Goal: Task Accomplishment & Management: Manage account settings

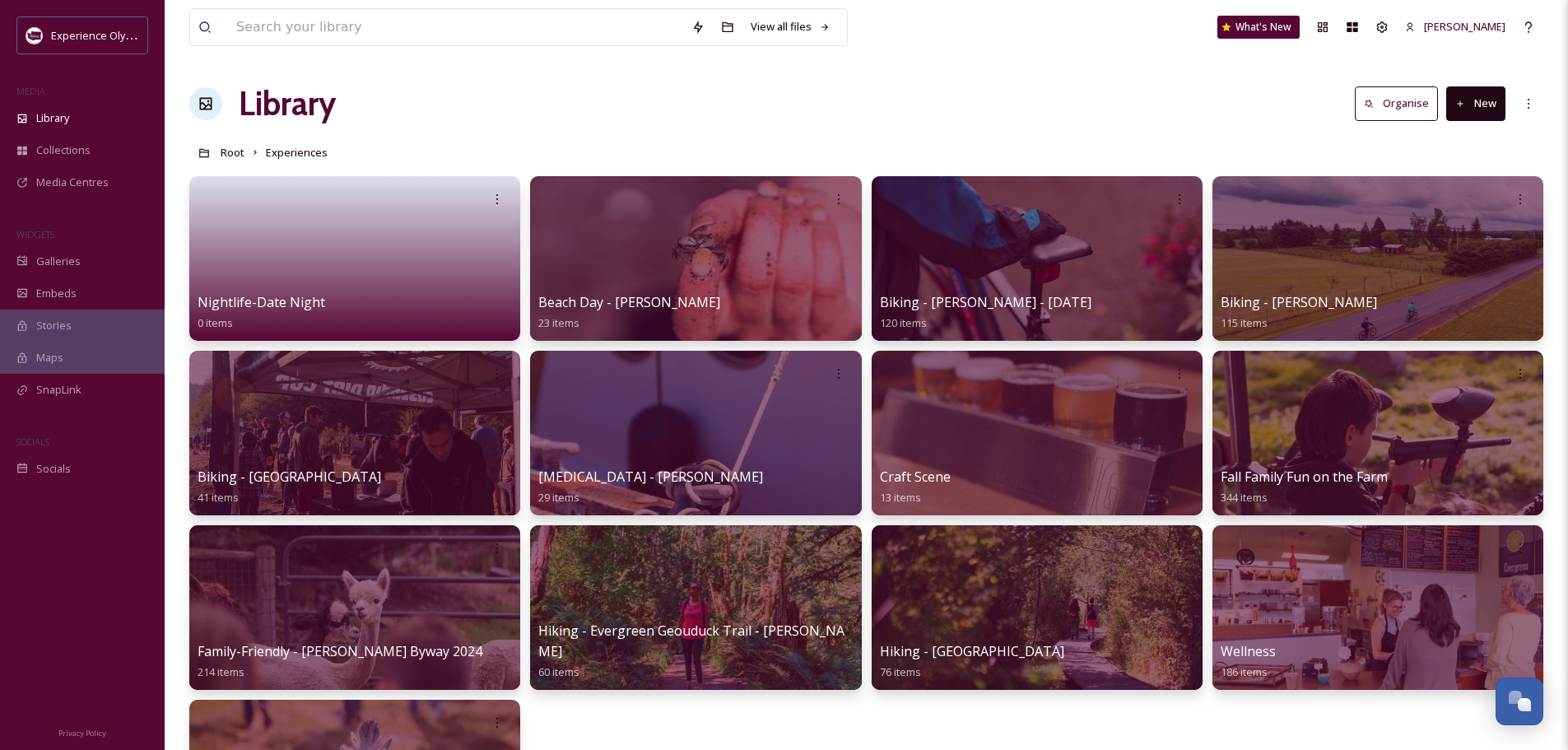
scroll to position [7374, 0]
click at [54, 118] on span "Library" at bounding box center [52, 119] width 33 height 16
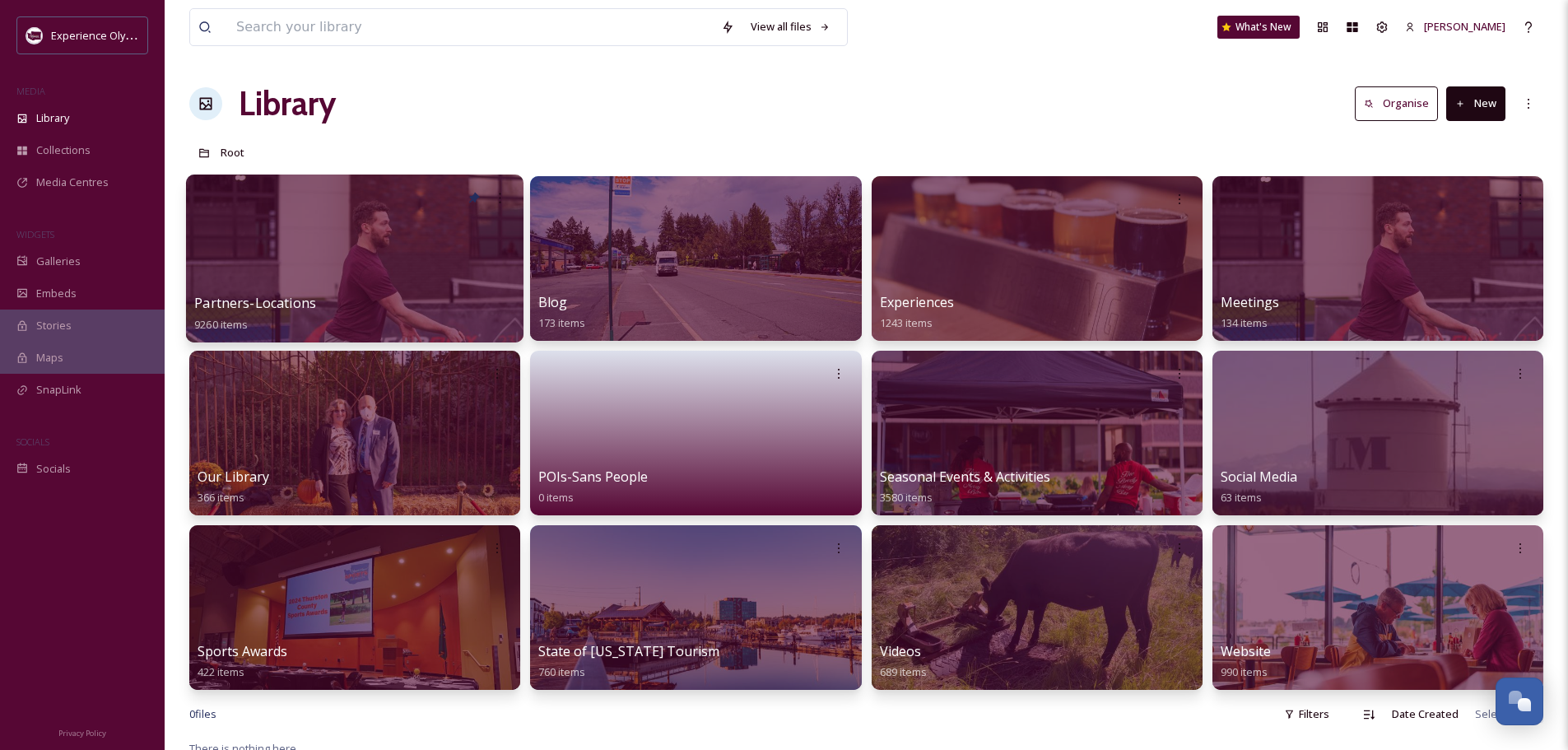
click at [301, 302] on span "Partners-Locations" at bounding box center [255, 302] width 122 height 18
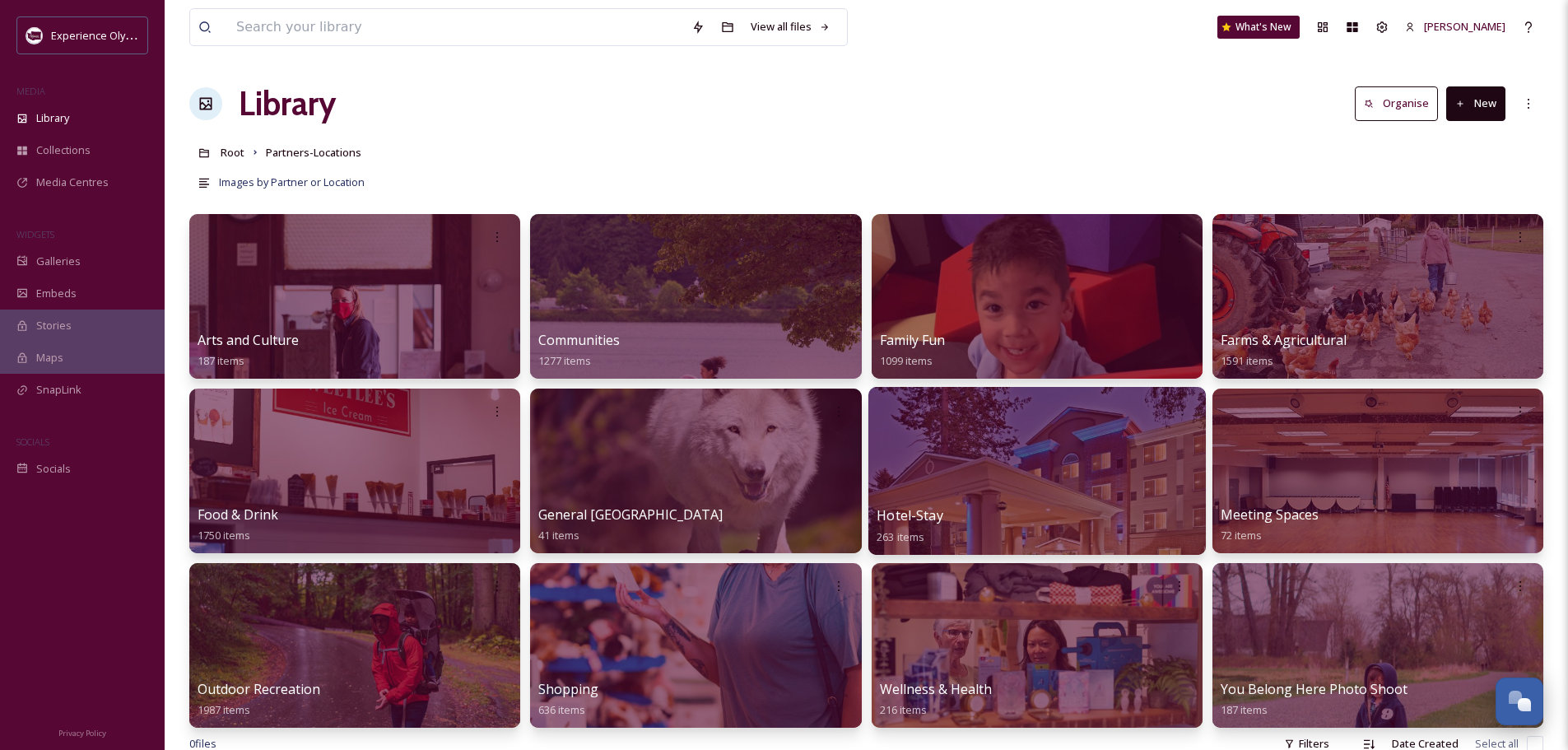
click at [913, 511] on span "Hotel-Stay" at bounding box center [910, 516] width 66 height 18
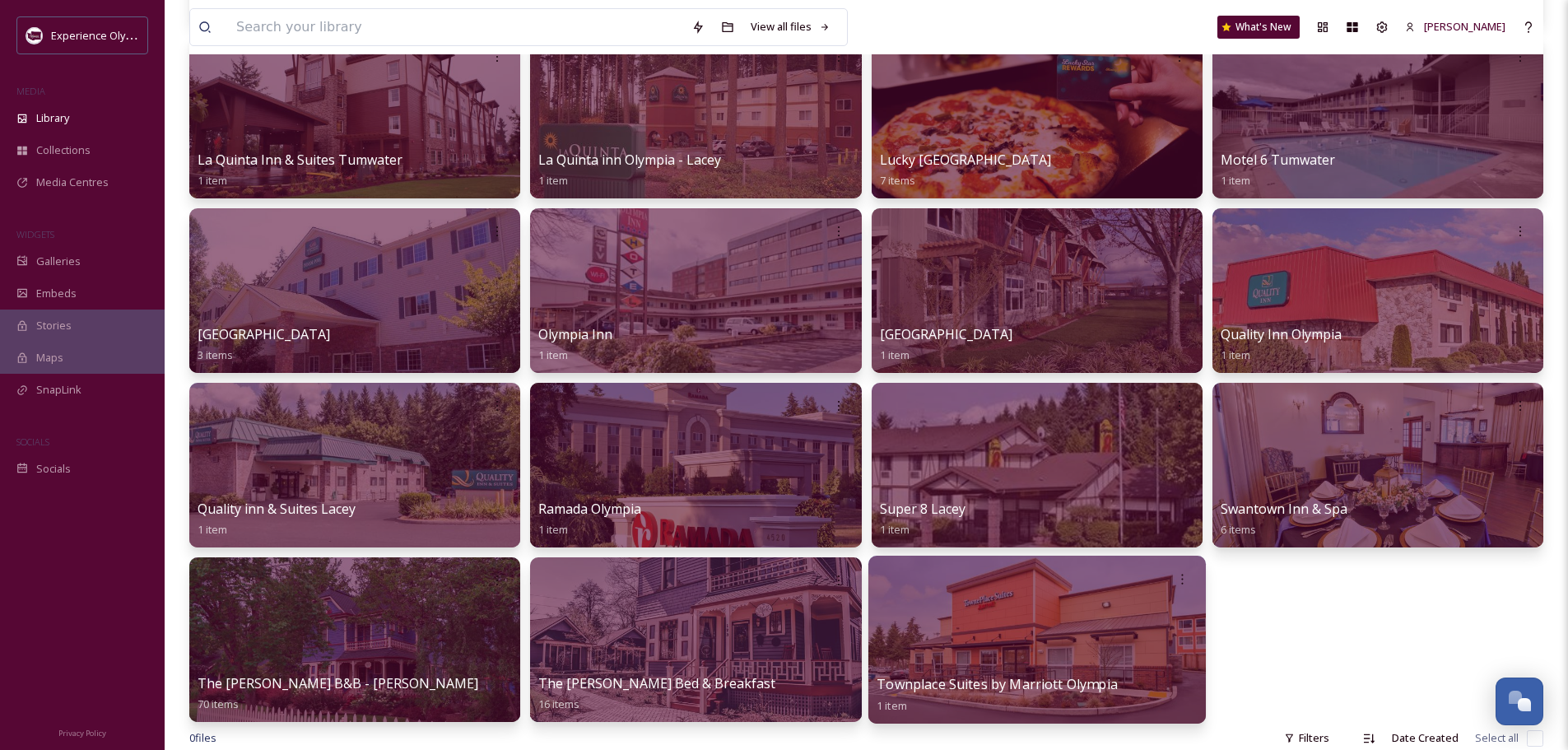
scroll to position [659, 0]
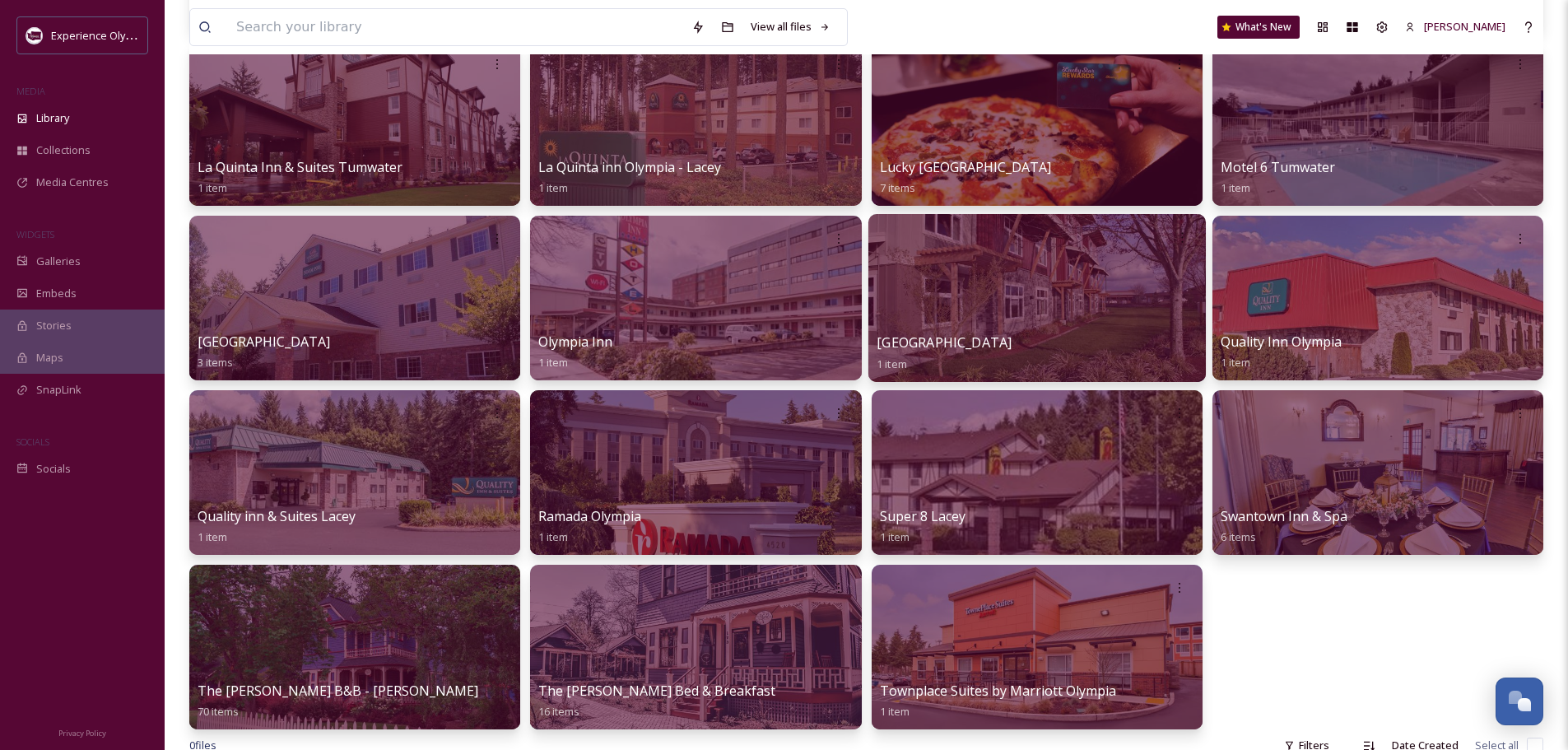
click at [1062, 352] on div "Prairie Hotel 1 item" at bounding box center [1037, 353] width 321 height 42
click at [1059, 316] on div at bounding box center [1037, 298] width 338 height 168
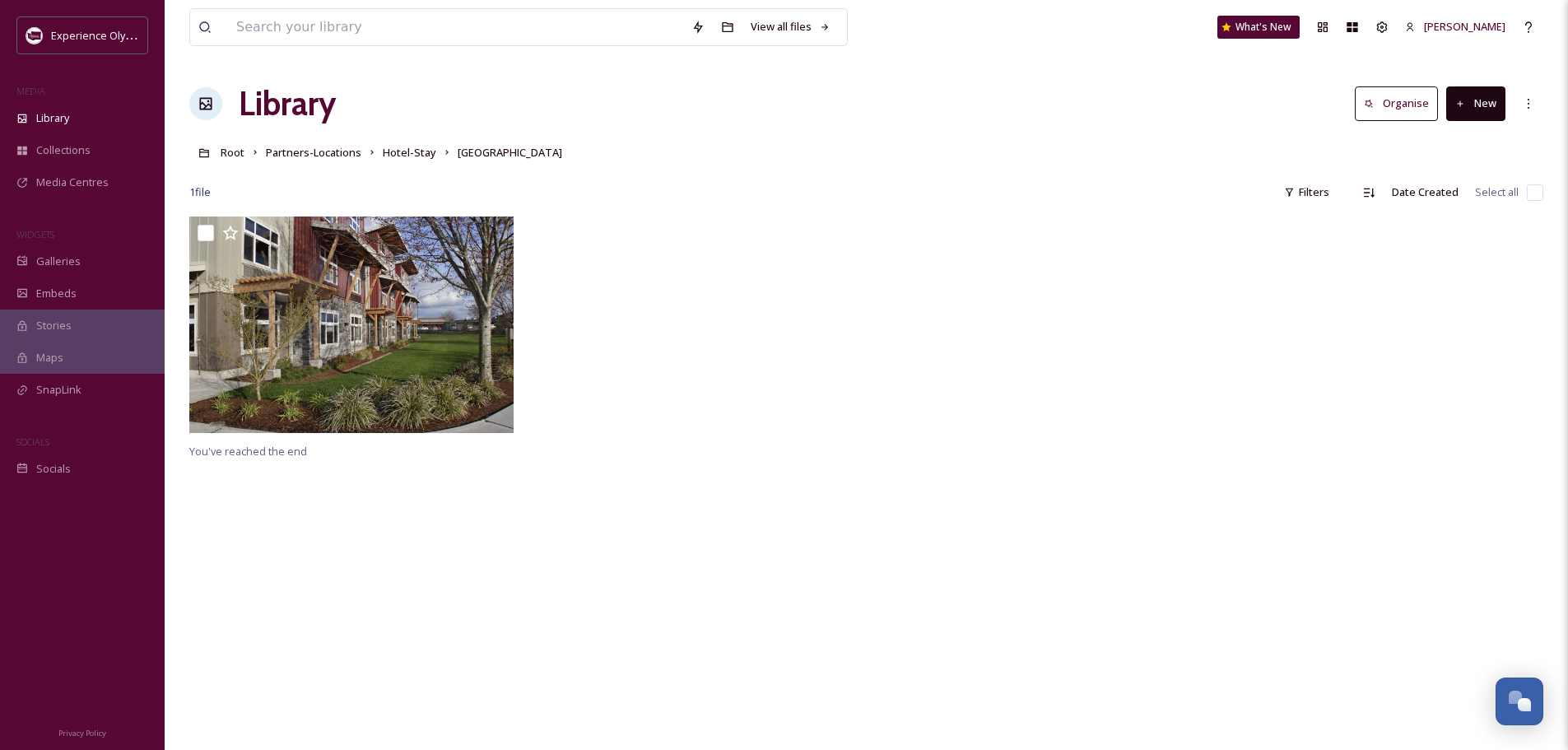
click at [1480, 103] on button "New" at bounding box center [1475, 103] width 59 height 34
click at [1467, 142] on span "File Upload" at bounding box center [1468, 142] width 54 height 16
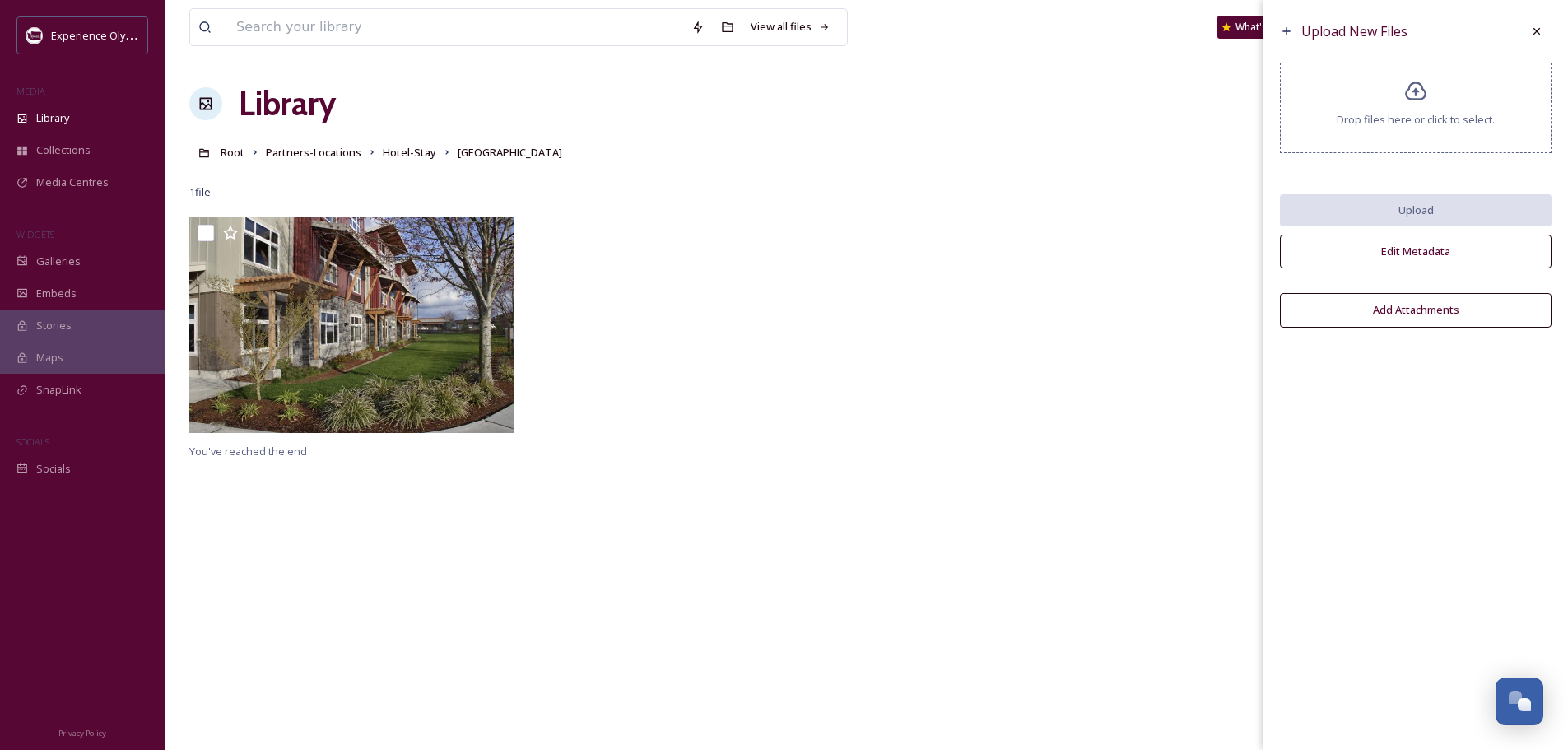
click at [1427, 91] on icon at bounding box center [1416, 91] width 24 height 24
click at [1419, 94] on icon at bounding box center [1416, 91] width 24 height 24
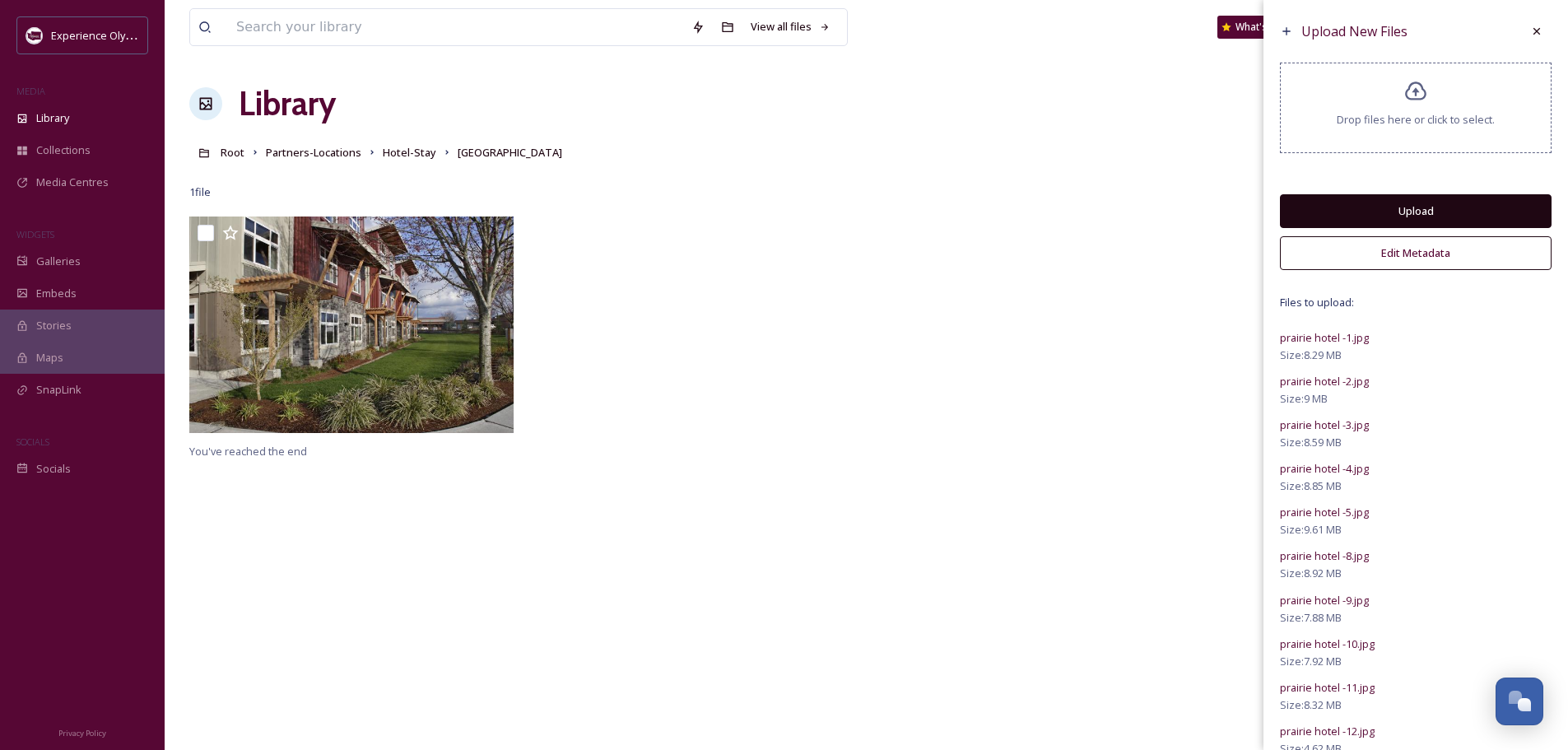
click at [1419, 250] on button "Edit Metadata" at bounding box center [1415, 253] width 271 height 34
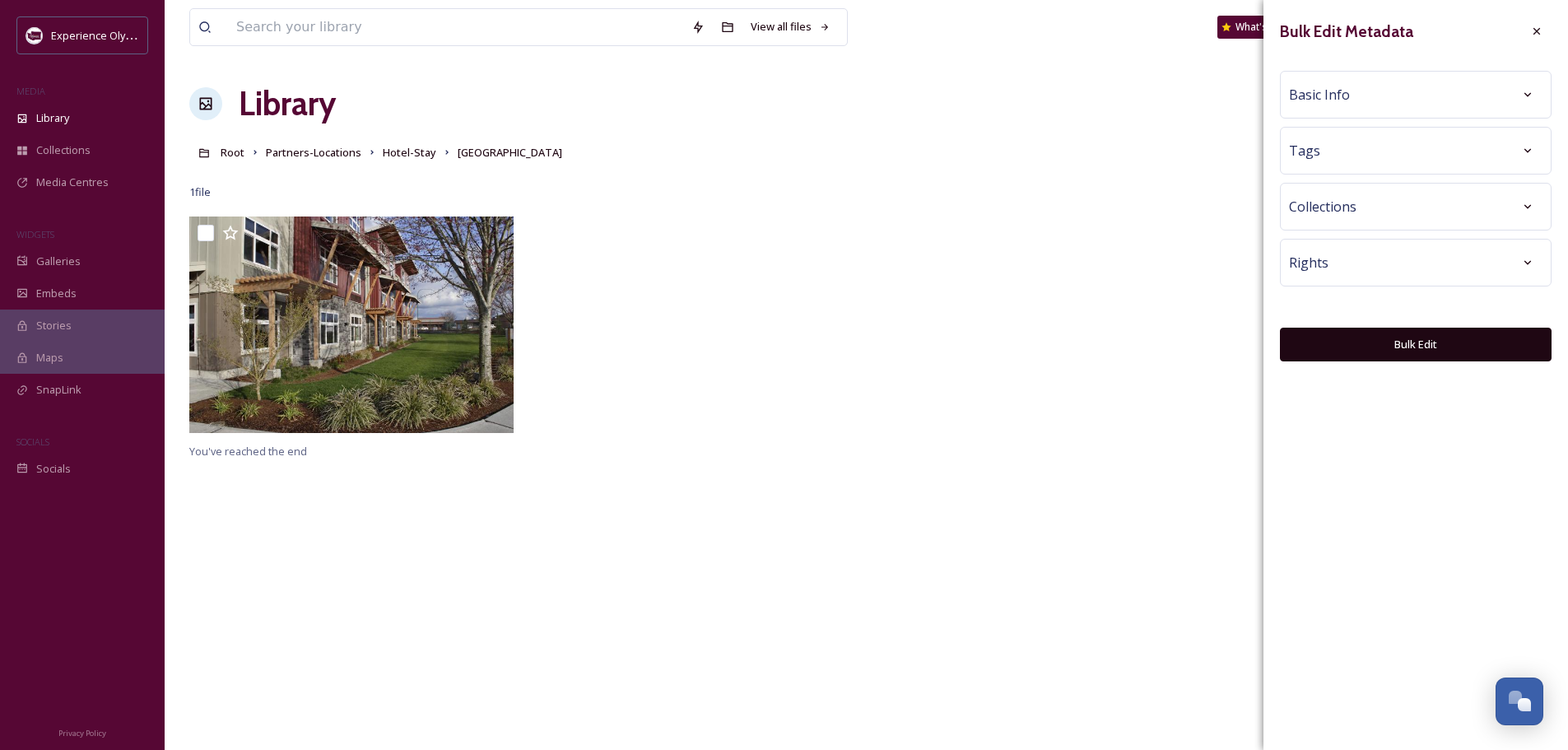
click at [1381, 154] on div "Tags" at bounding box center [1415, 151] width 254 height 30
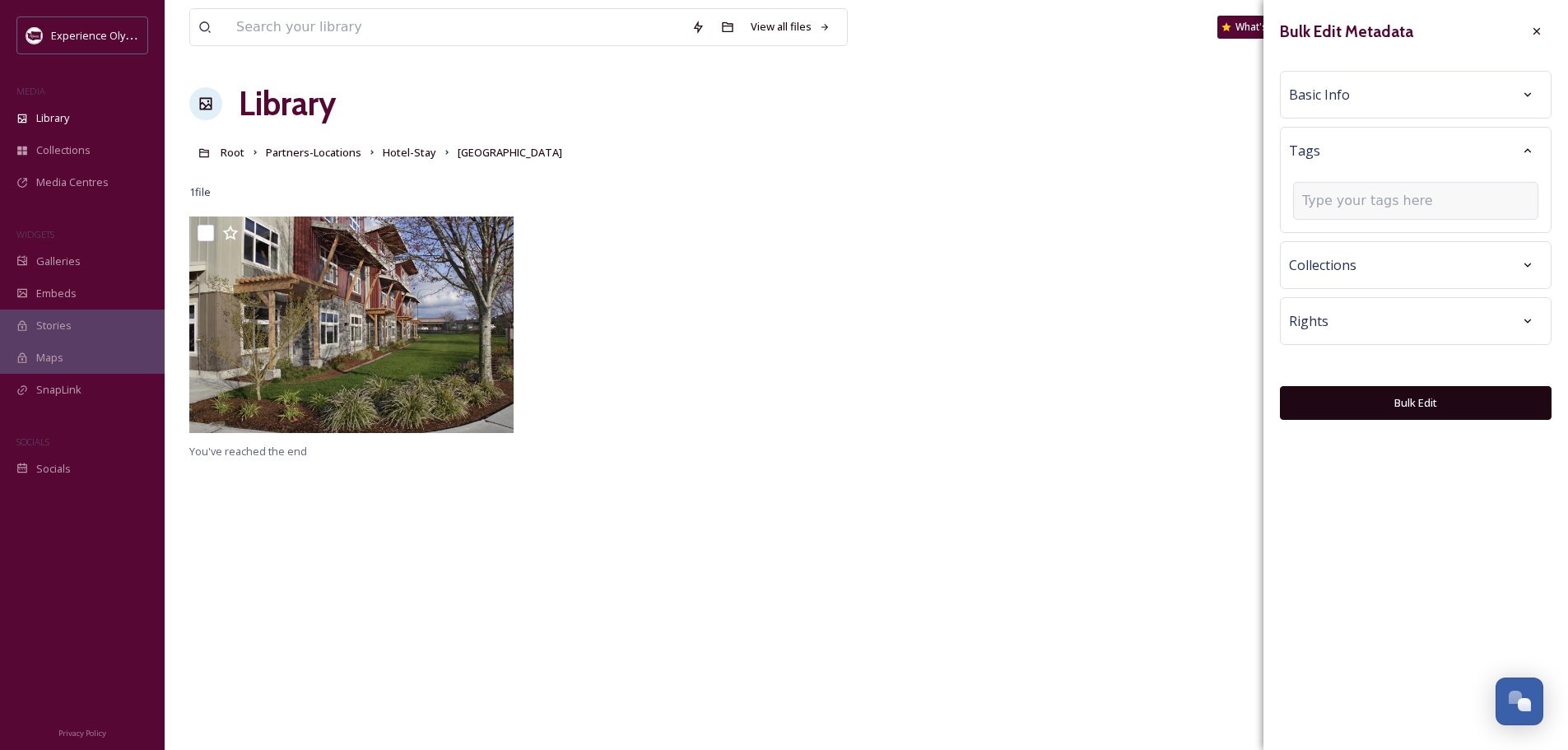
click at [1384, 199] on input at bounding box center [1384, 201] width 164 height 19
type input "hotel"
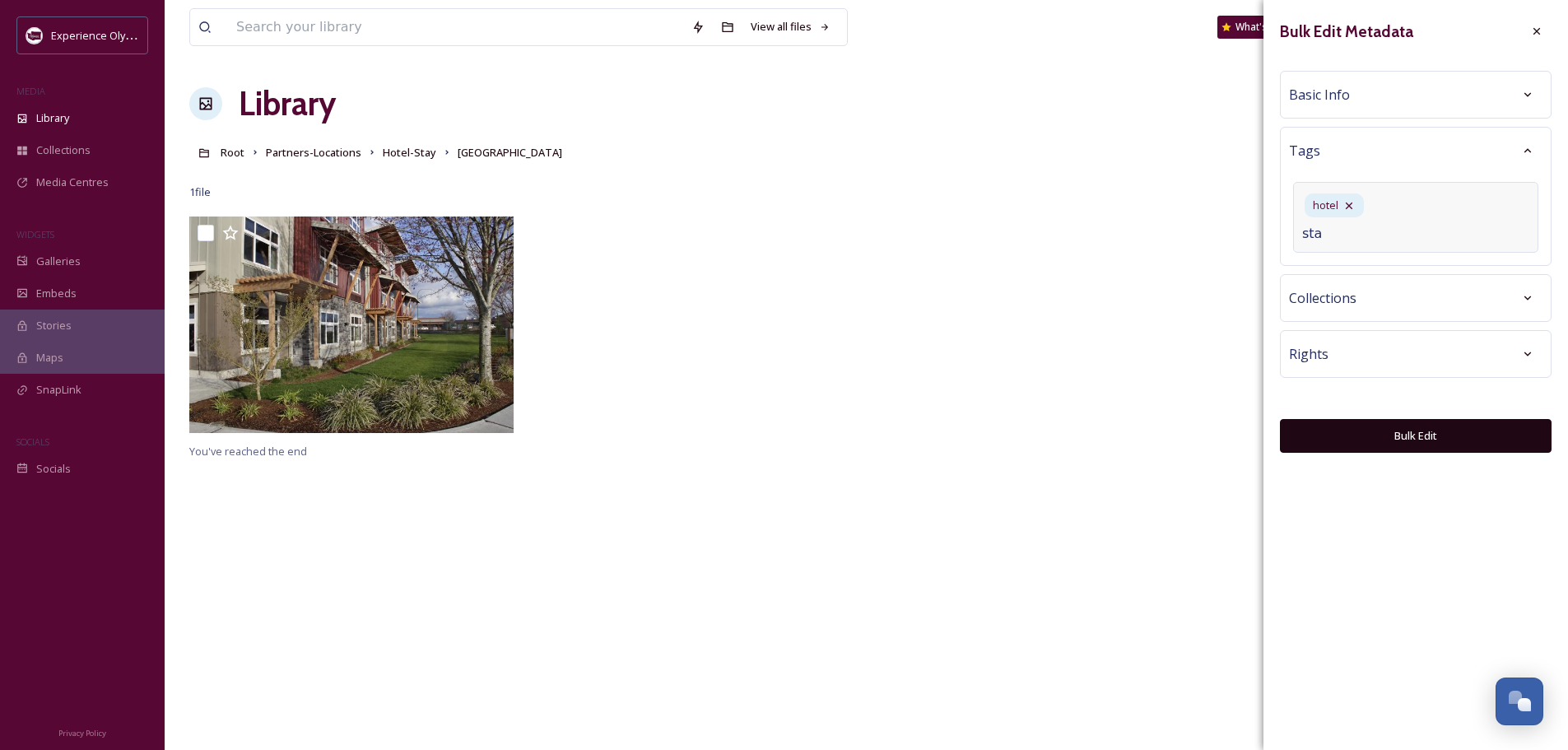
type input "stay"
type input "yelm hotel"
click at [1411, 437] on div "Bulk Edit Metadata Basic Info Tags hotel hotel yelm hotel Collections Rights Bu…" at bounding box center [1415, 234] width 305 height 470
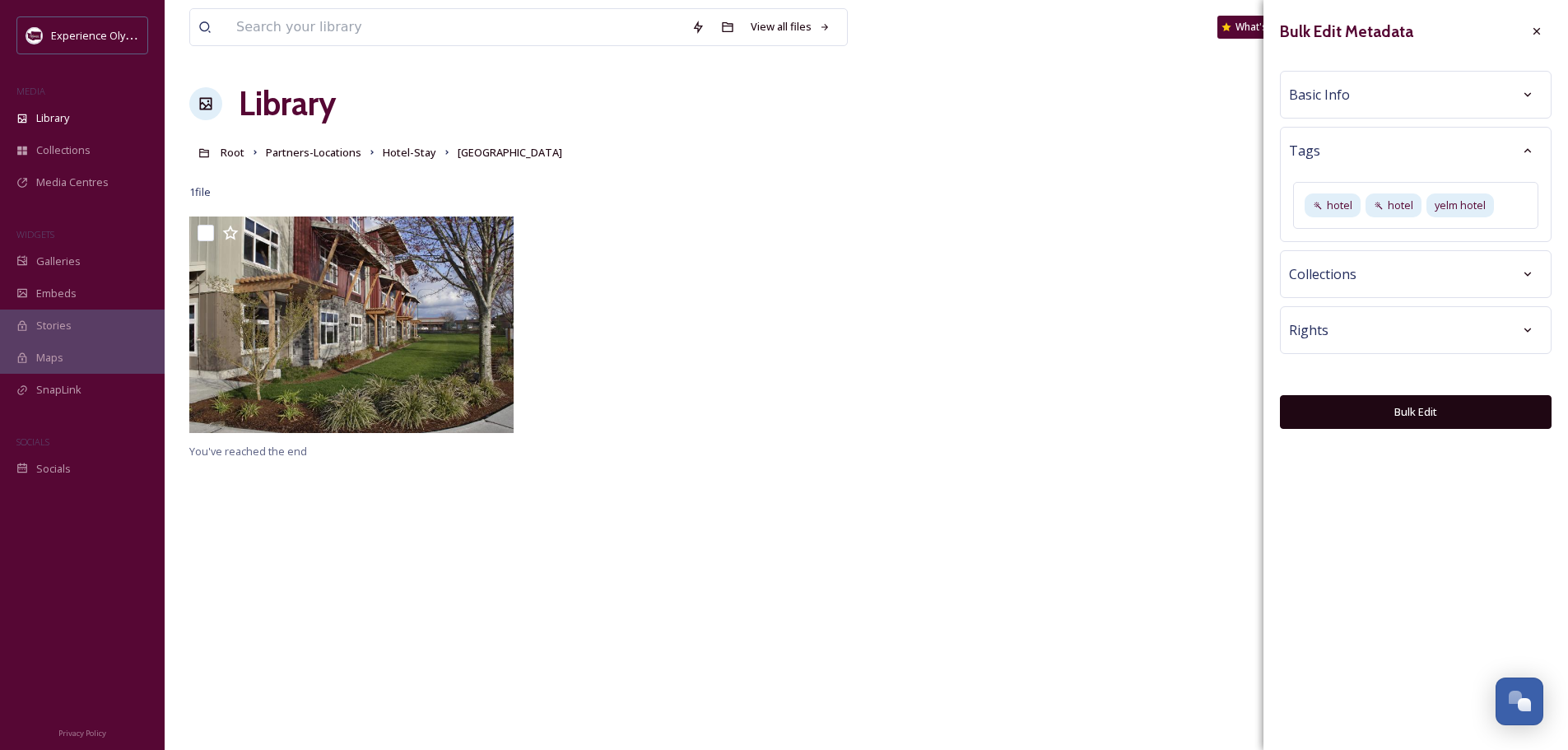
click at [1419, 412] on button "Bulk Edit" at bounding box center [1415, 412] width 271 height 34
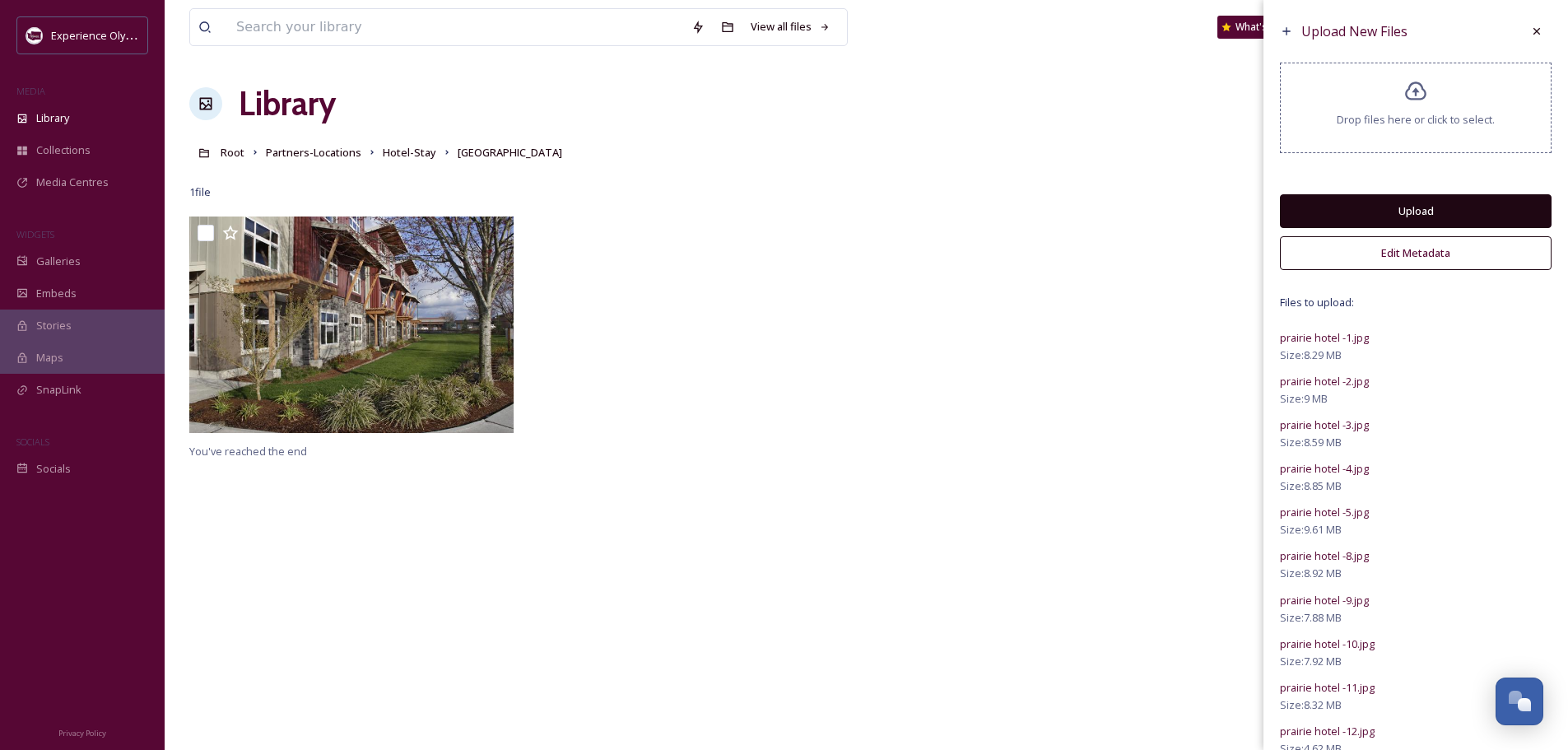
click at [1404, 210] on button "Upload" at bounding box center [1415, 211] width 271 height 34
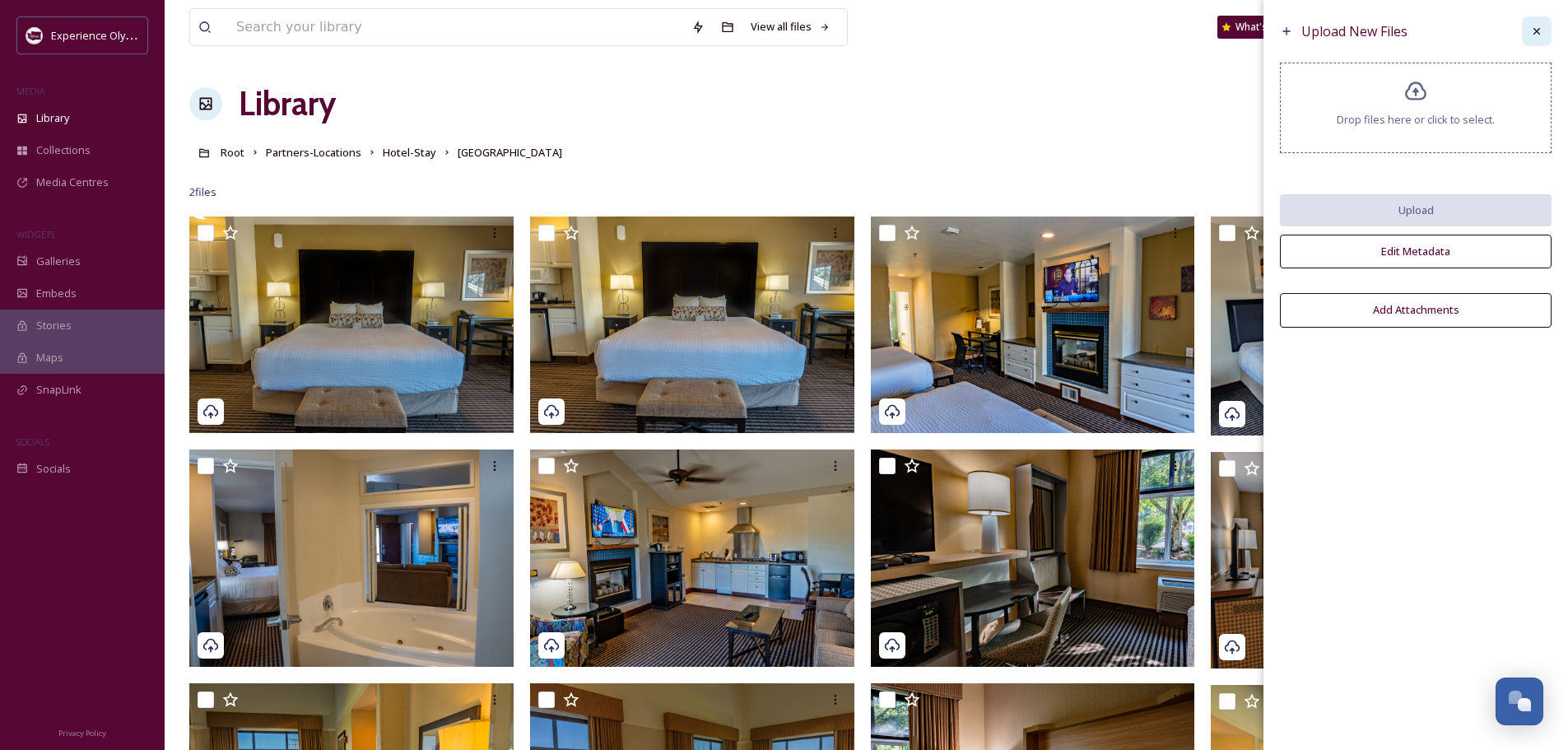
click at [1537, 35] on icon at bounding box center [1536, 31] width 13 height 13
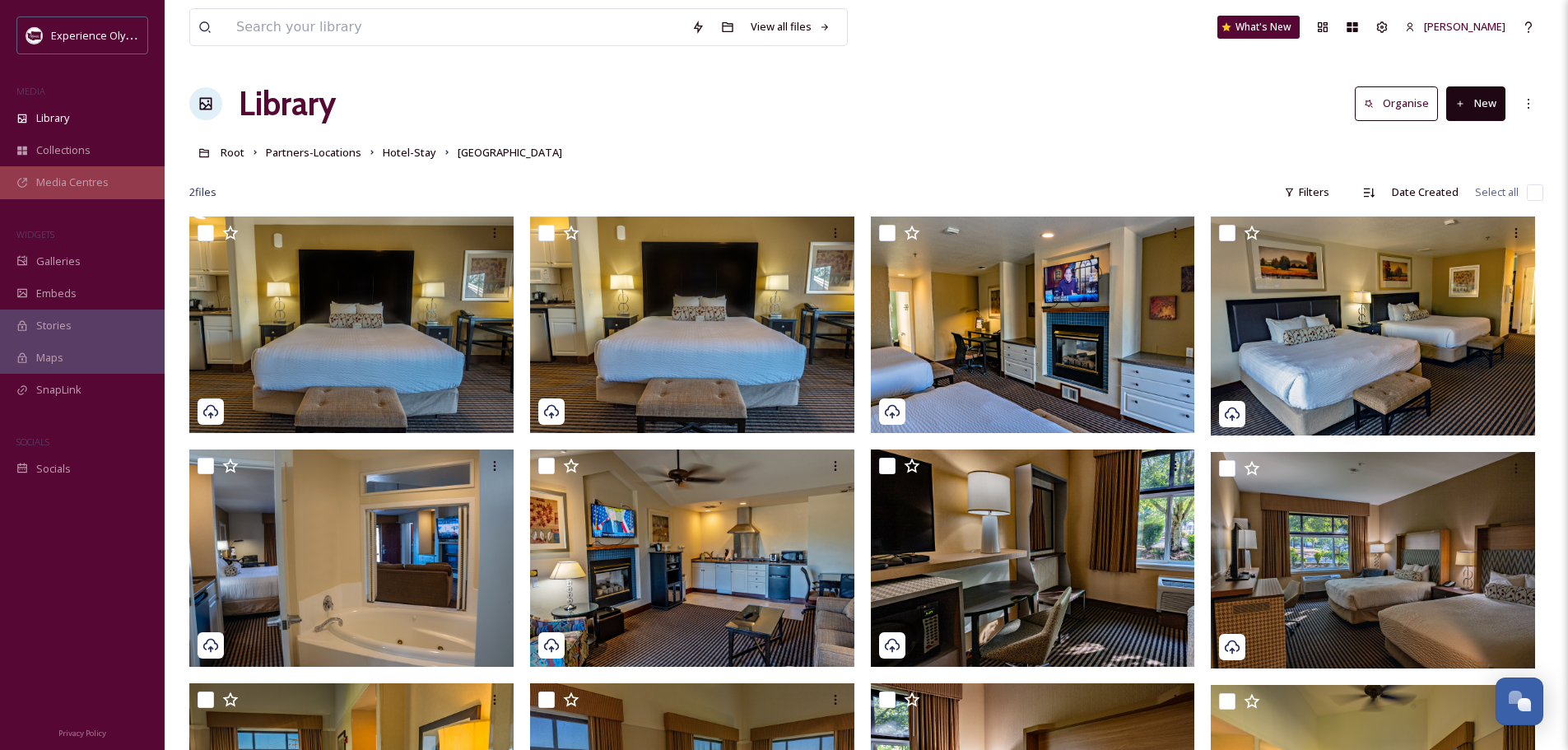
click at [61, 182] on span "Media Centres" at bounding box center [72, 182] width 72 height 16
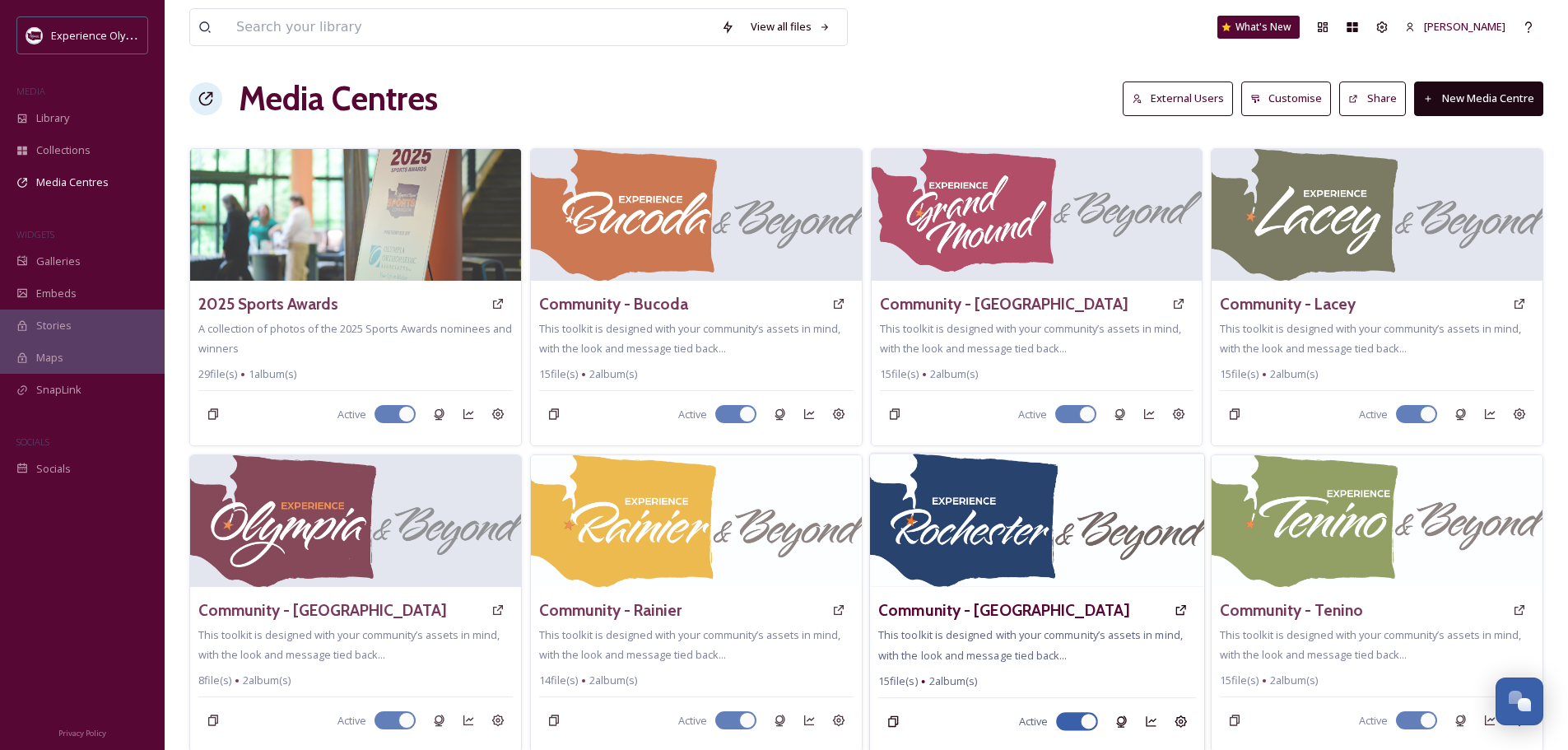
scroll to position [581, 0]
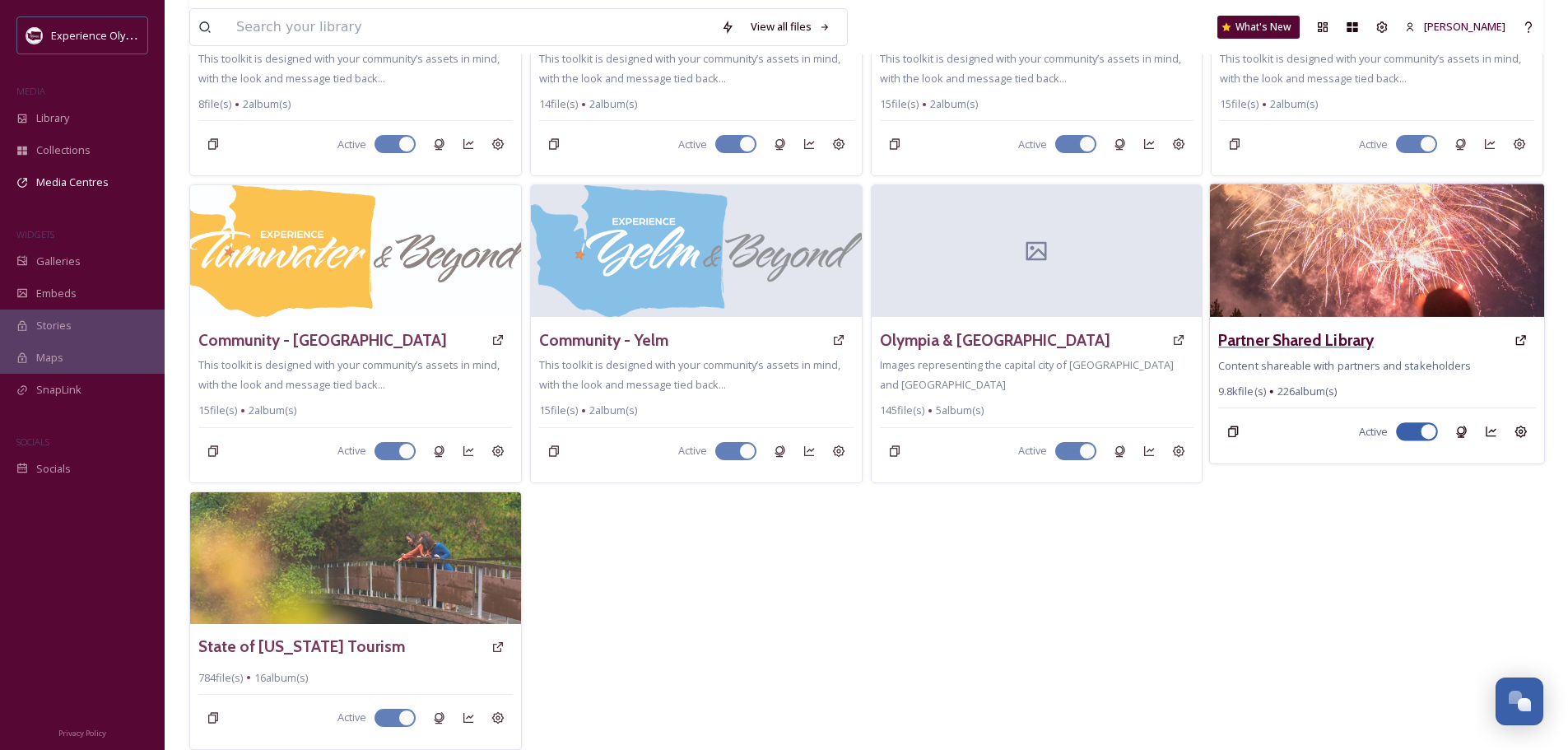
click at [1321, 341] on h3 "Partner Shared Library" at bounding box center [1296, 341] width 156 height 24
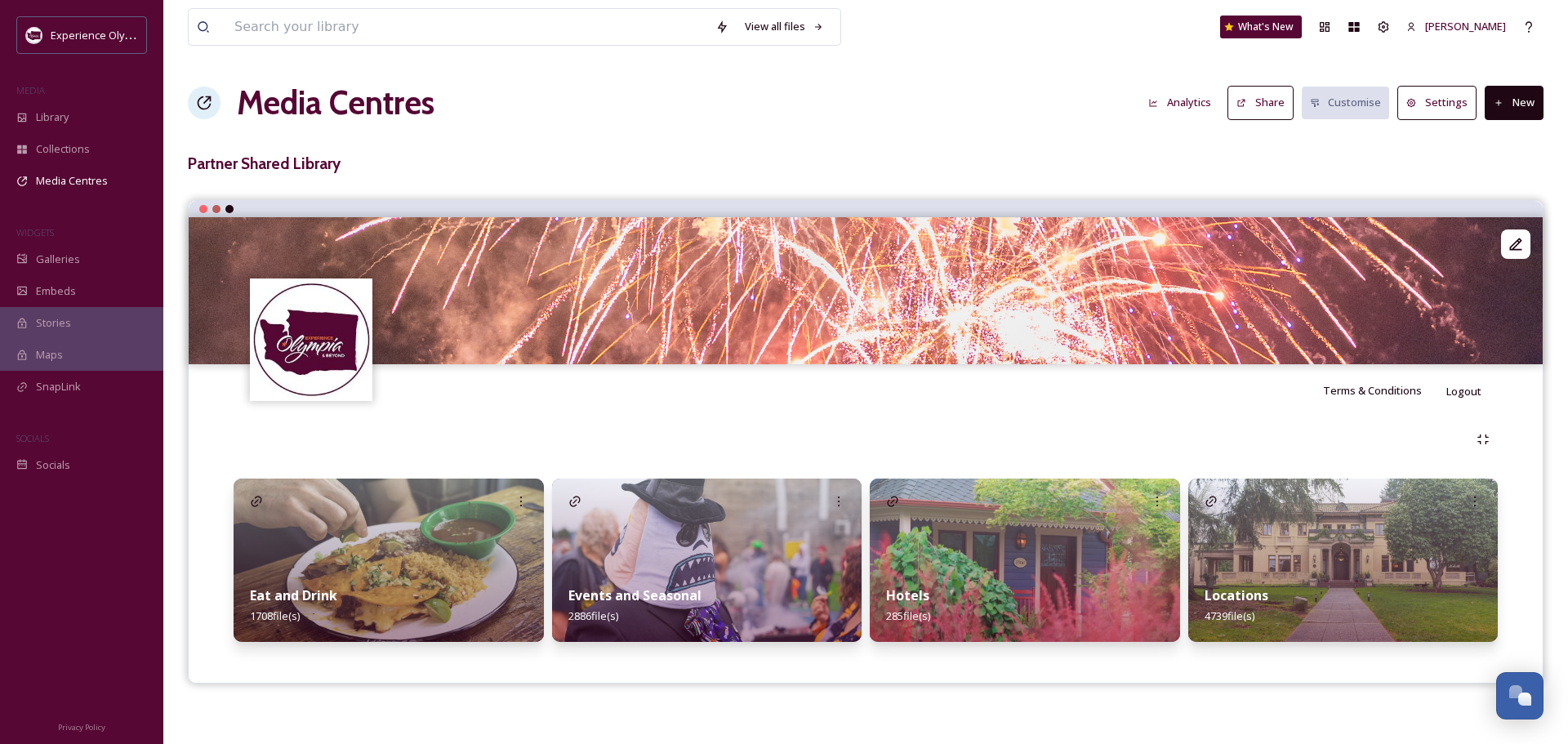
click at [916, 591] on strong "Hotels" at bounding box center [907, 596] width 43 height 18
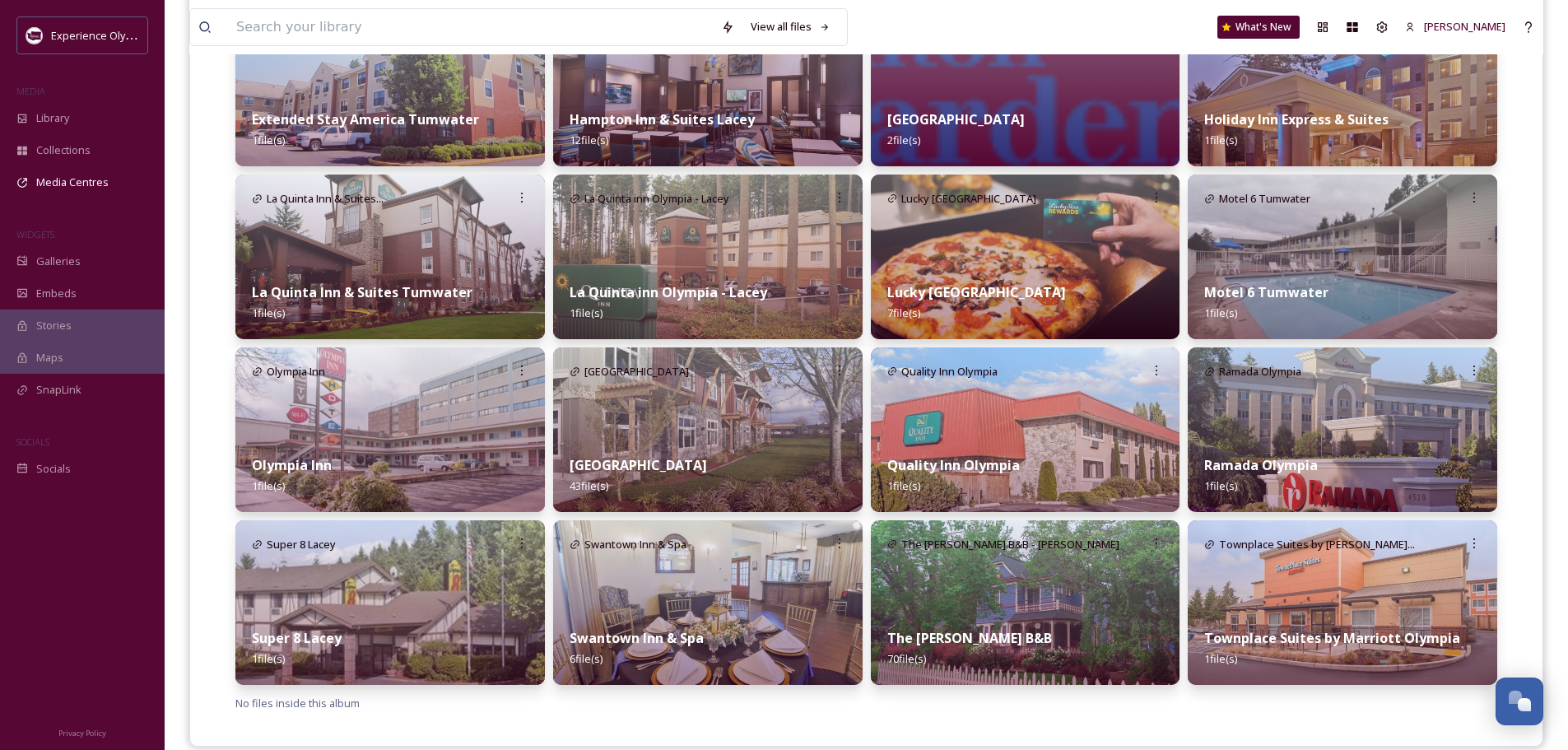
scroll to position [848, 0]
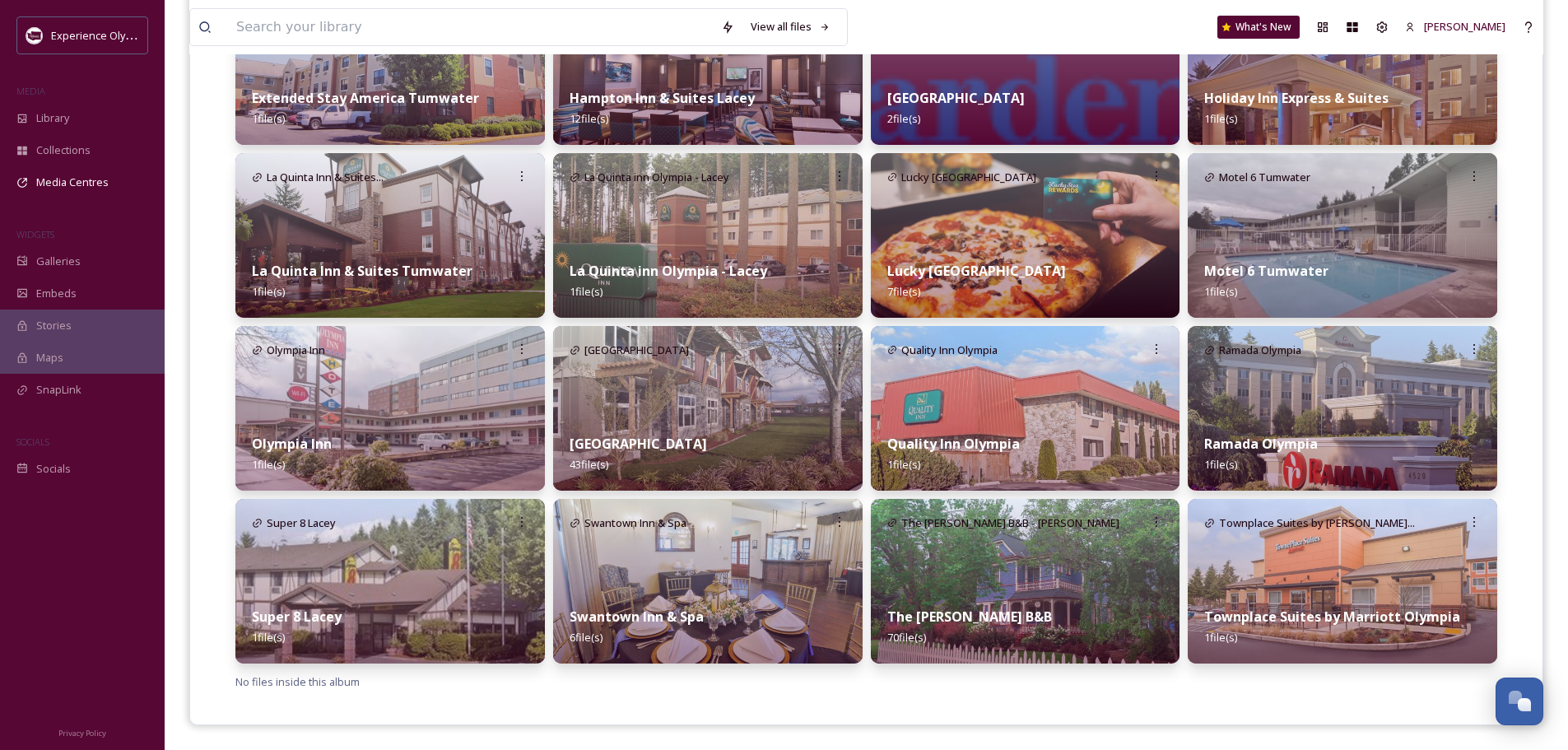
click at [773, 439] on div "Prairie Hotel 43 file(s)" at bounding box center [708, 454] width 309 height 73
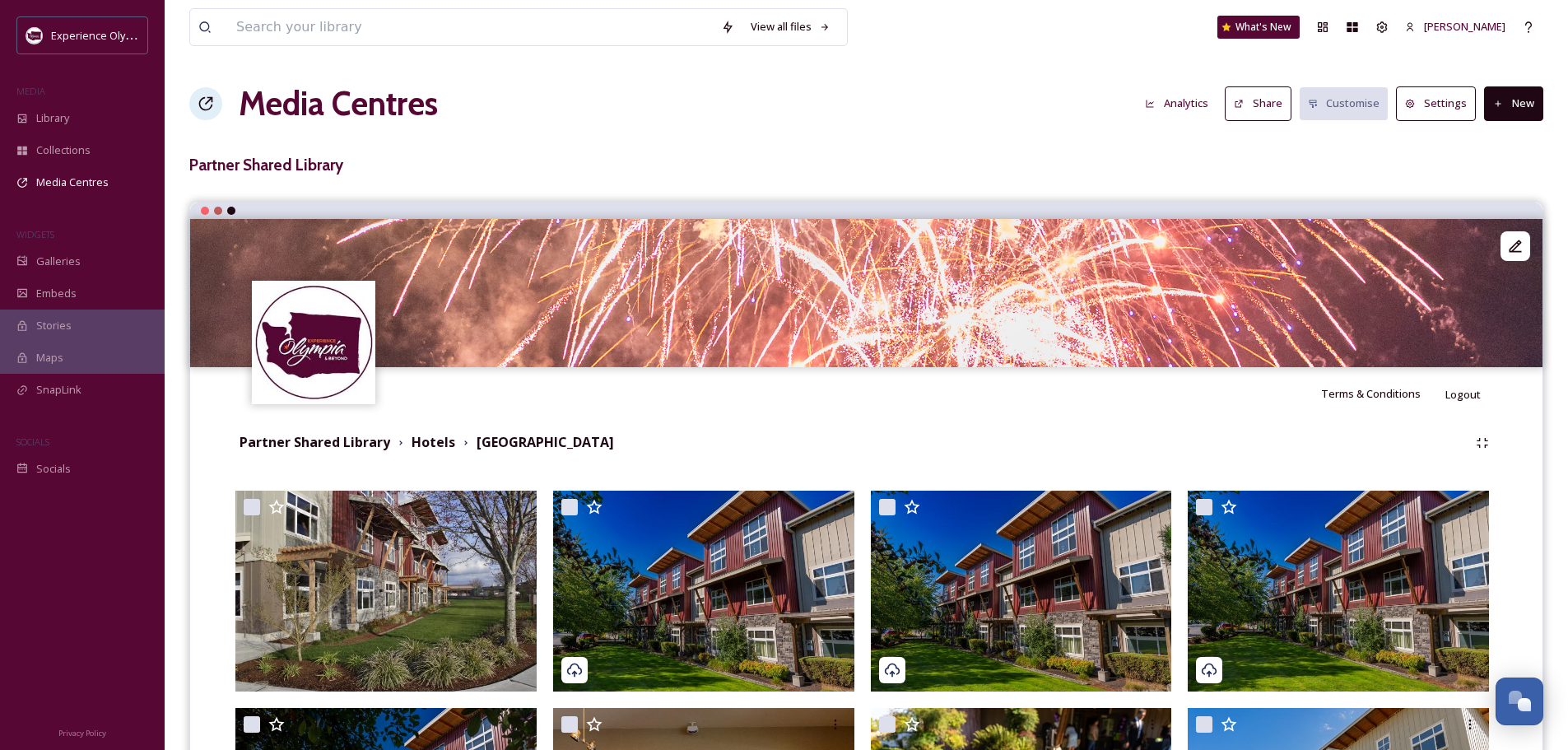
click at [1519, 106] on button "New" at bounding box center [1513, 103] width 59 height 34
click at [1516, 132] on div "Add Files" at bounding box center [1507, 142] width 70 height 32
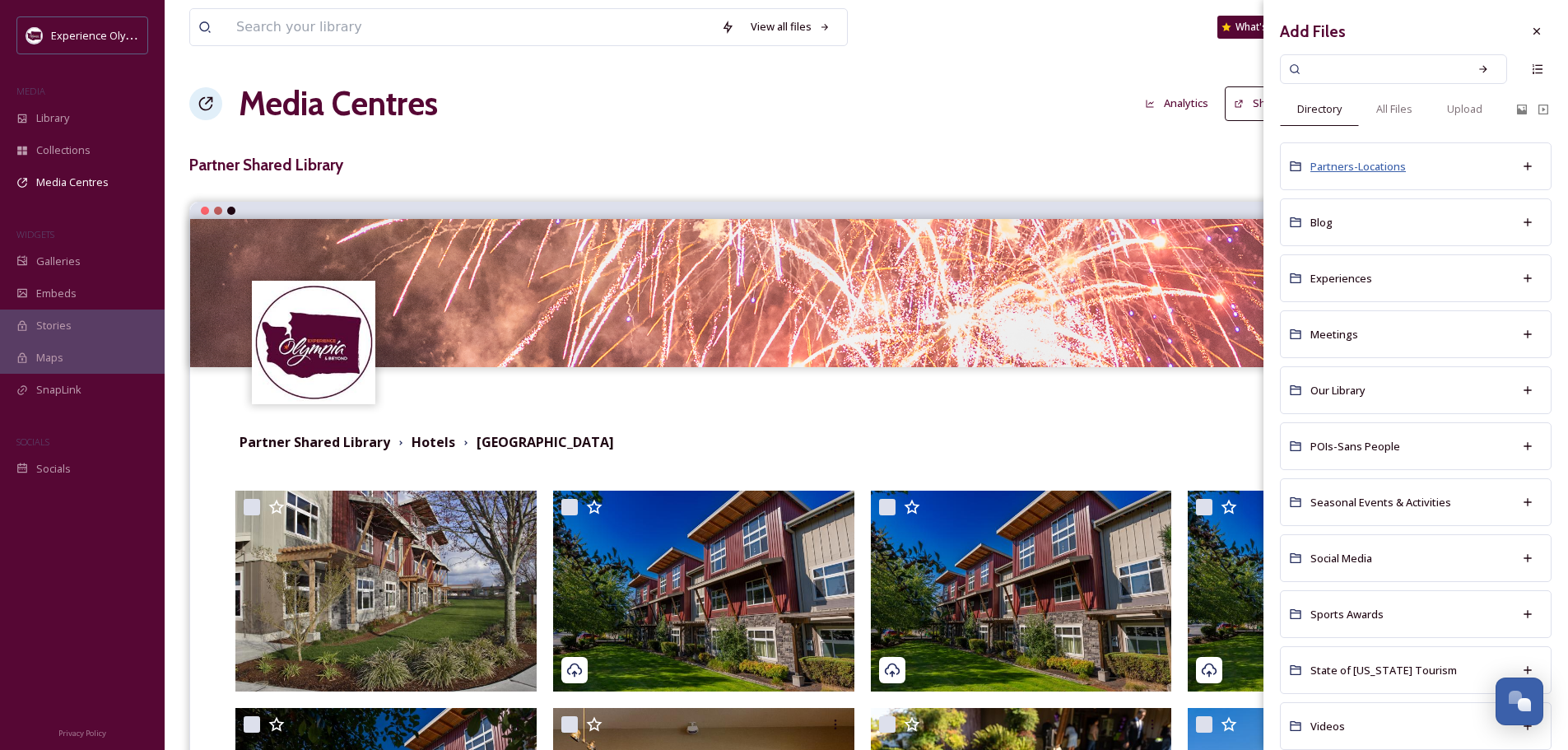
click at [1379, 165] on span "Partners-Locations" at bounding box center [1359, 166] width 95 height 15
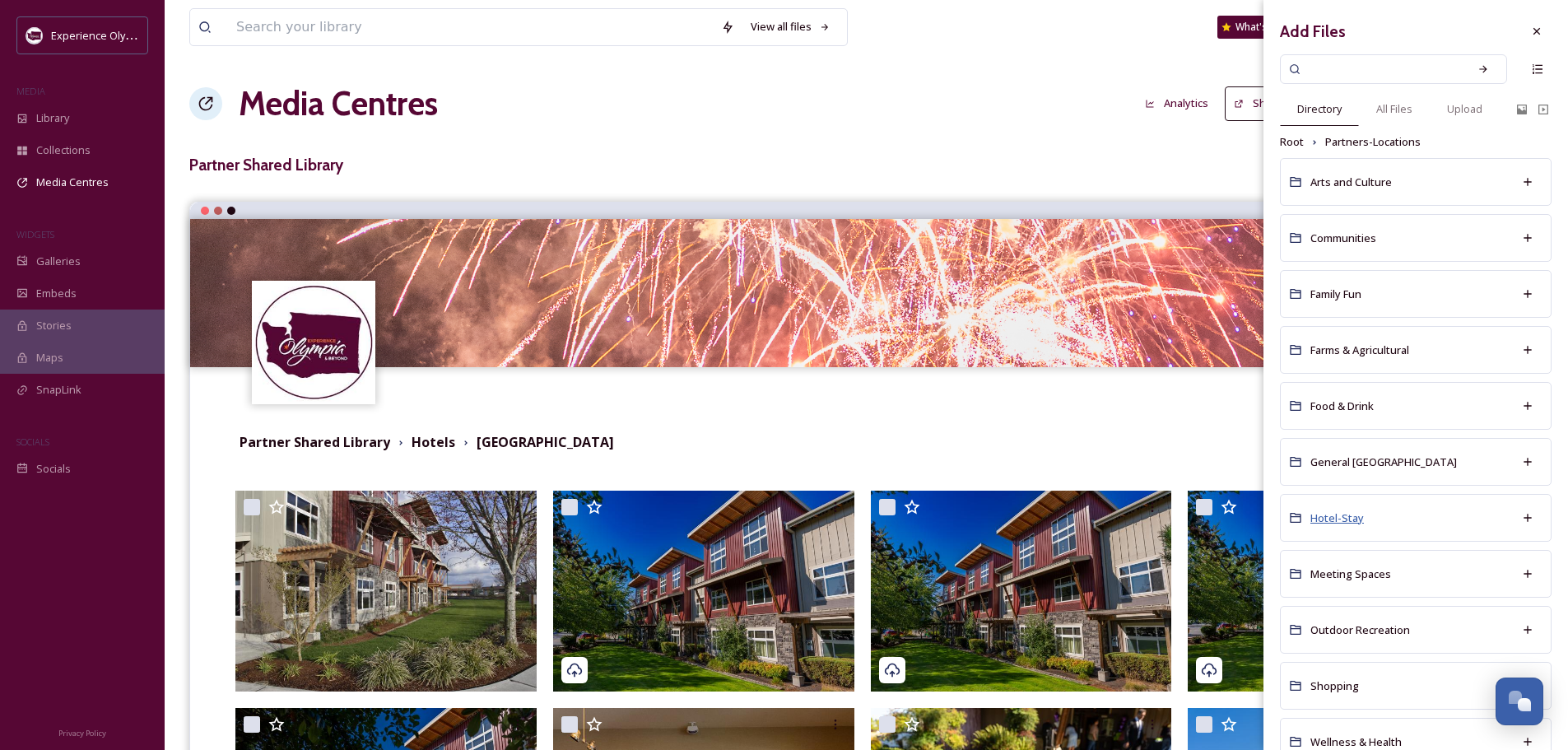
click at [1329, 515] on span "Hotel-Stay" at bounding box center [1337, 517] width 54 height 15
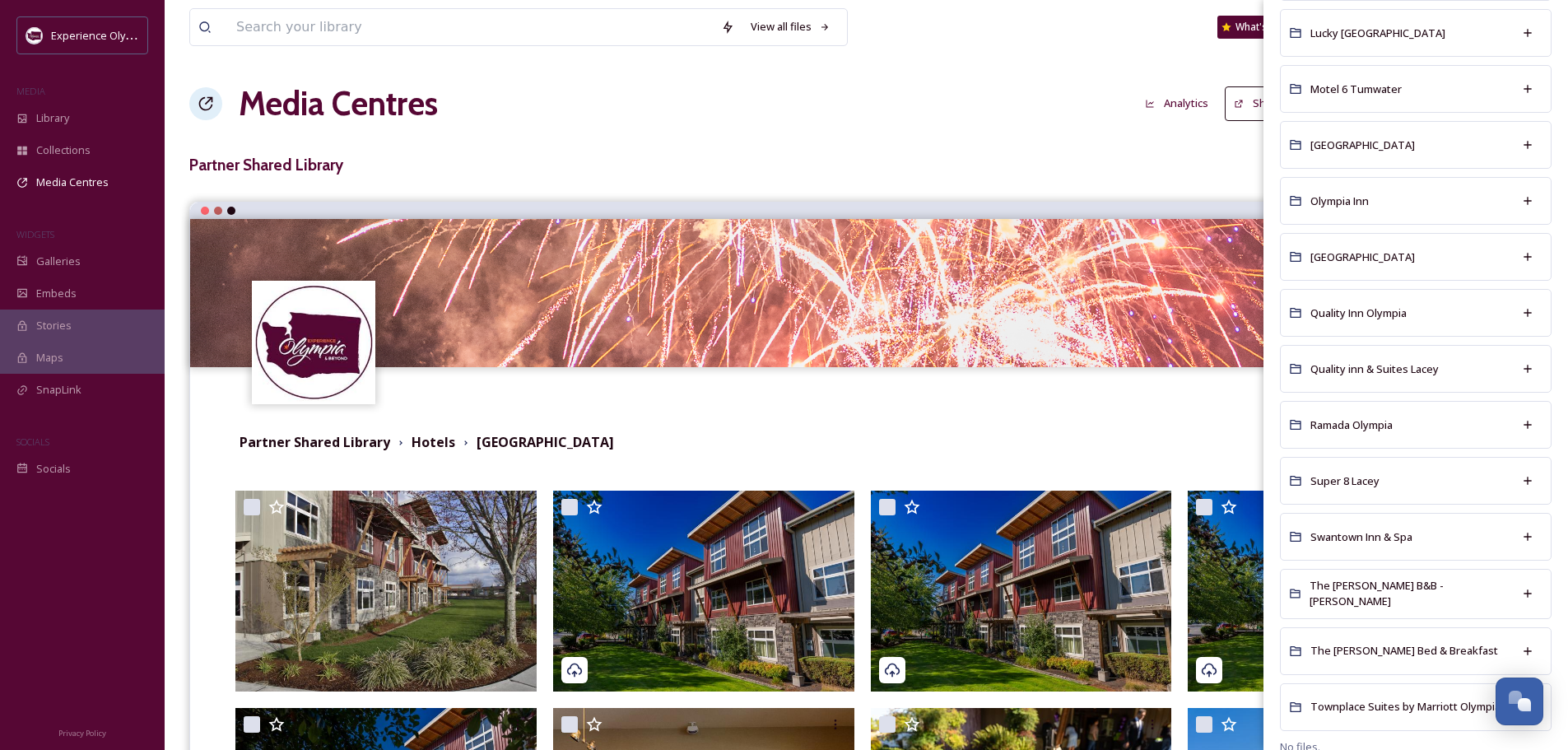
scroll to position [954, 0]
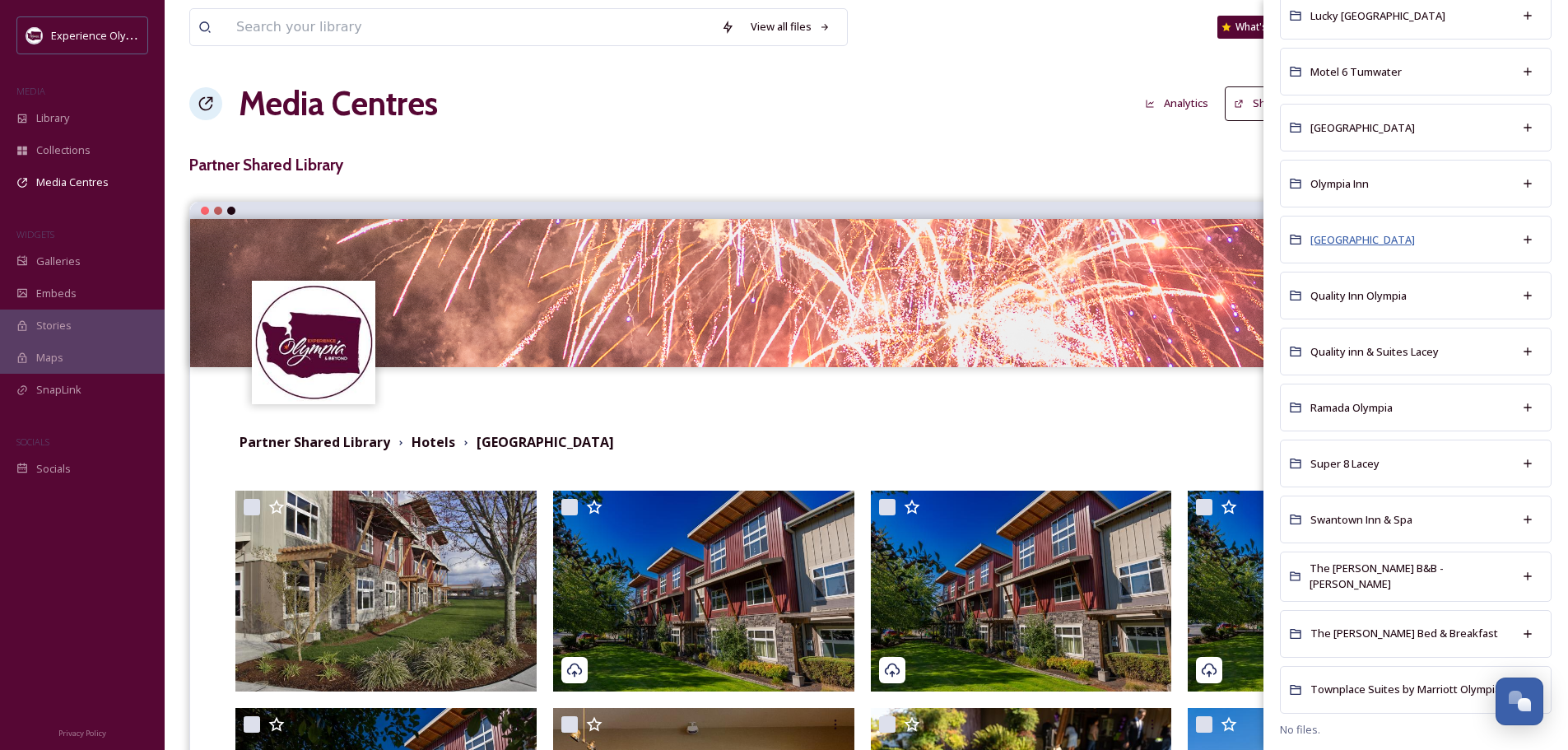
click at [1346, 233] on span "[GEOGRAPHIC_DATA]" at bounding box center [1363, 240] width 104 height 15
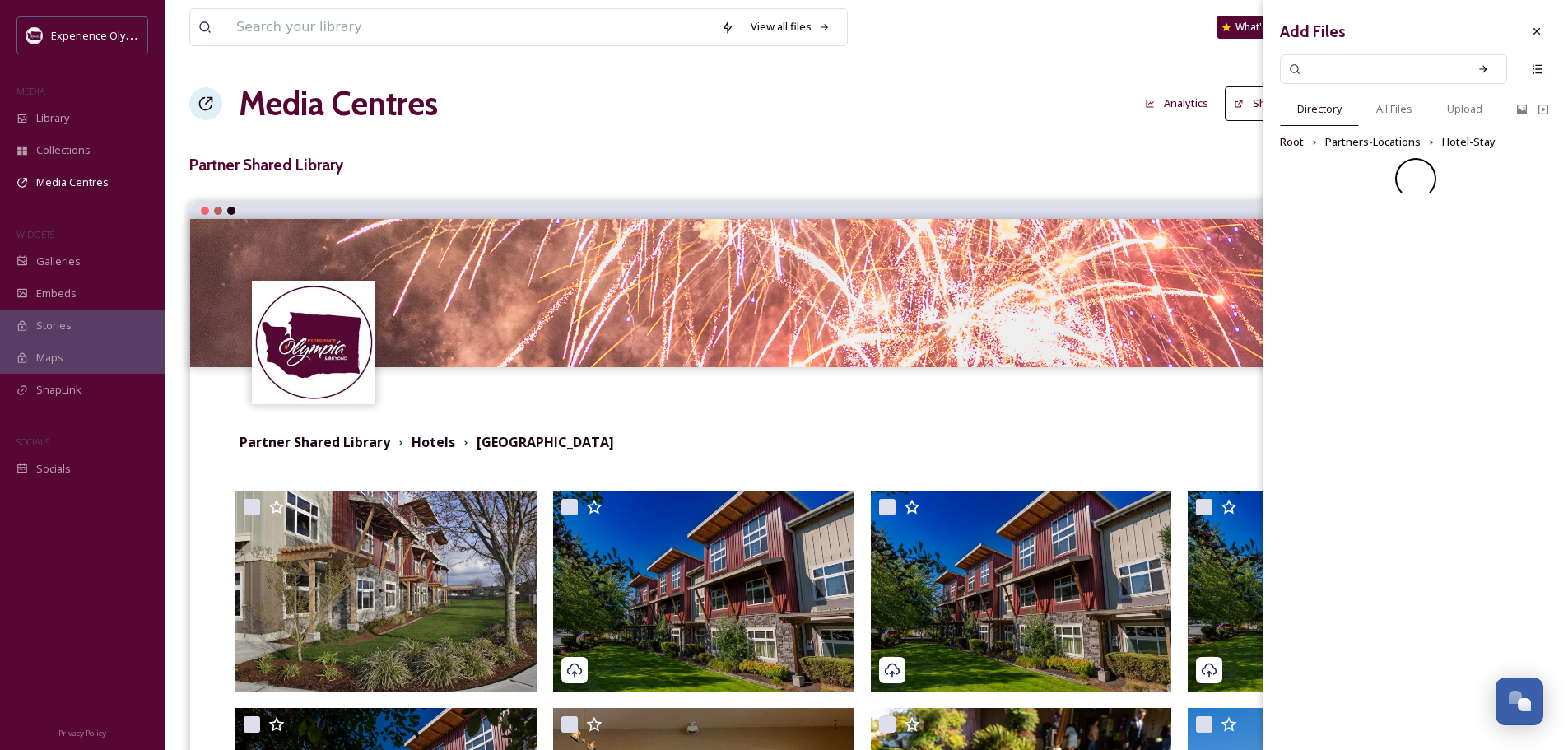
scroll to position [0, 0]
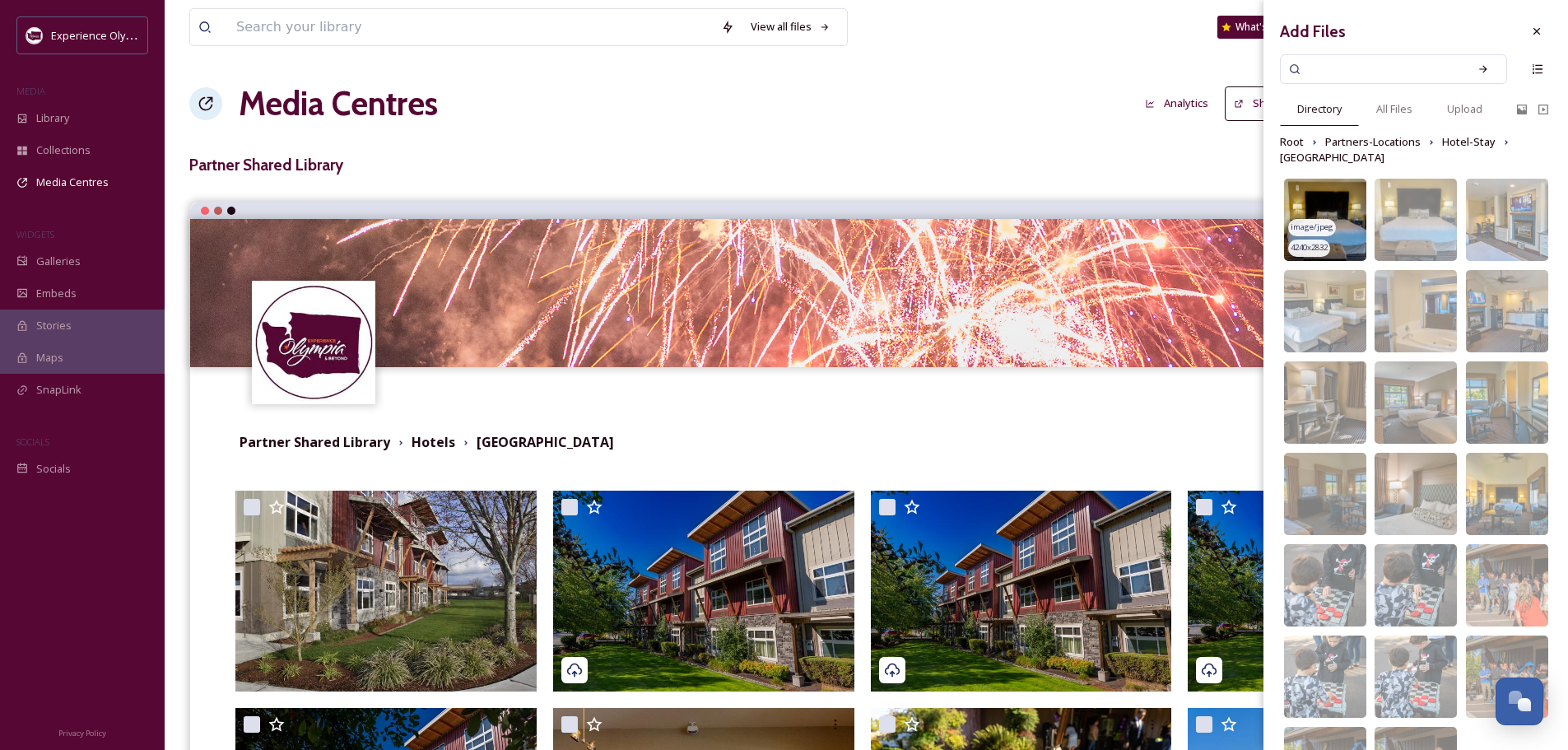
click at [1332, 202] on img at bounding box center [1325, 219] width 82 height 82
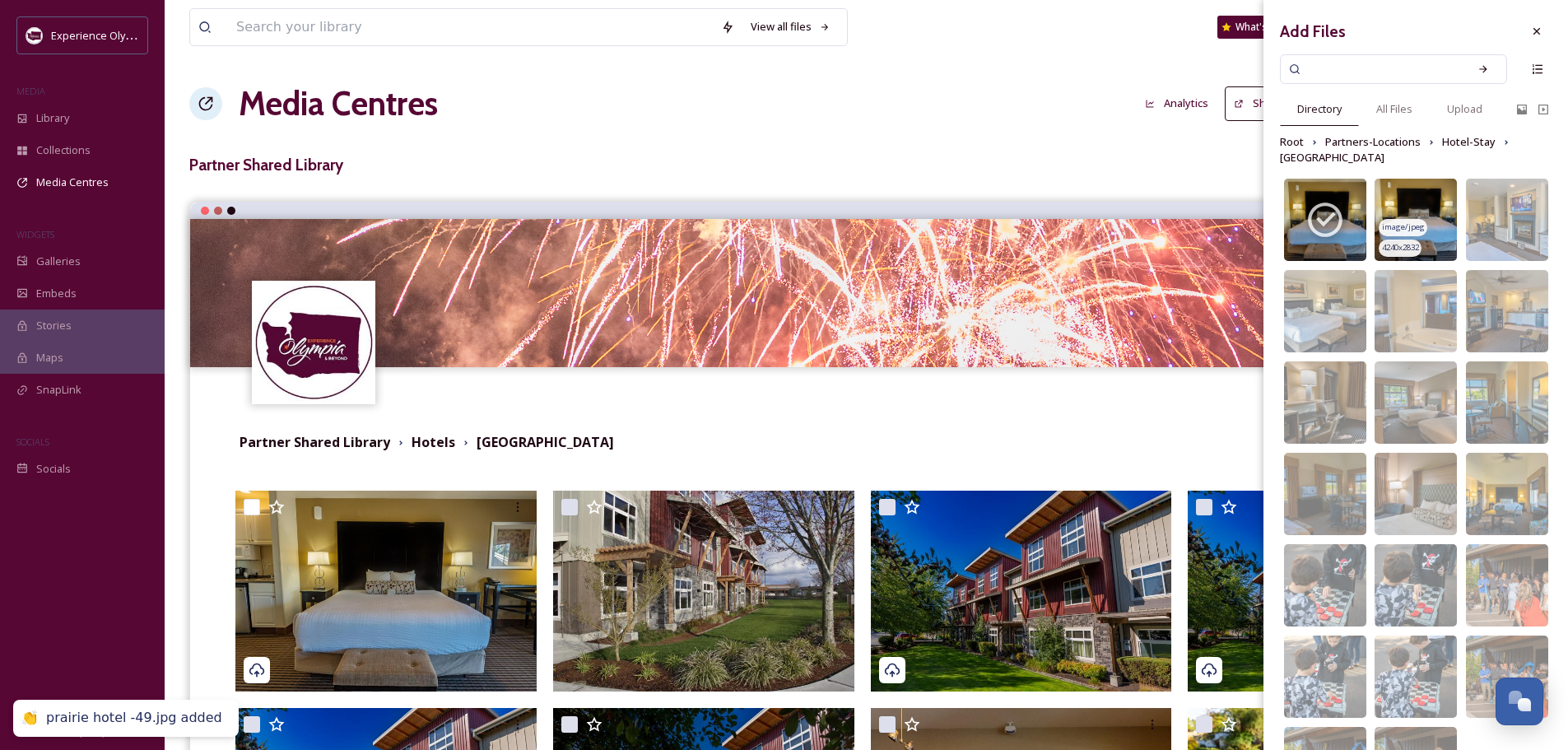
click at [1397, 199] on img at bounding box center [1415, 219] width 82 height 82
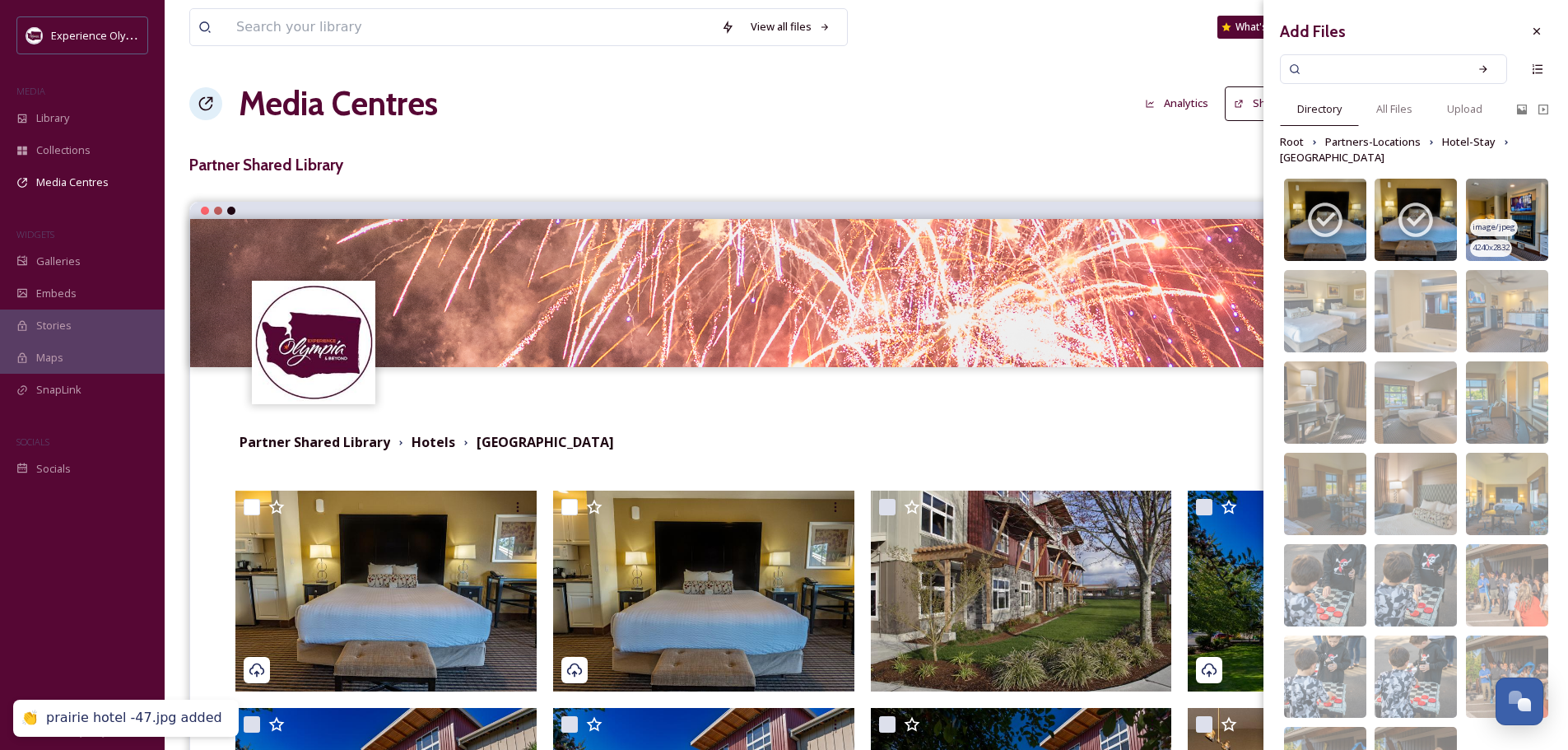
click at [1496, 198] on img at bounding box center [1507, 219] width 82 height 82
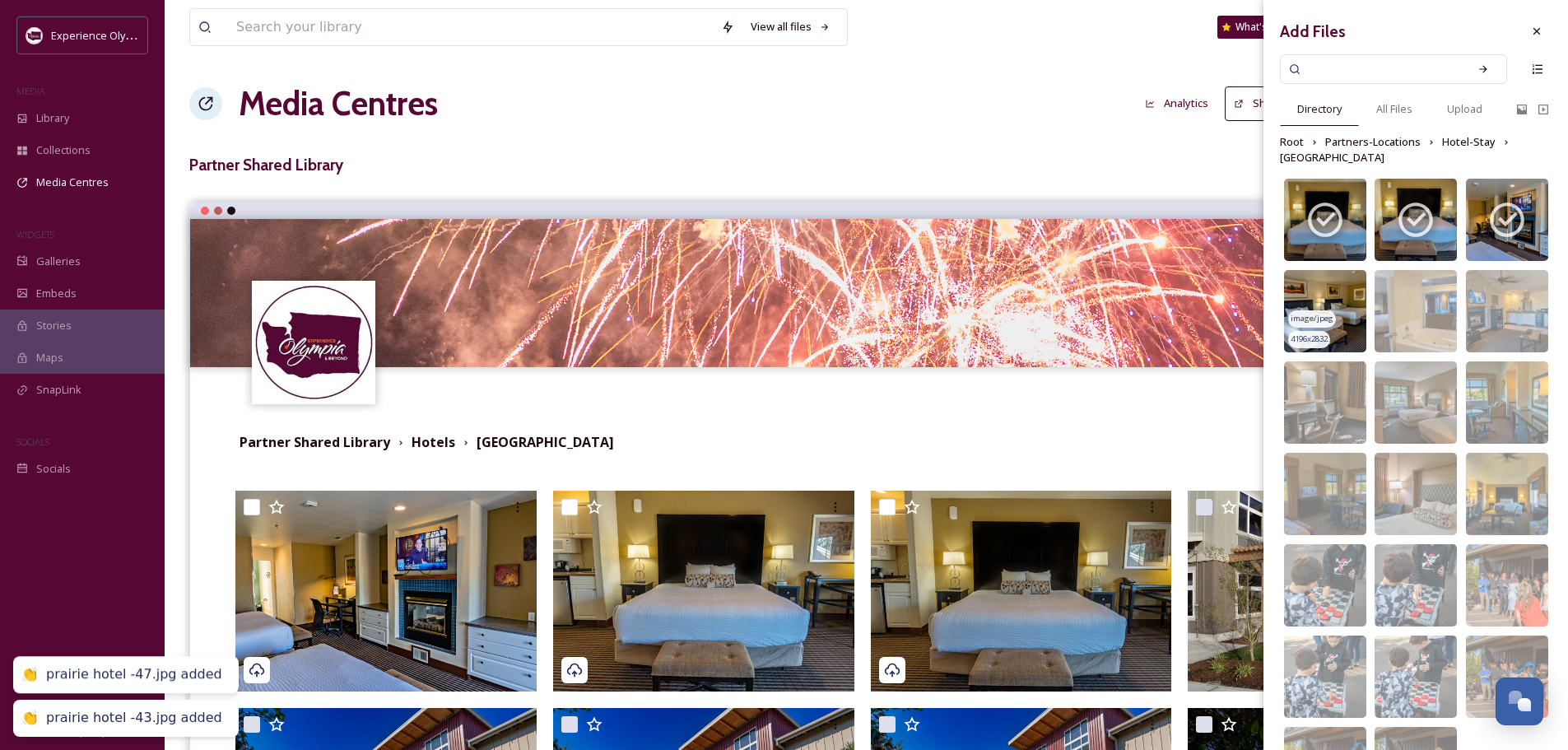
click at [1343, 284] on img at bounding box center [1325, 310] width 82 height 82
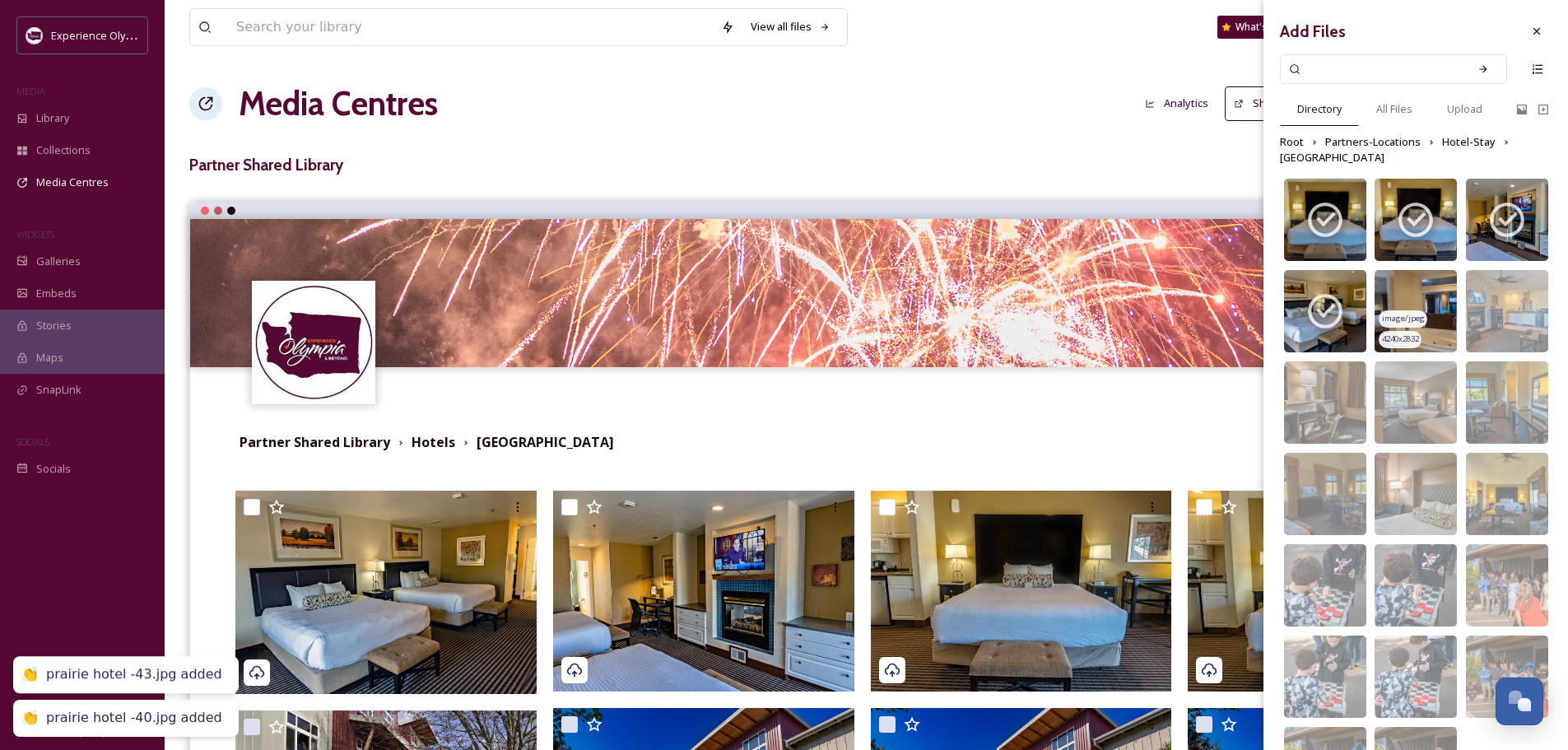
click at [1390, 285] on img at bounding box center [1415, 310] width 82 height 82
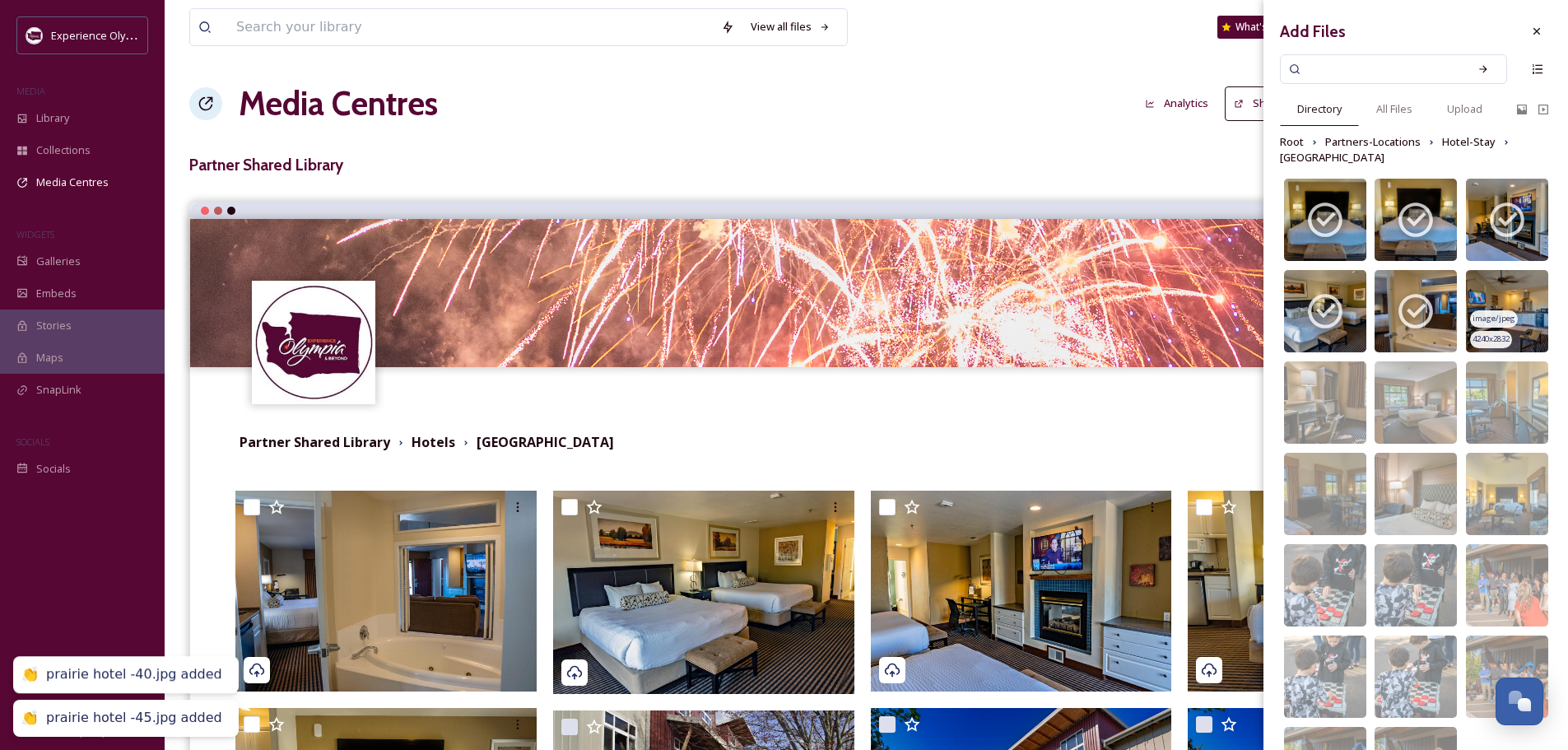
click at [1500, 285] on img at bounding box center [1507, 310] width 82 height 82
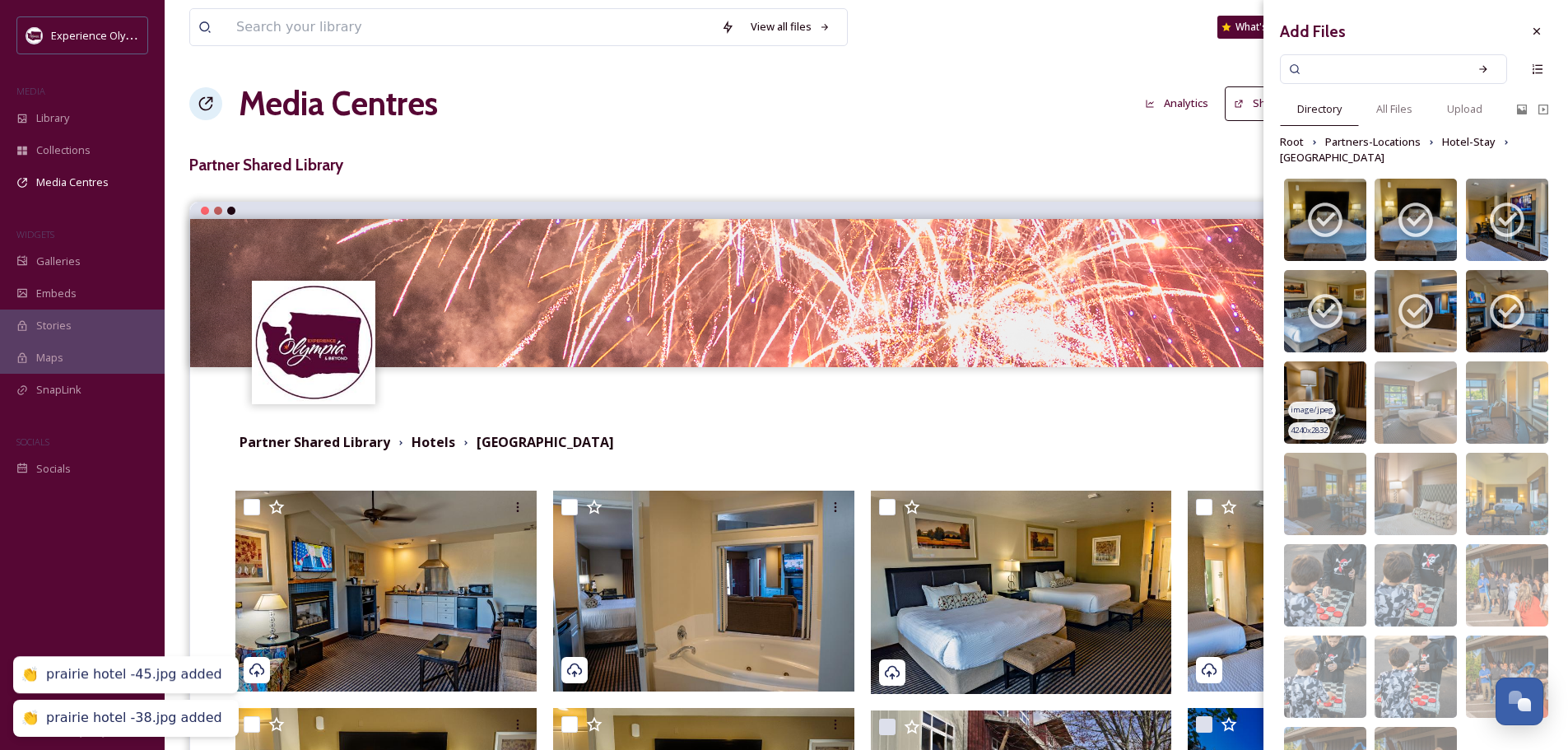
click at [1322, 388] on img at bounding box center [1325, 402] width 82 height 82
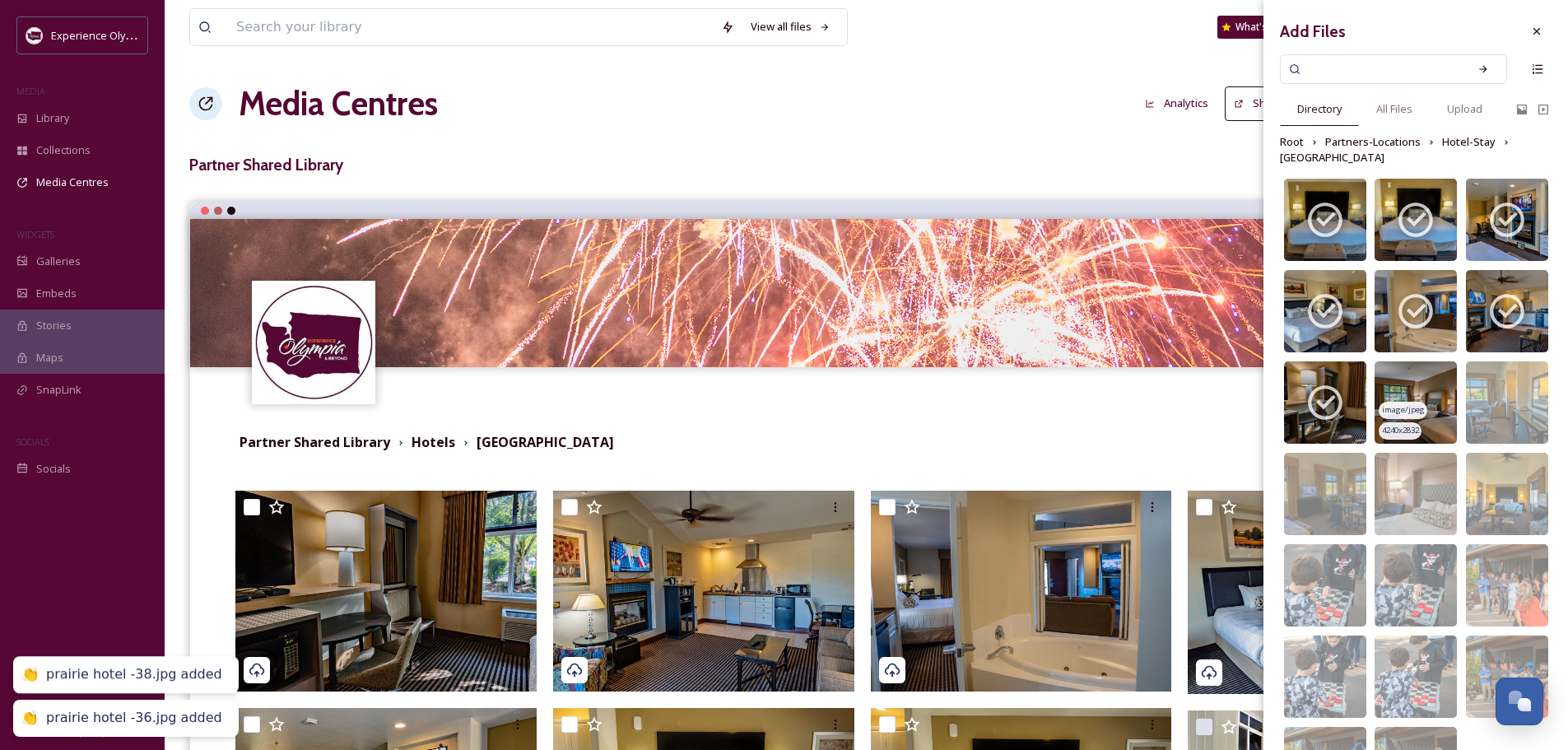
click at [1402, 378] on img at bounding box center [1415, 402] width 82 height 82
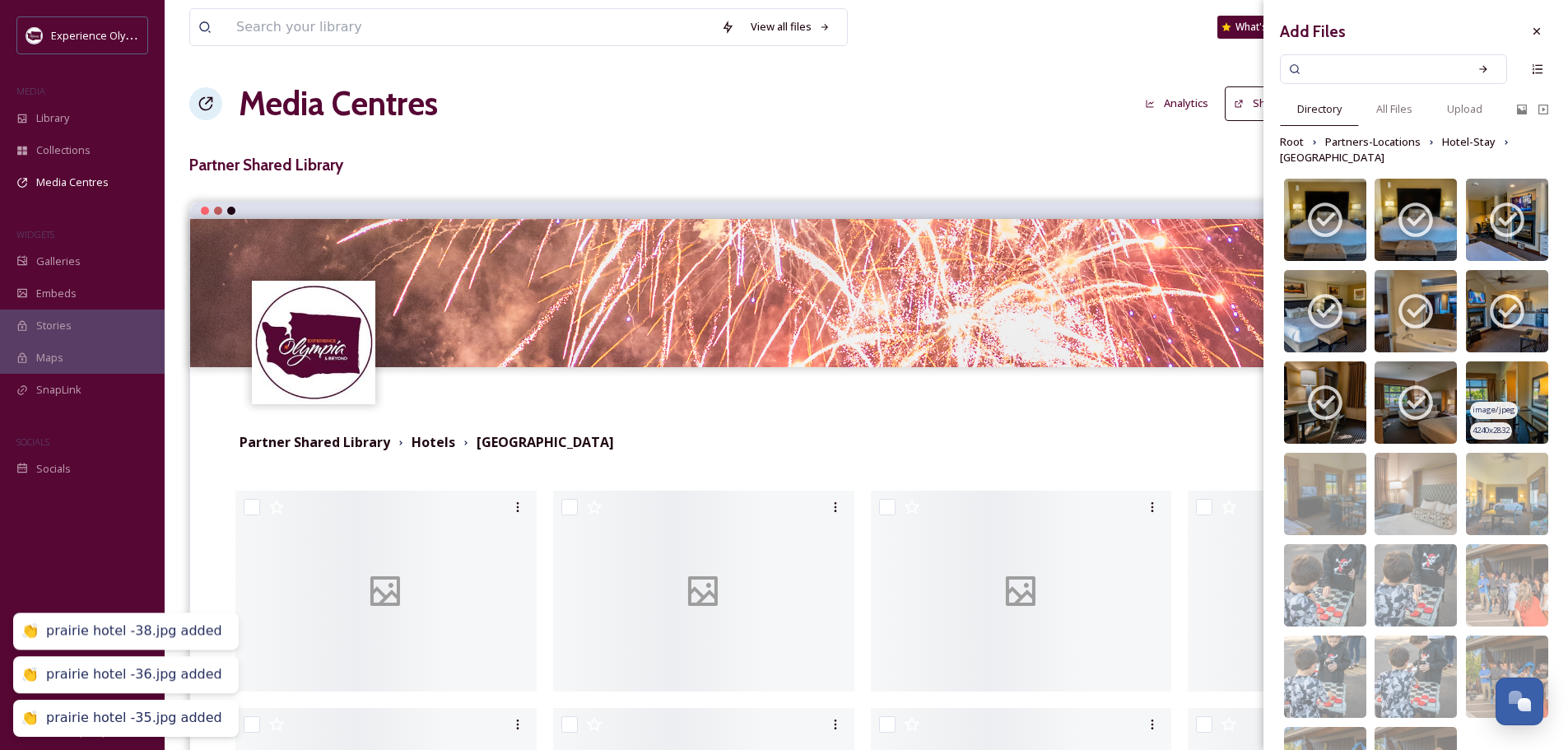
click at [1499, 379] on img at bounding box center [1507, 402] width 82 height 82
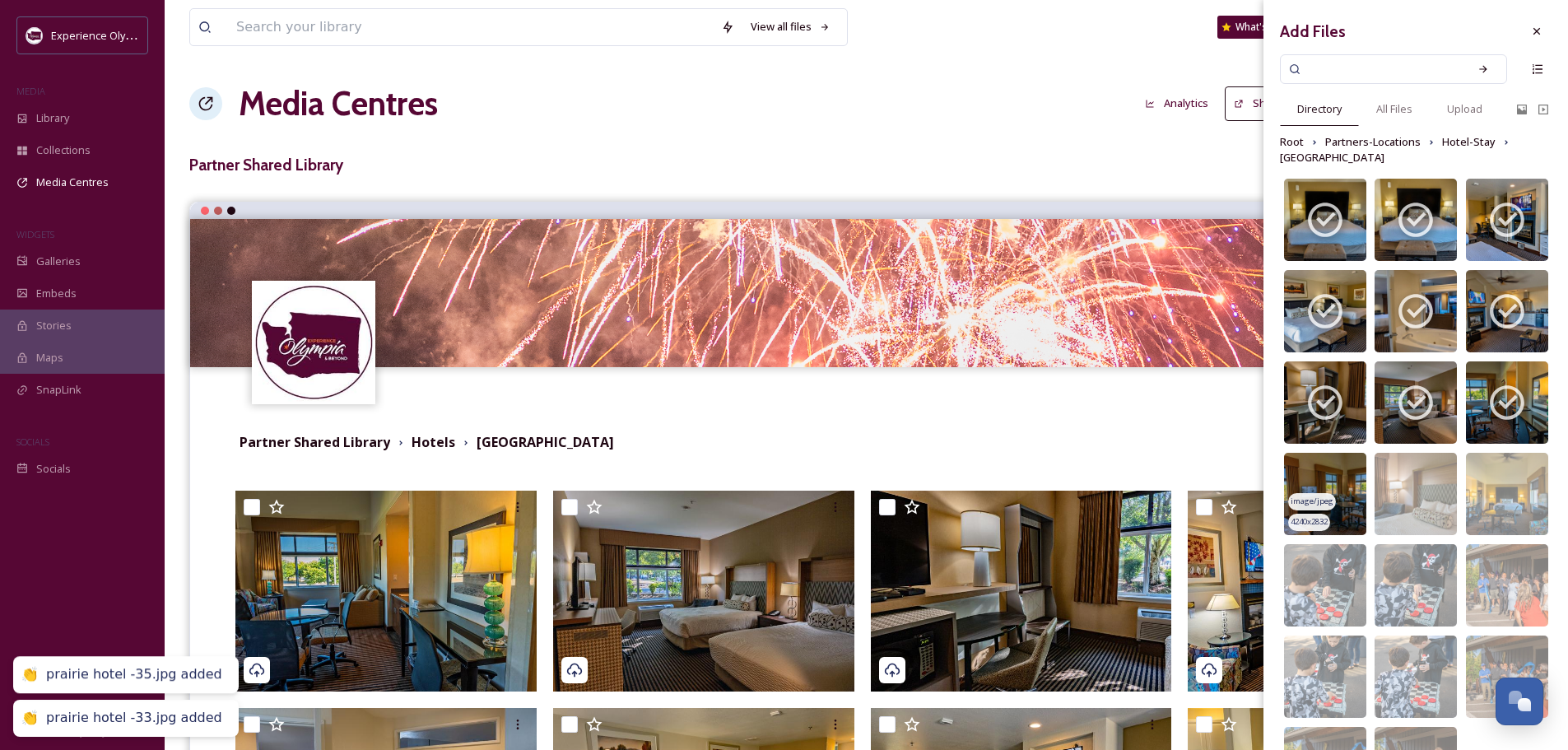
click at [1326, 468] on img at bounding box center [1325, 494] width 82 height 82
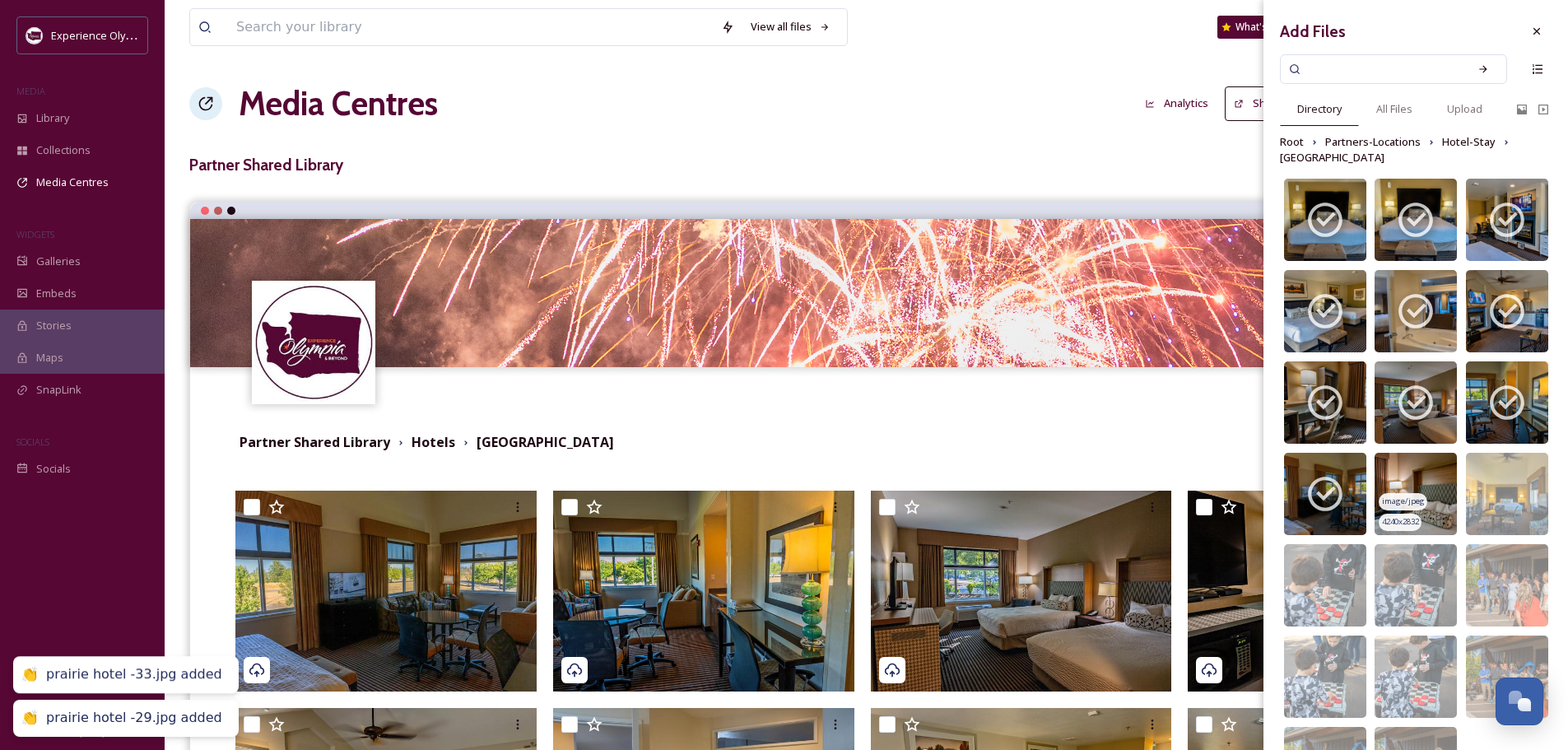
click at [1396, 475] on img at bounding box center [1415, 494] width 82 height 82
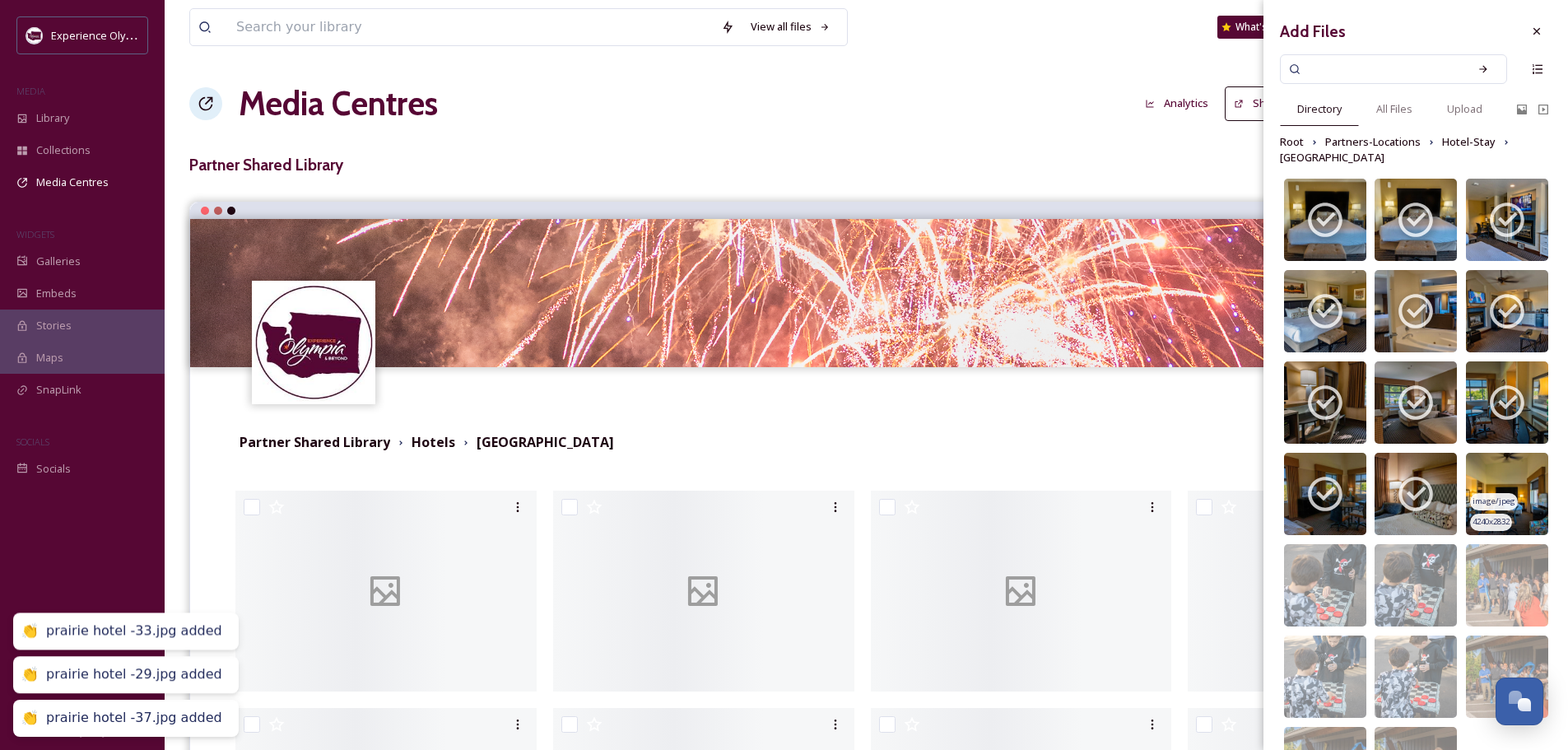
click at [1514, 473] on img at bounding box center [1507, 494] width 82 height 82
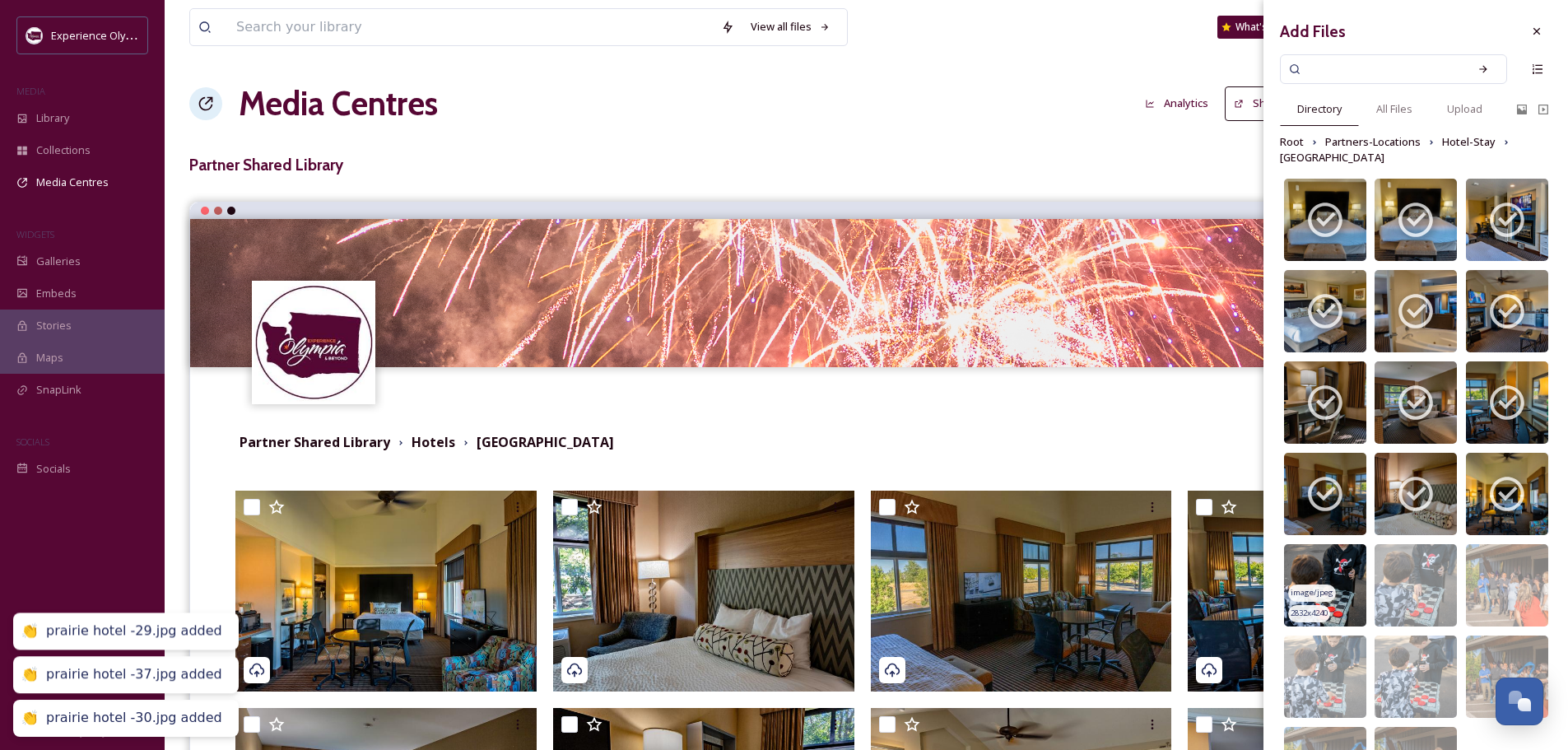
click at [1316, 556] on img at bounding box center [1325, 585] width 82 height 82
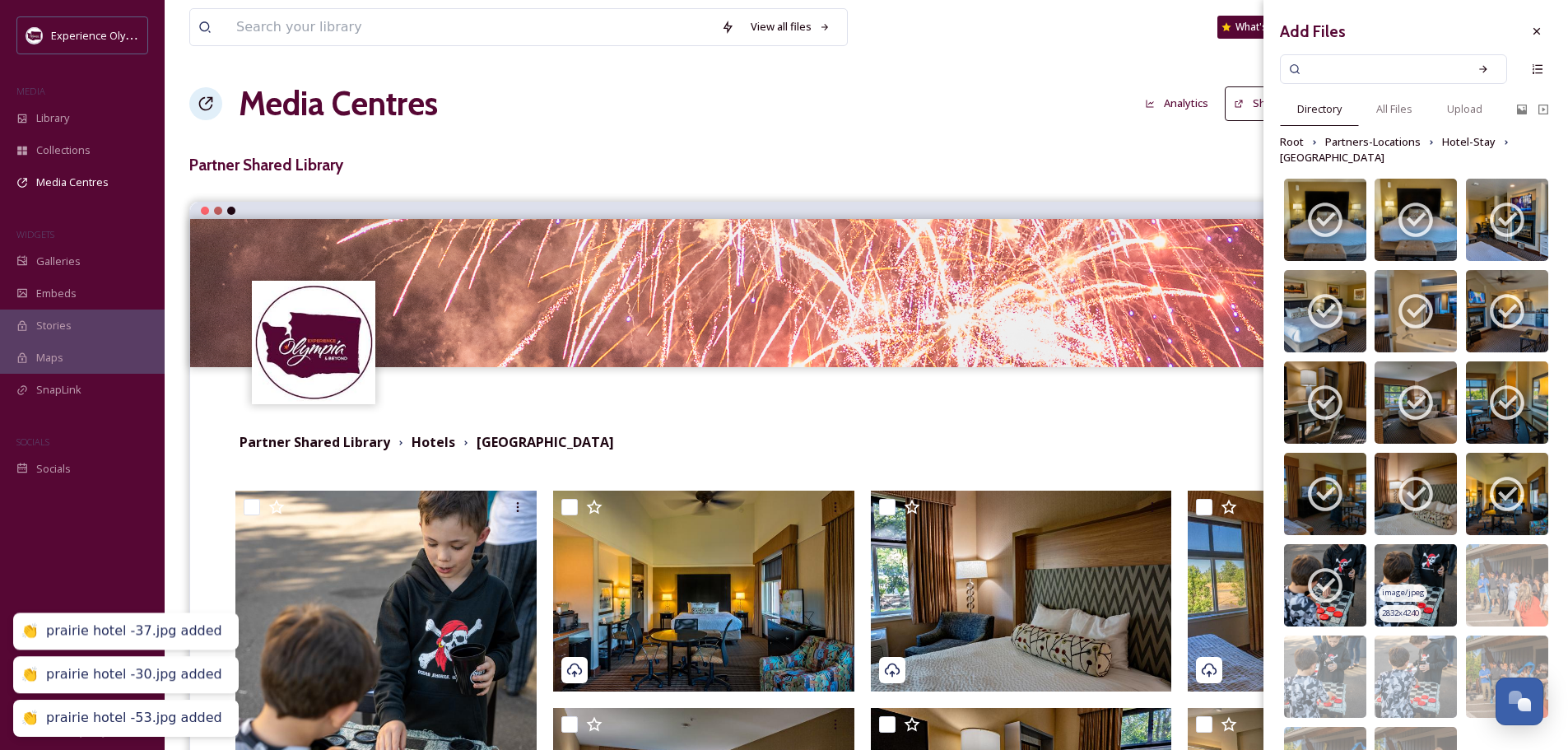
click at [1420, 555] on img at bounding box center [1415, 585] width 82 height 82
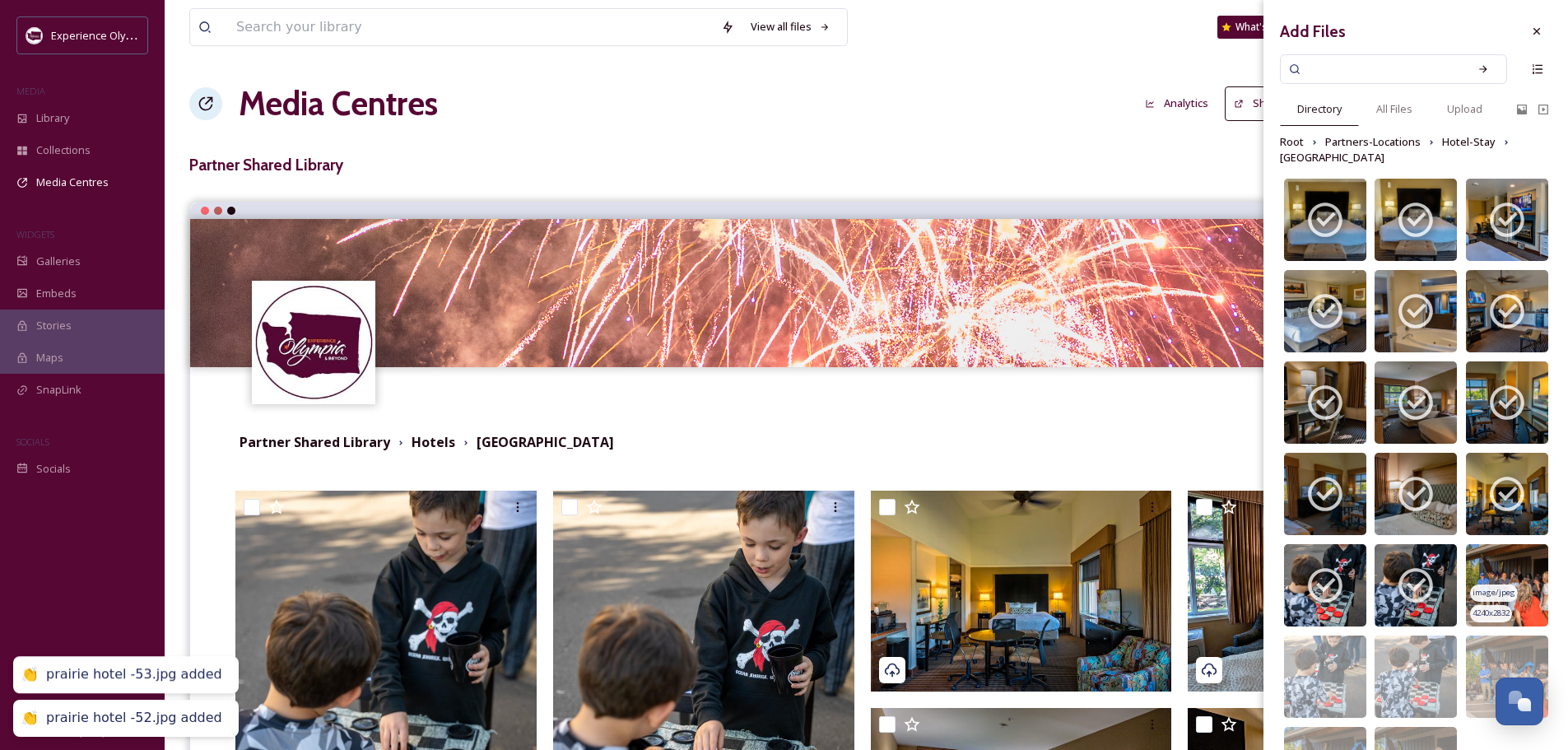
click at [1497, 555] on img at bounding box center [1507, 585] width 82 height 82
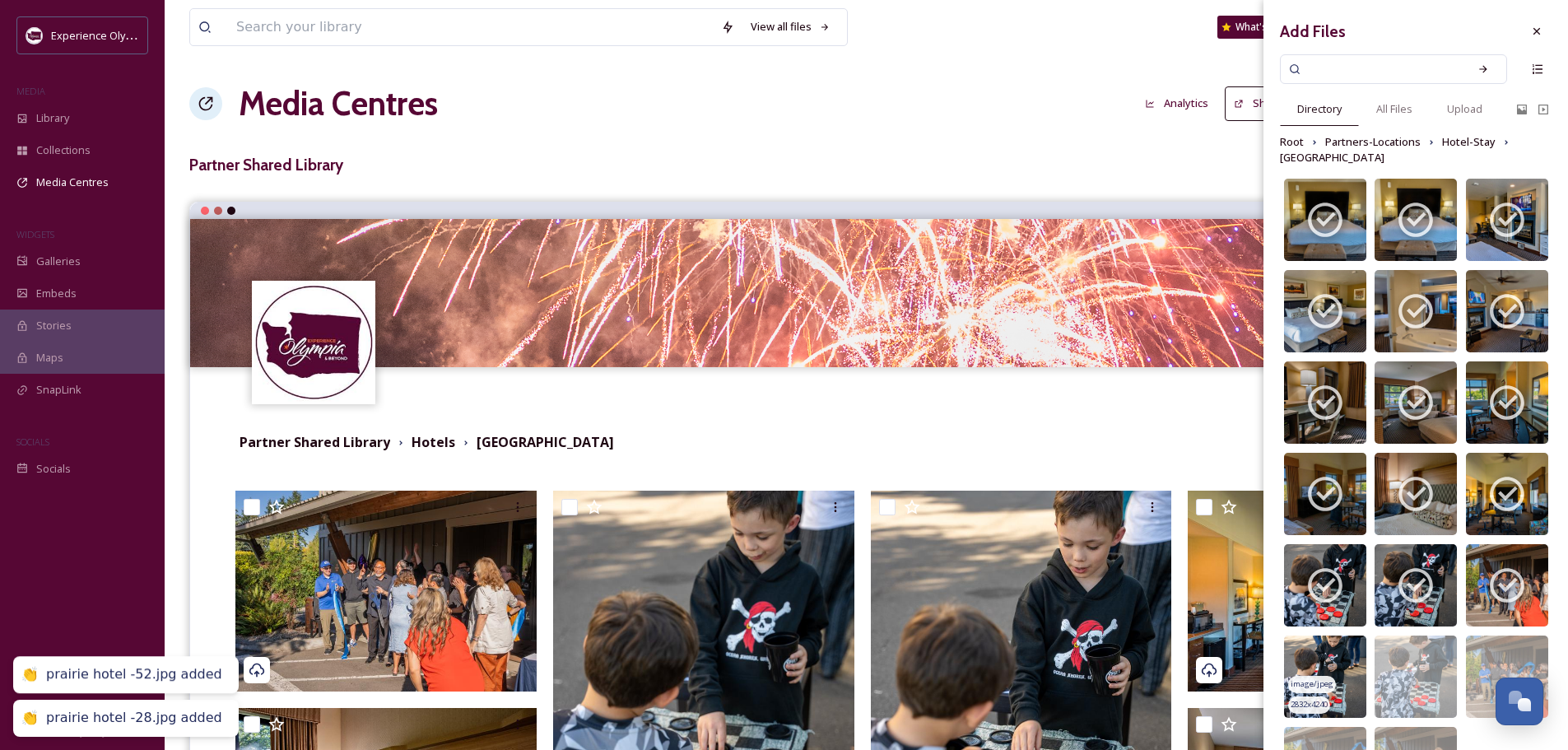
click at [1313, 644] on img at bounding box center [1325, 677] width 82 height 82
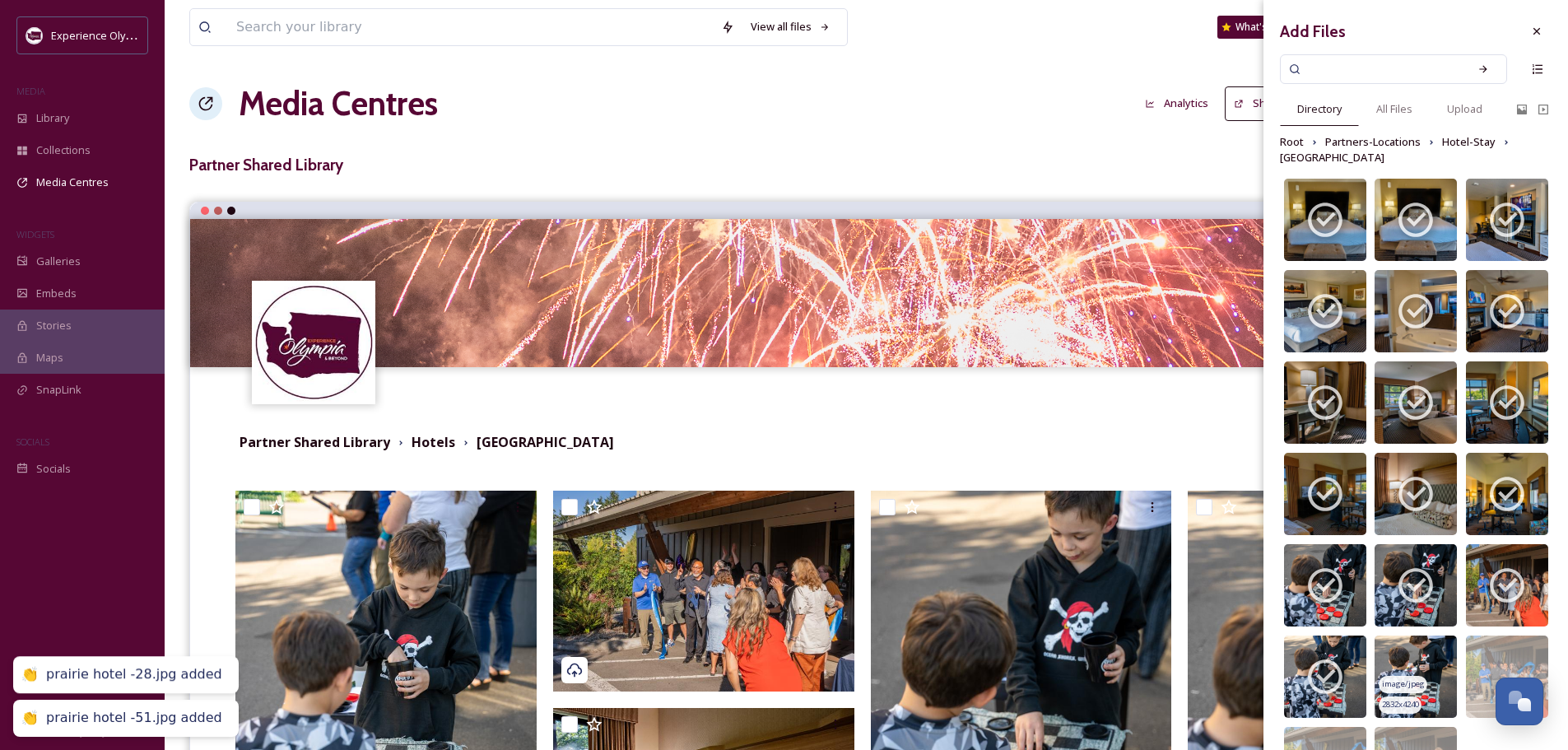
click at [1392, 646] on img at bounding box center [1415, 677] width 82 height 82
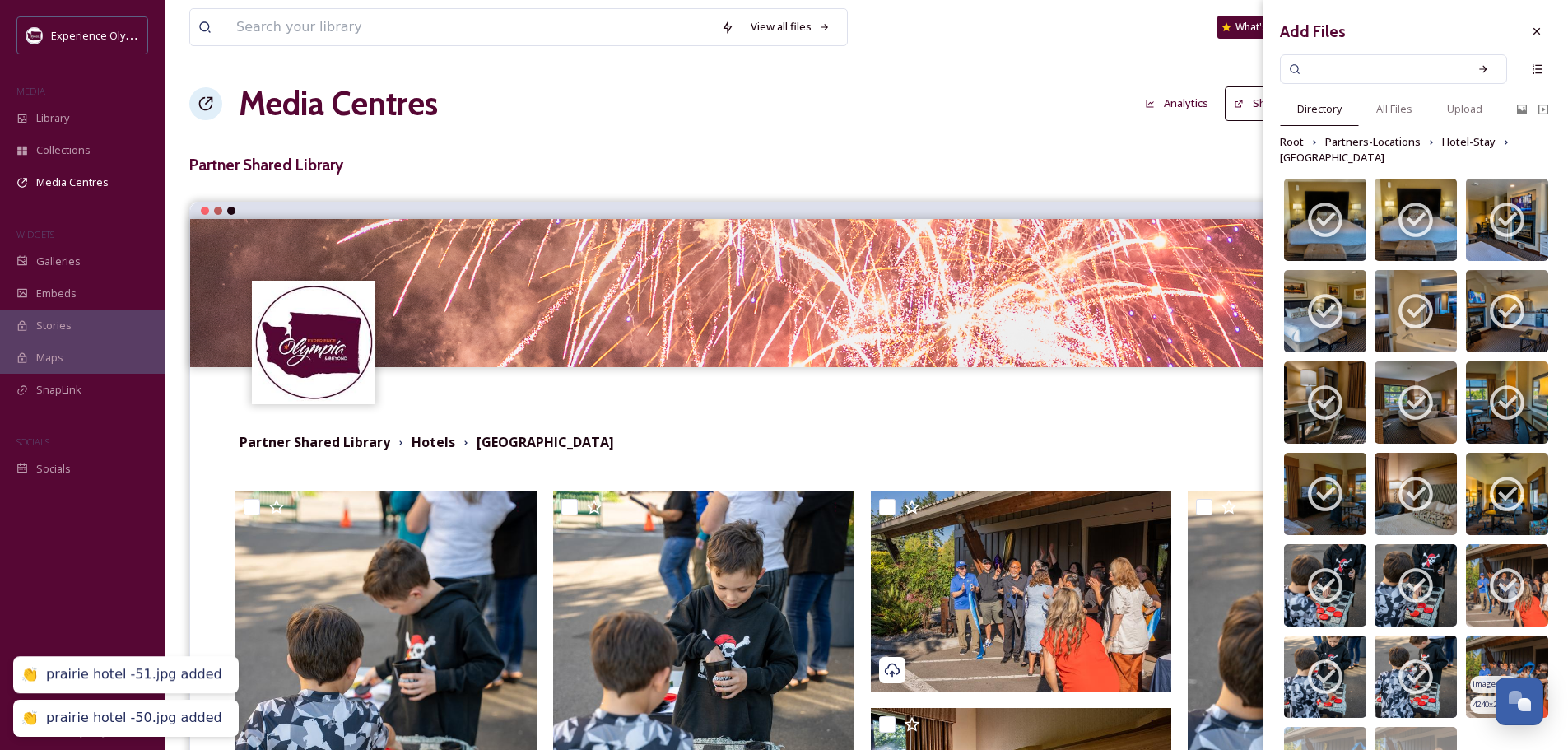
click at [1484, 644] on img at bounding box center [1507, 677] width 82 height 82
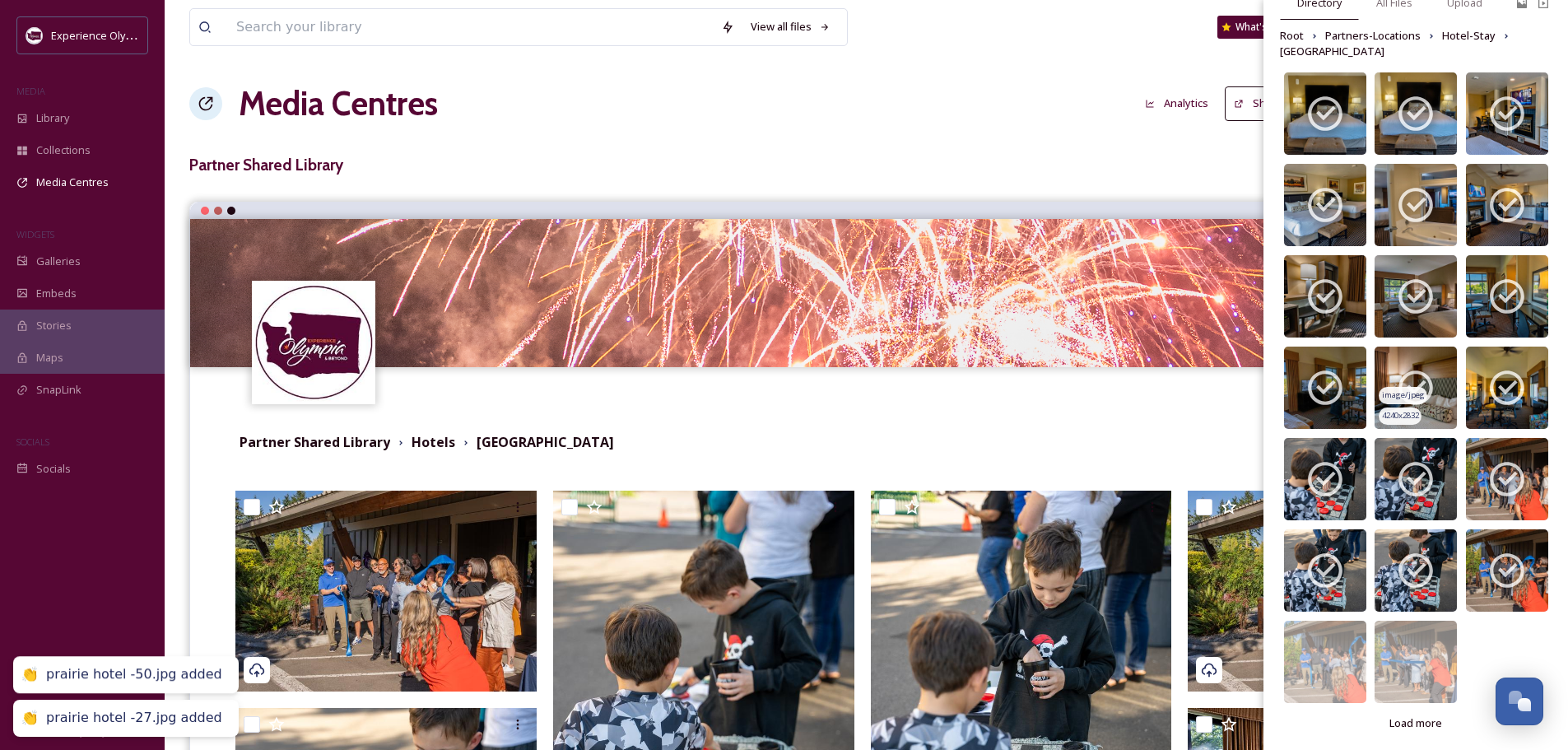
scroll to position [112, 0]
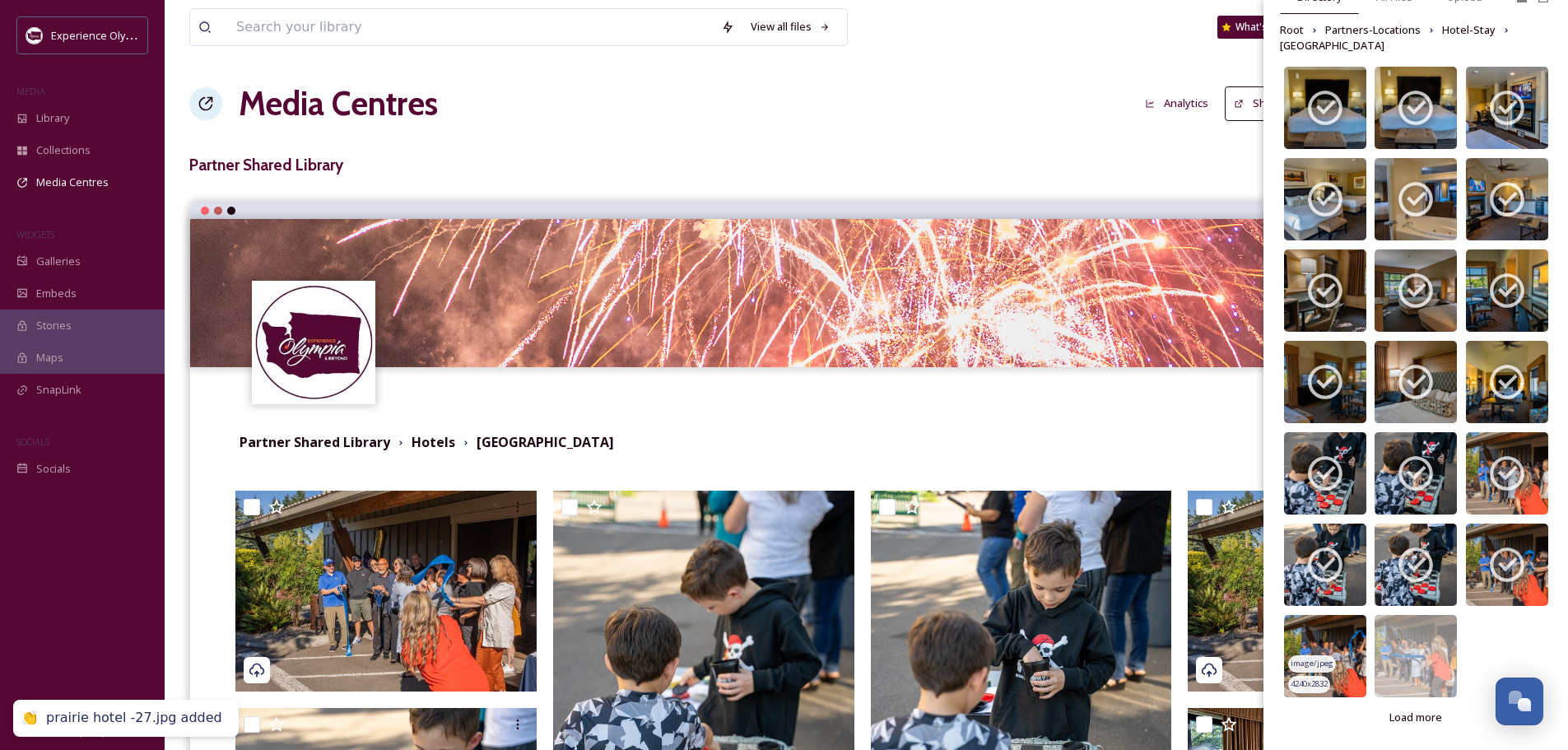
click at [1327, 626] on img at bounding box center [1325, 656] width 82 height 82
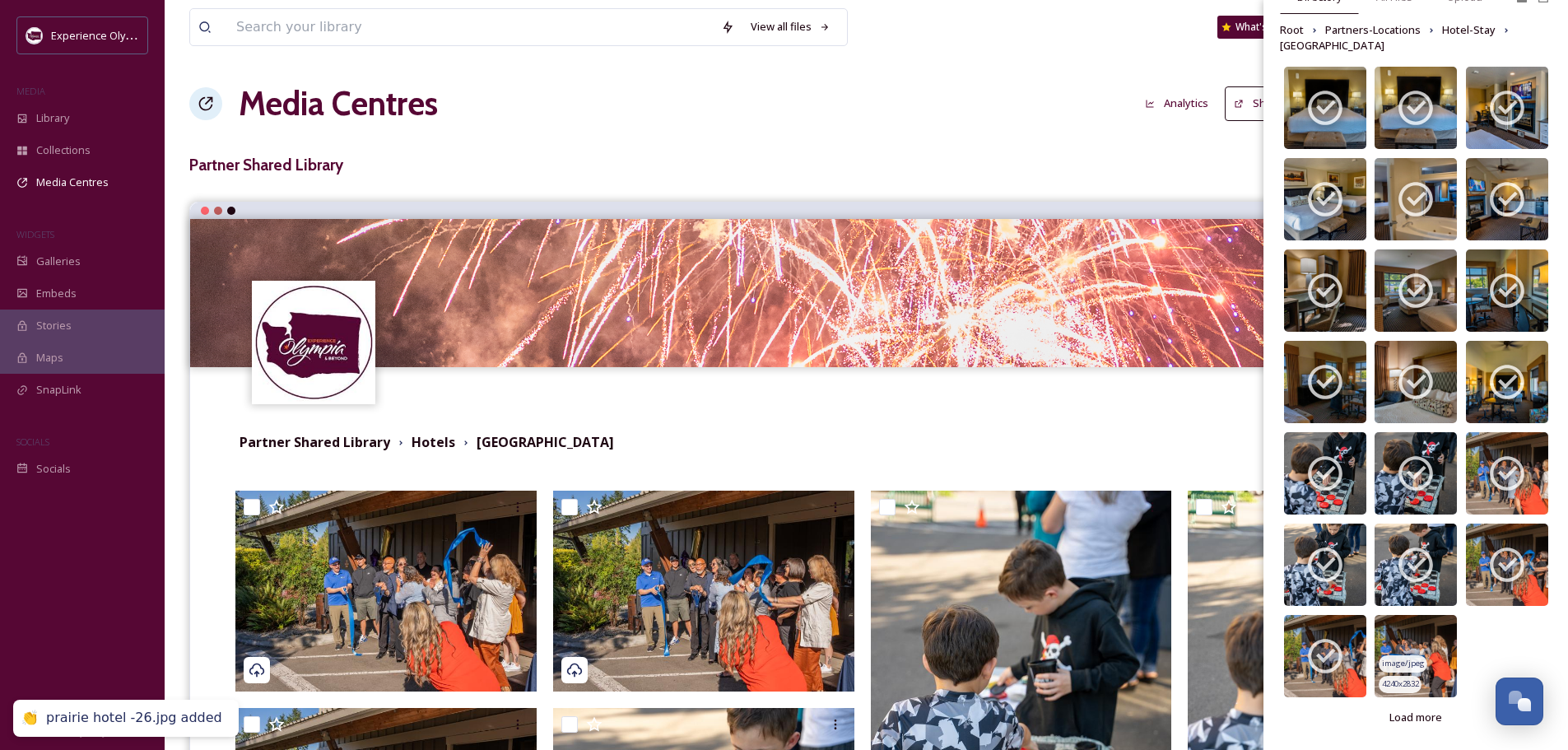
click at [1404, 627] on img at bounding box center [1415, 656] width 82 height 82
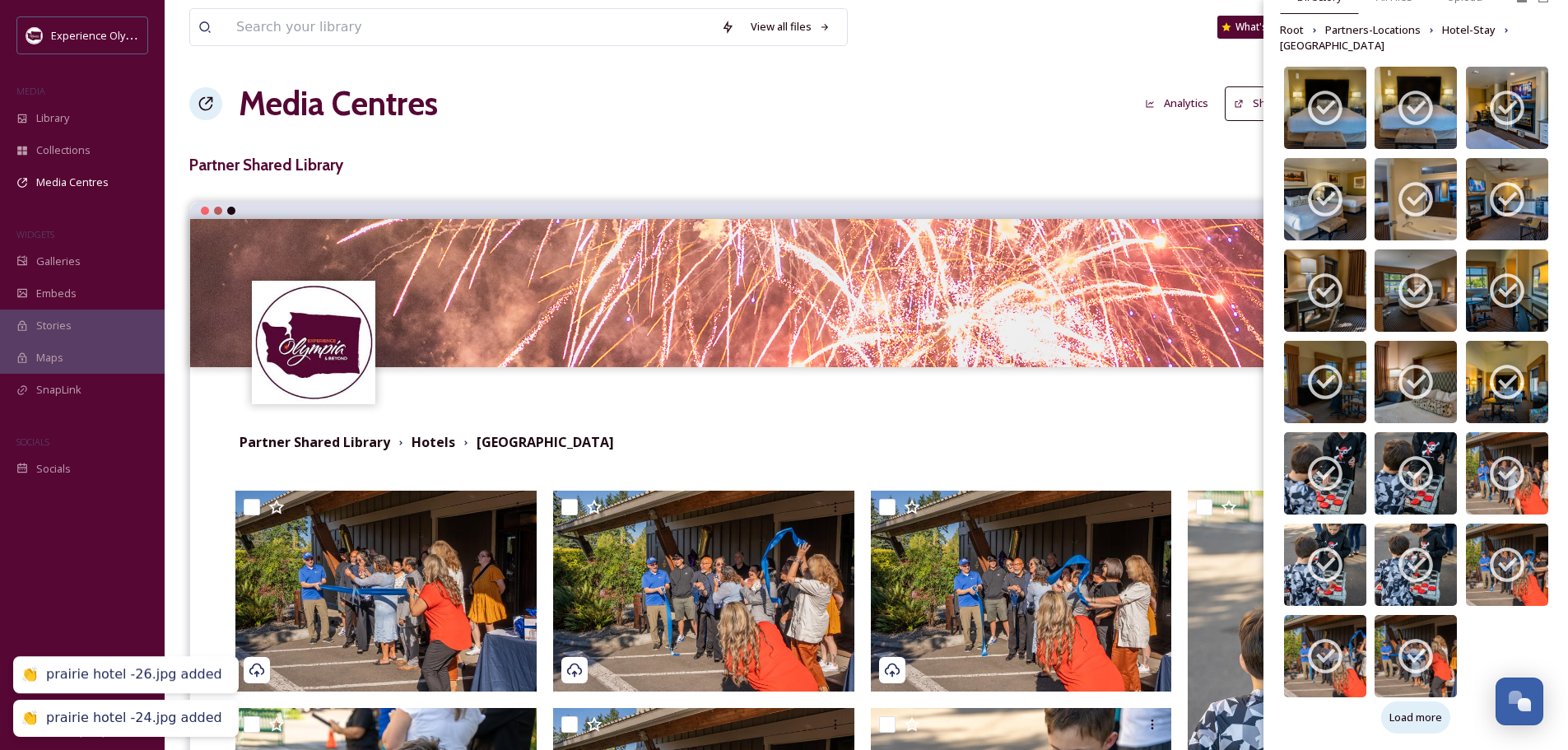
click at [1412, 710] on span "Load more" at bounding box center [1416, 718] width 53 height 16
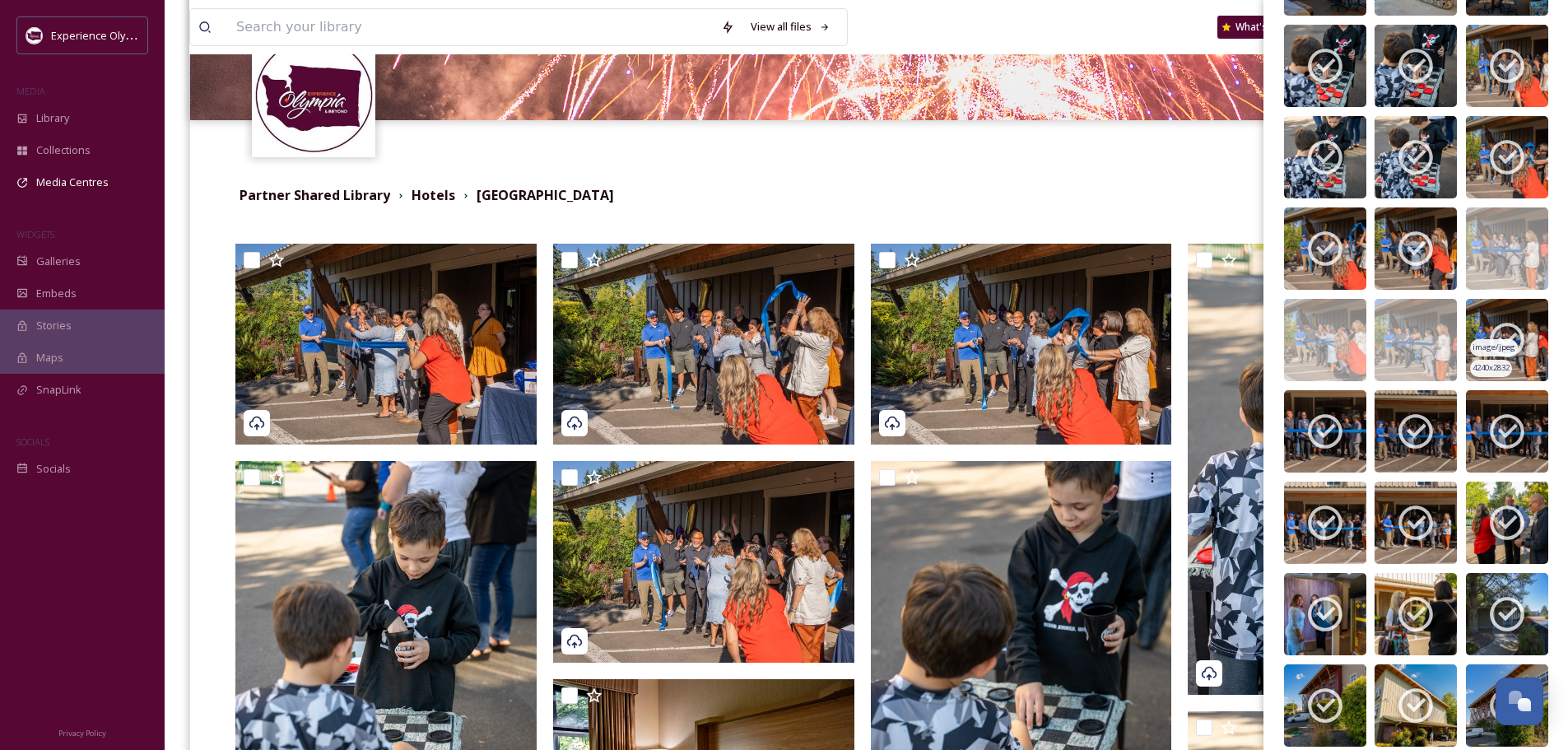
scroll to position [524, 0]
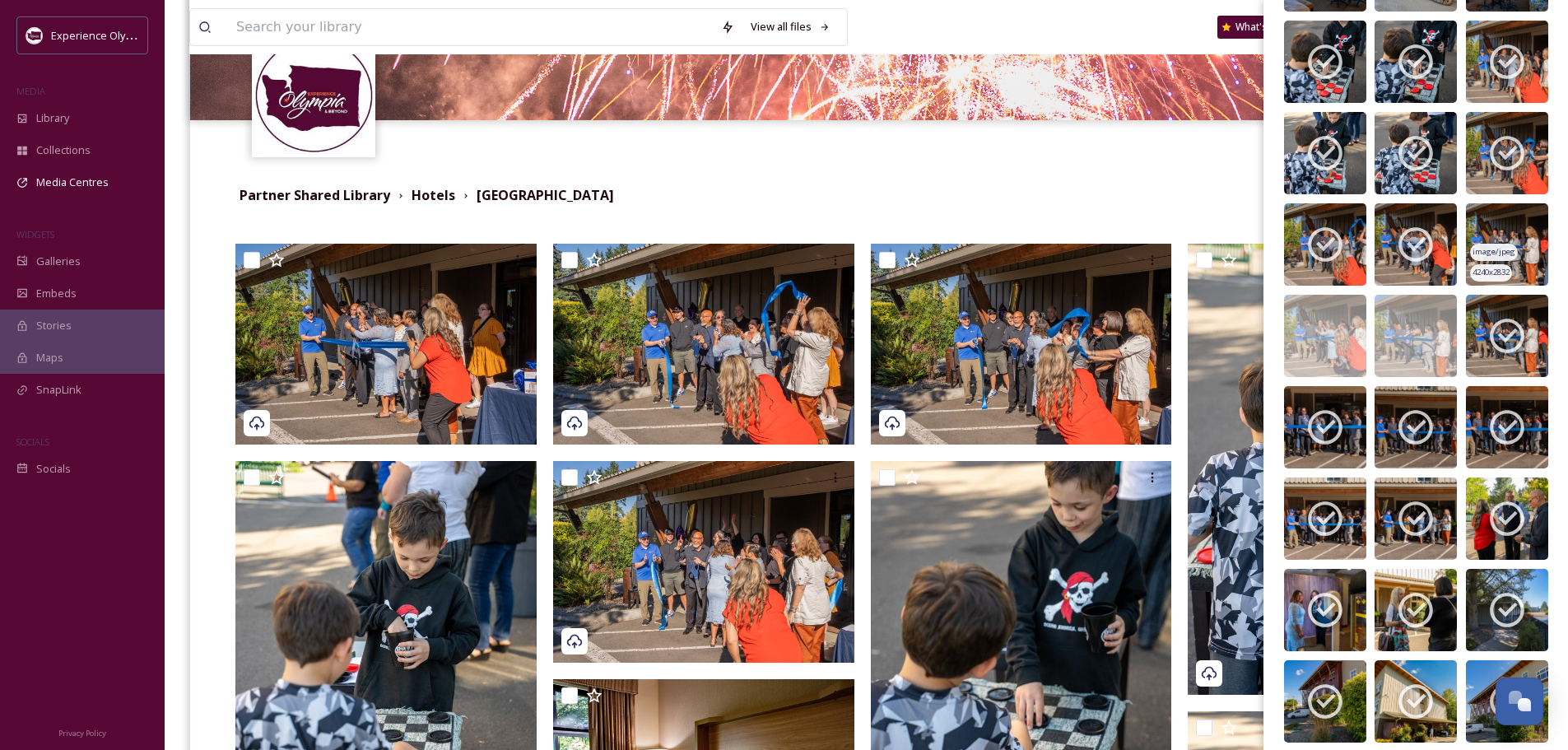
click at [1503, 219] on img at bounding box center [1507, 244] width 82 height 82
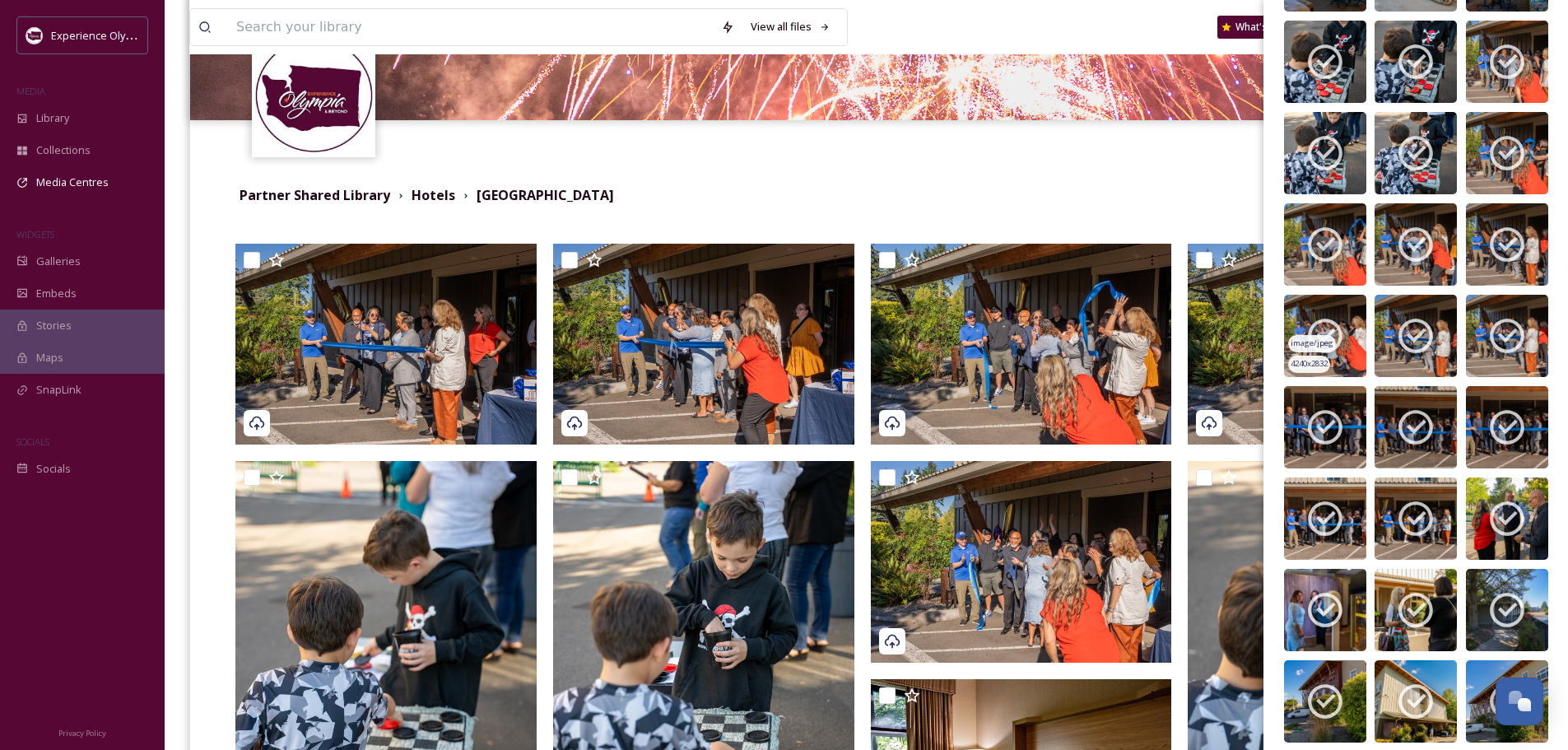
click at [1338, 309] on img at bounding box center [1325, 335] width 82 height 82
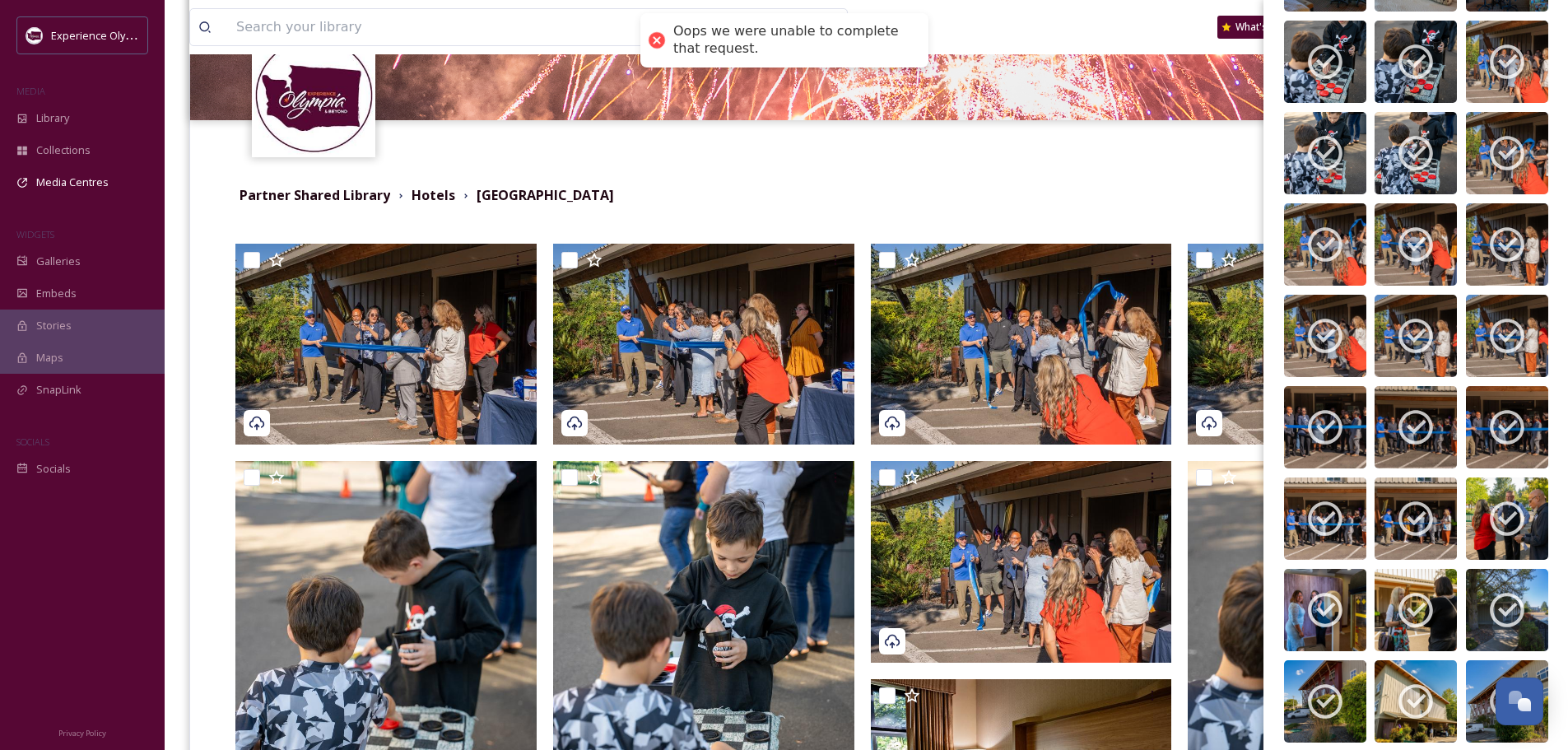
click at [651, 41] on div at bounding box center [656, 41] width 23 height 23
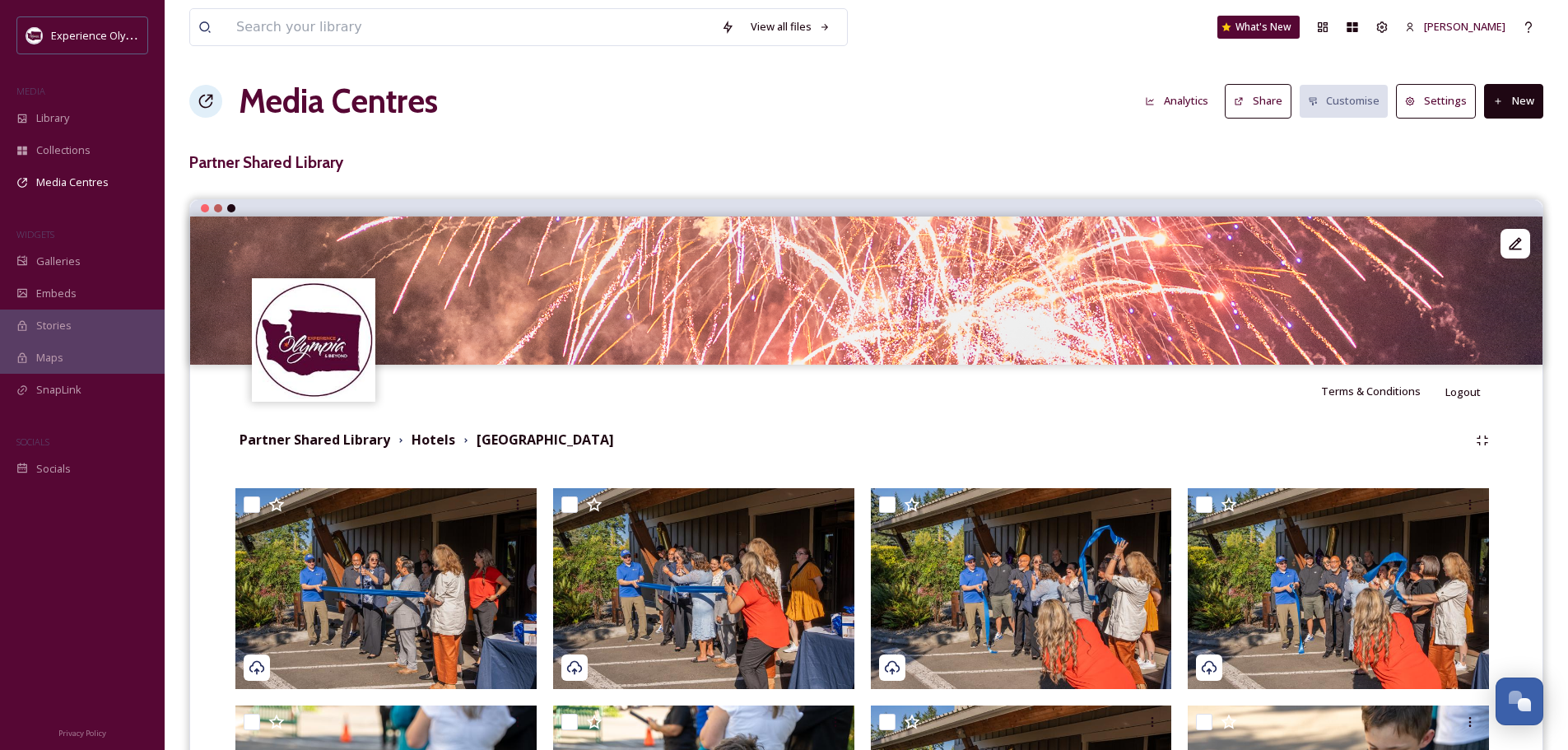
scroll to position [0, 0]
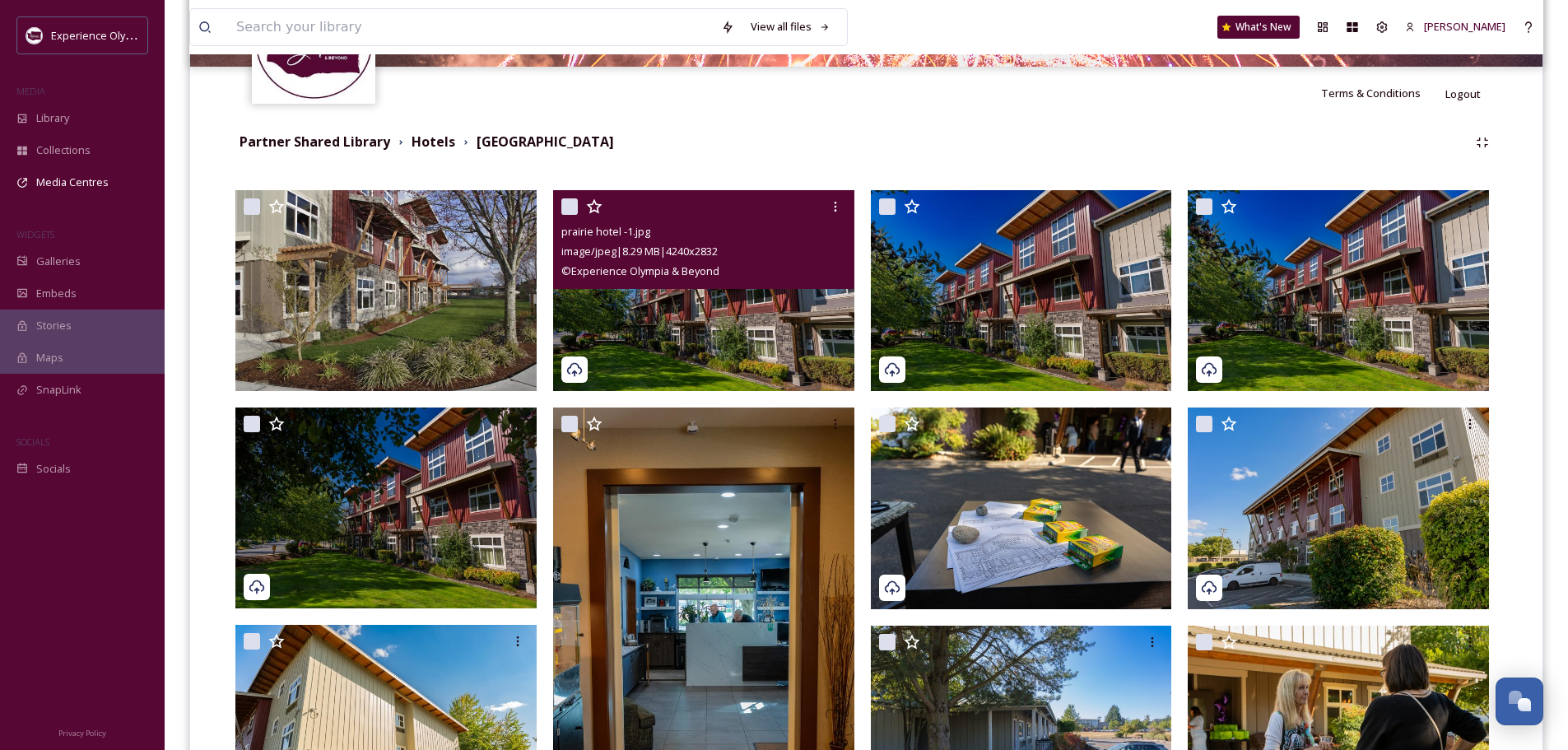
scroll to position [329, 0]
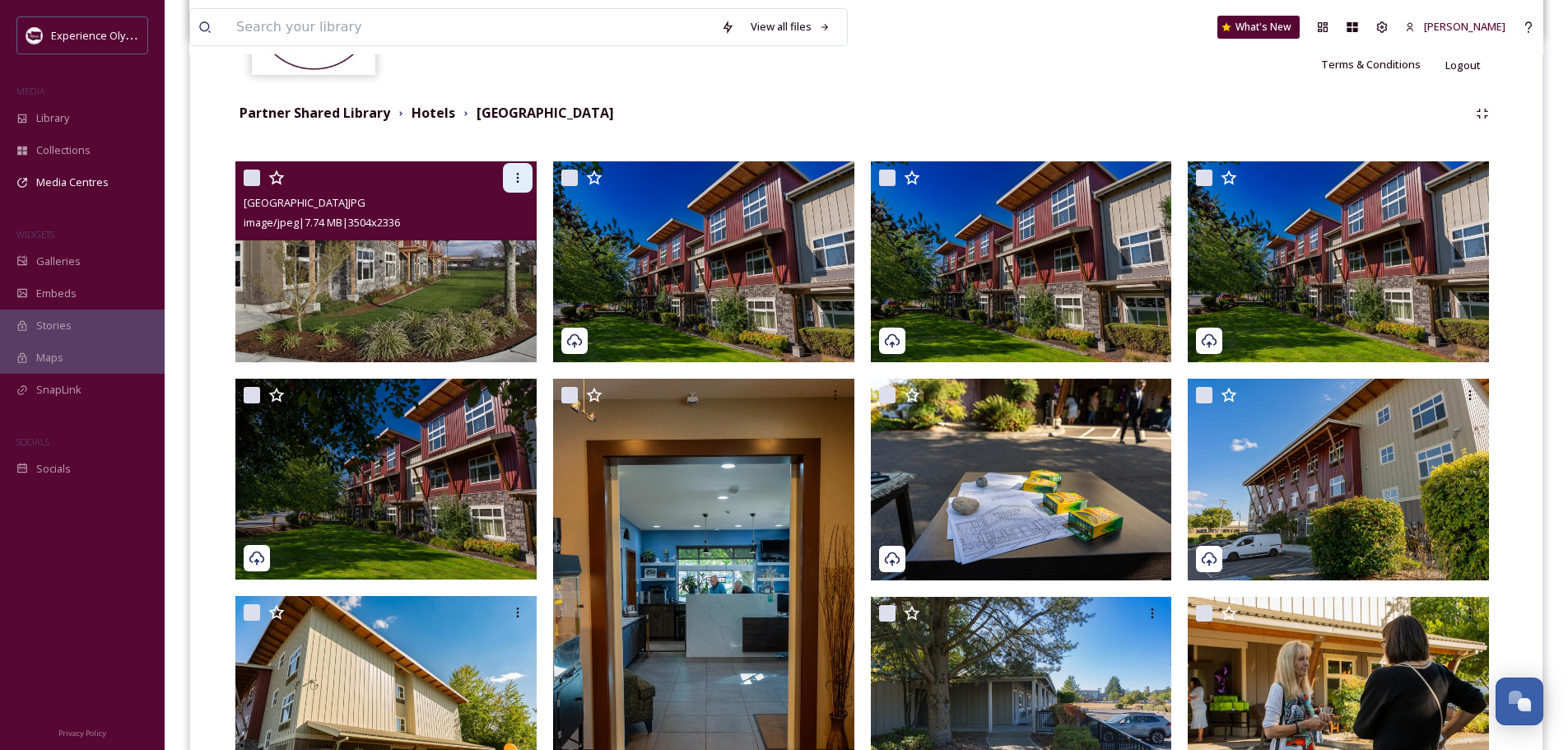
click at [518, 172] on icon at bounding box center [517, 178] width 13 height 13
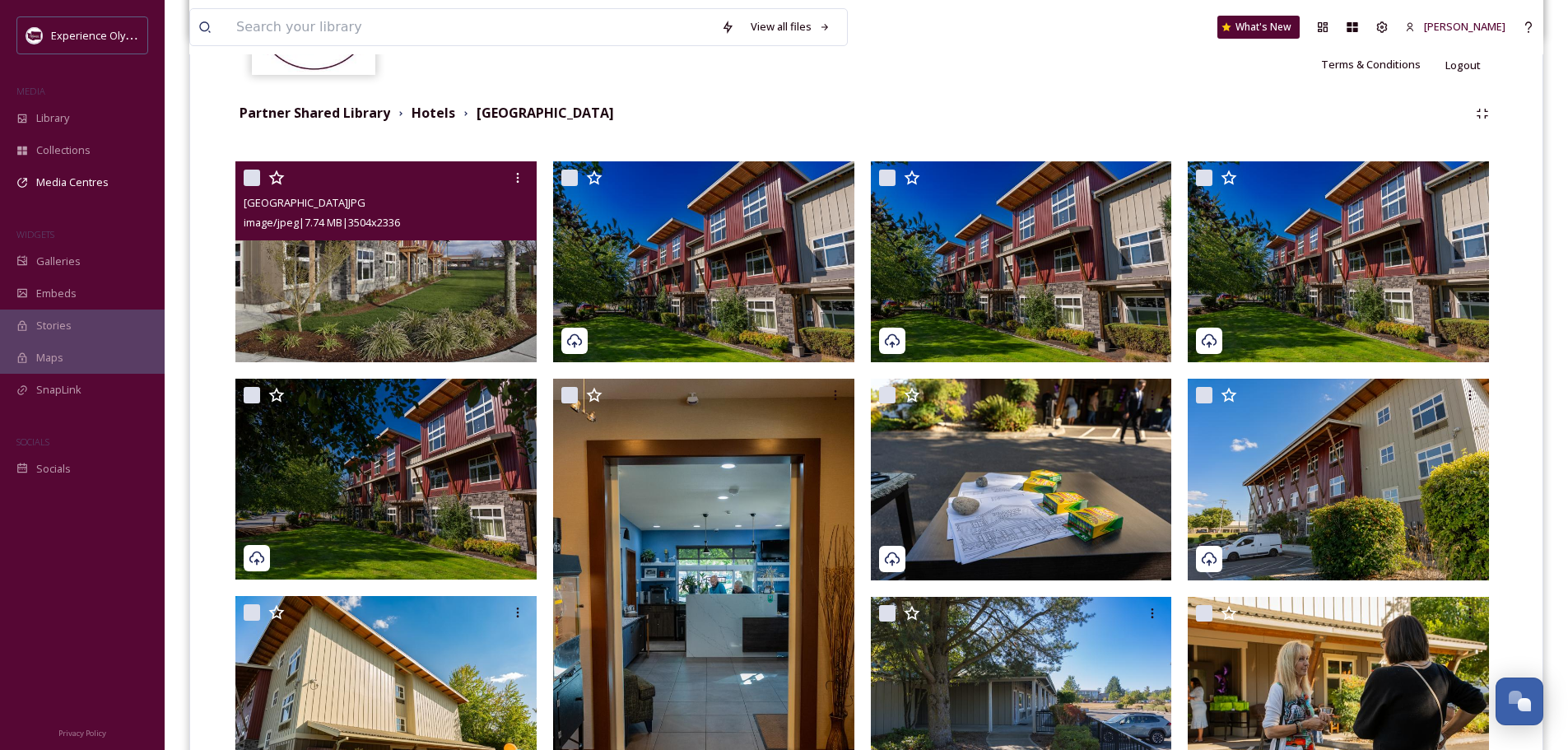
click at [415, 197] on div "[GEOGRAPHIC_DATA]JPG" at bounding box center [388, 203] width 289 height 19
click at [461, 299] on img at bounding box center [385, 262] width 301 height 201
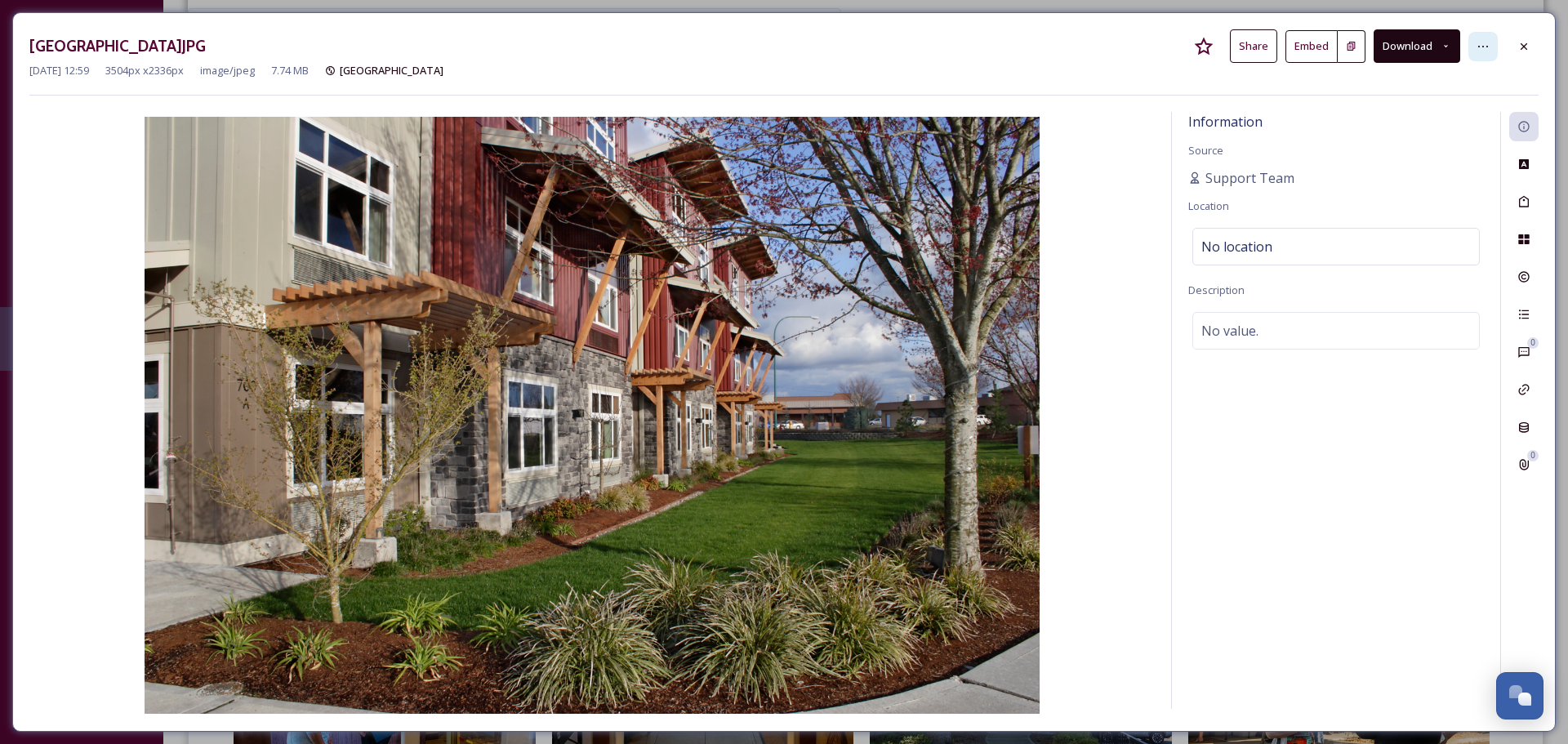
click at [1480, 41] on icon at bounding box center [1483, 46] width 13 height 13
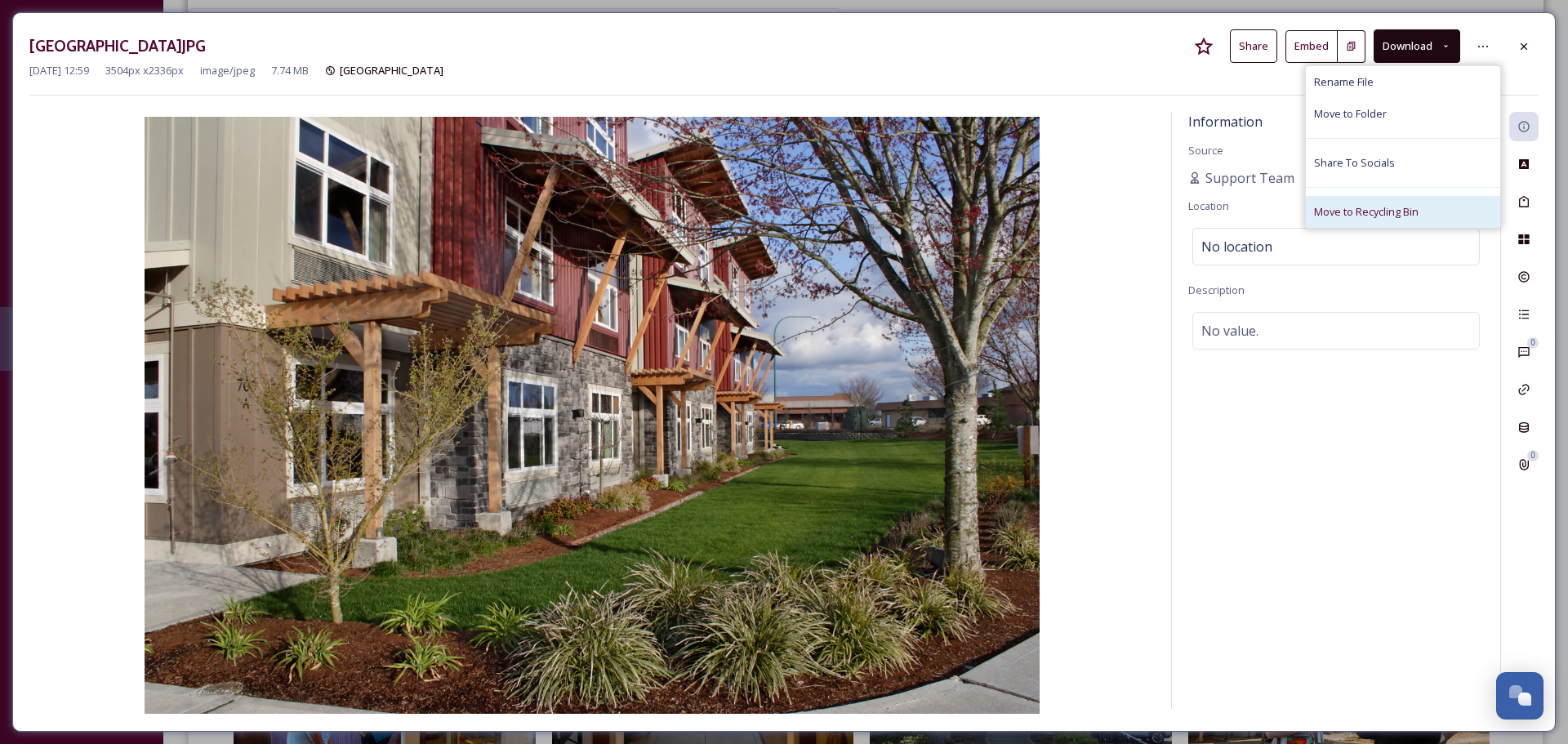
click at [1407, 210] on span "Move to Recycling Bin" at bounding box center [1365, 212] width 104 height 16
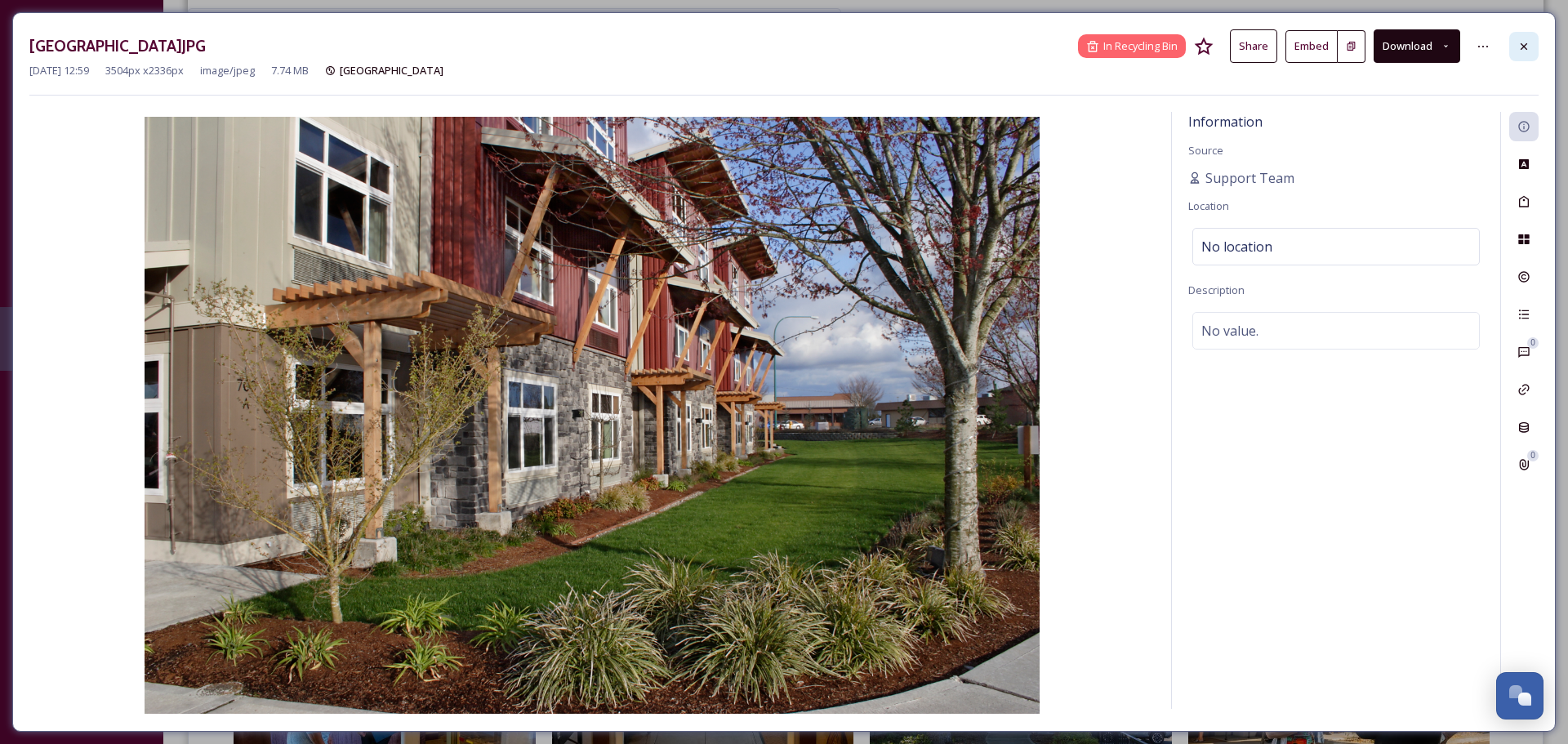
click at [1518, 45] on icon at bounding box center [1523, 46] width 13 height 13
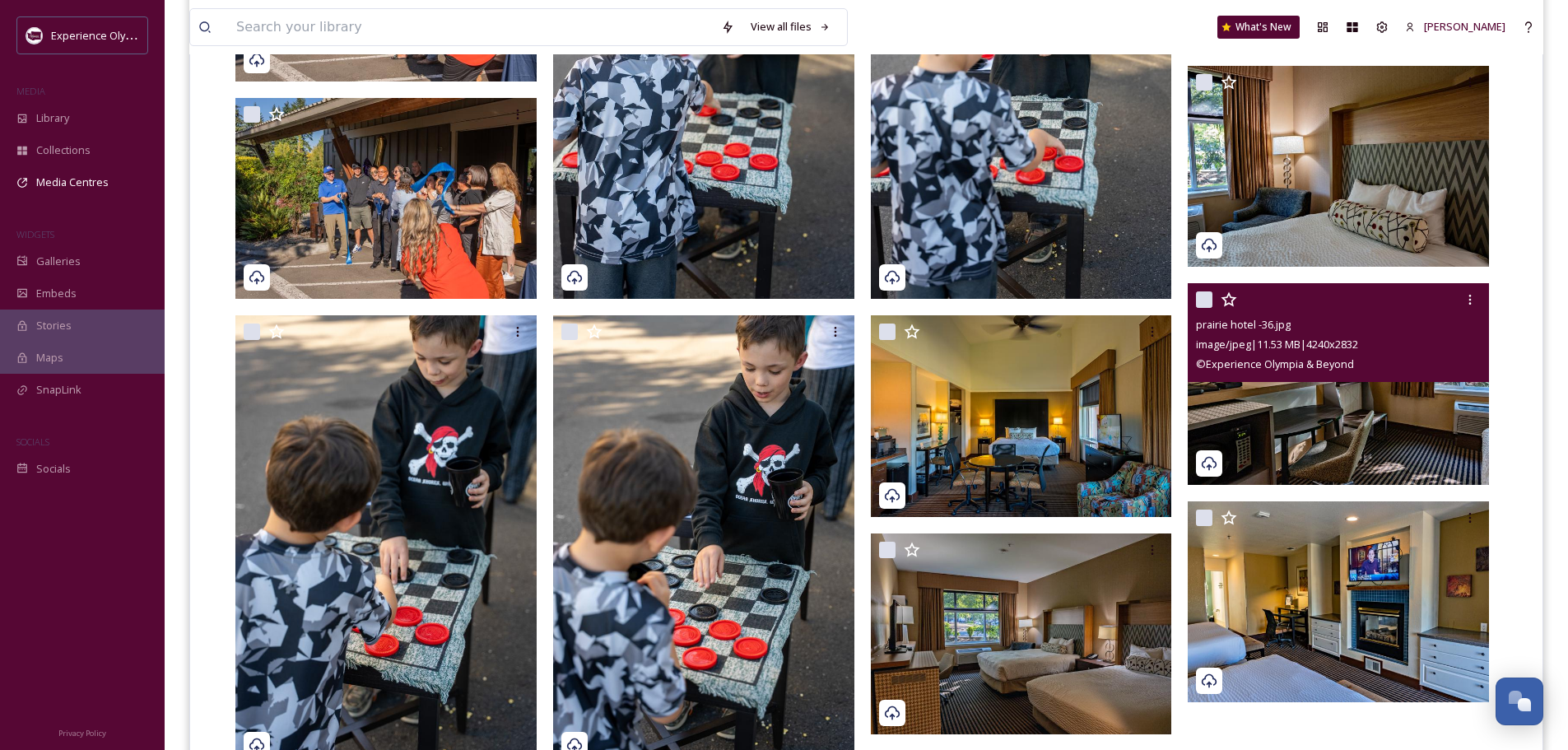
scroll to position [1994, 0]
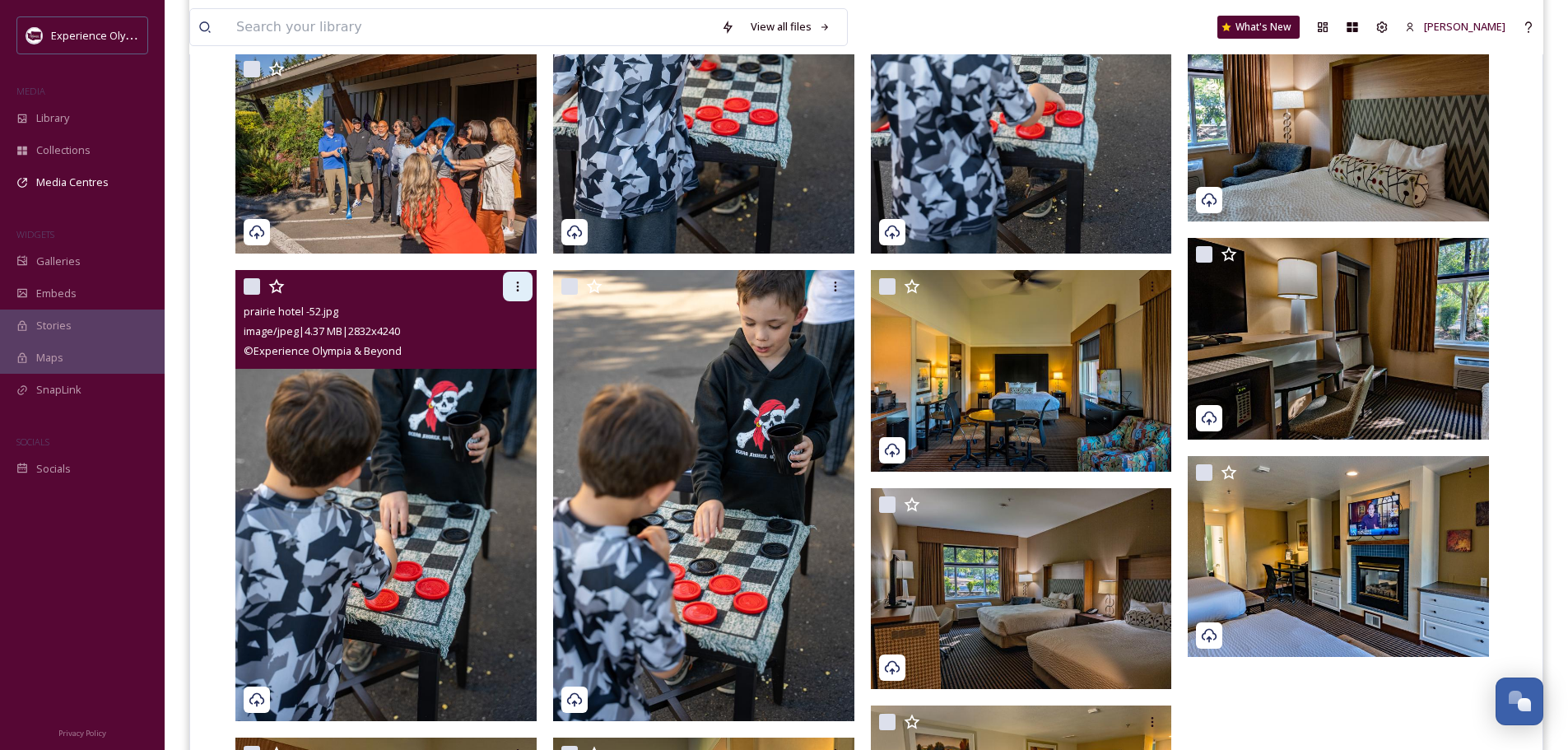
click at [522, 281] on icon at bounding box center [517, 287] width 13 height 13
click at [426, 414] on img at bounding box center [385, 495] width 301 height 451
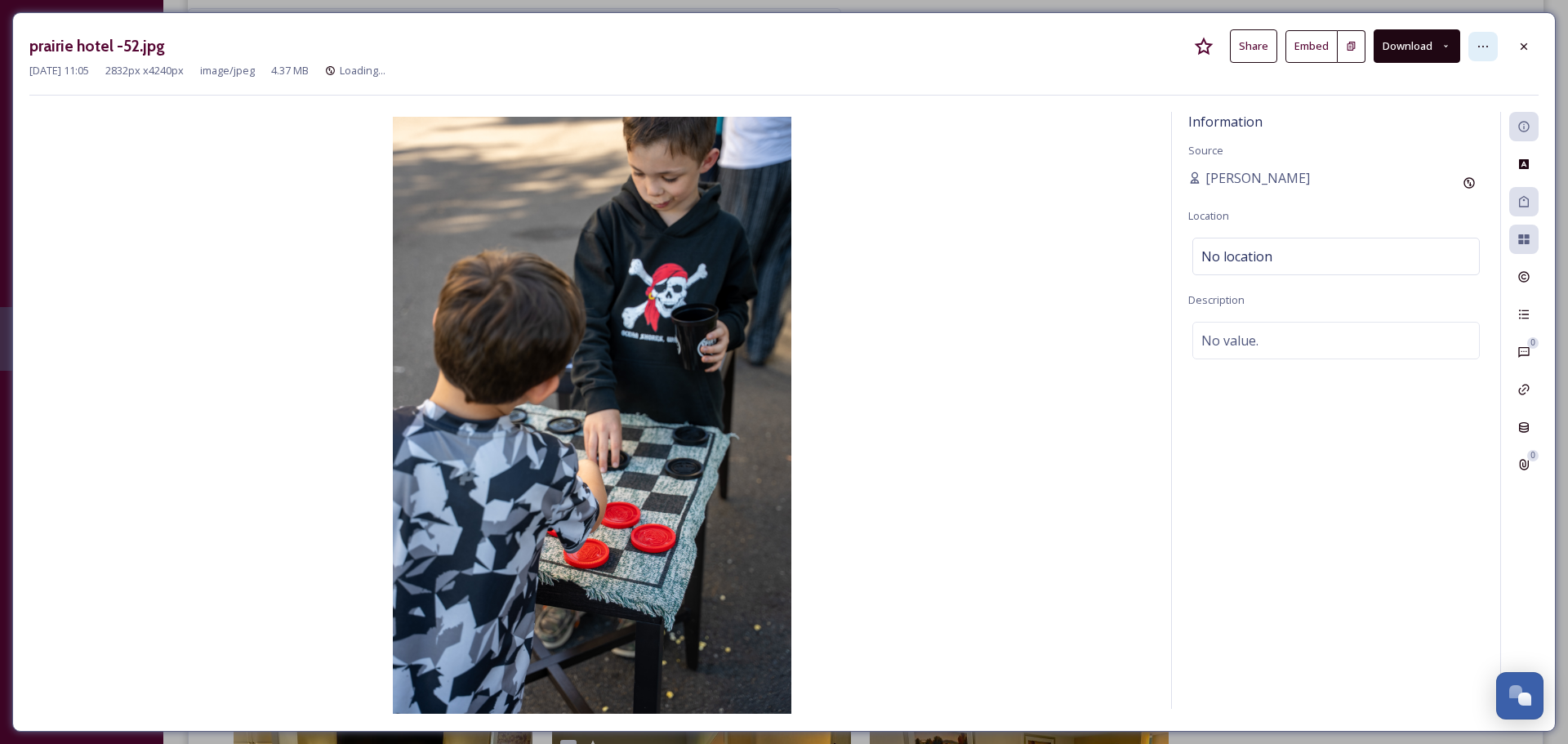
click at [1495, 45] on div at bounding box center [1483, 46] width 30 height 30
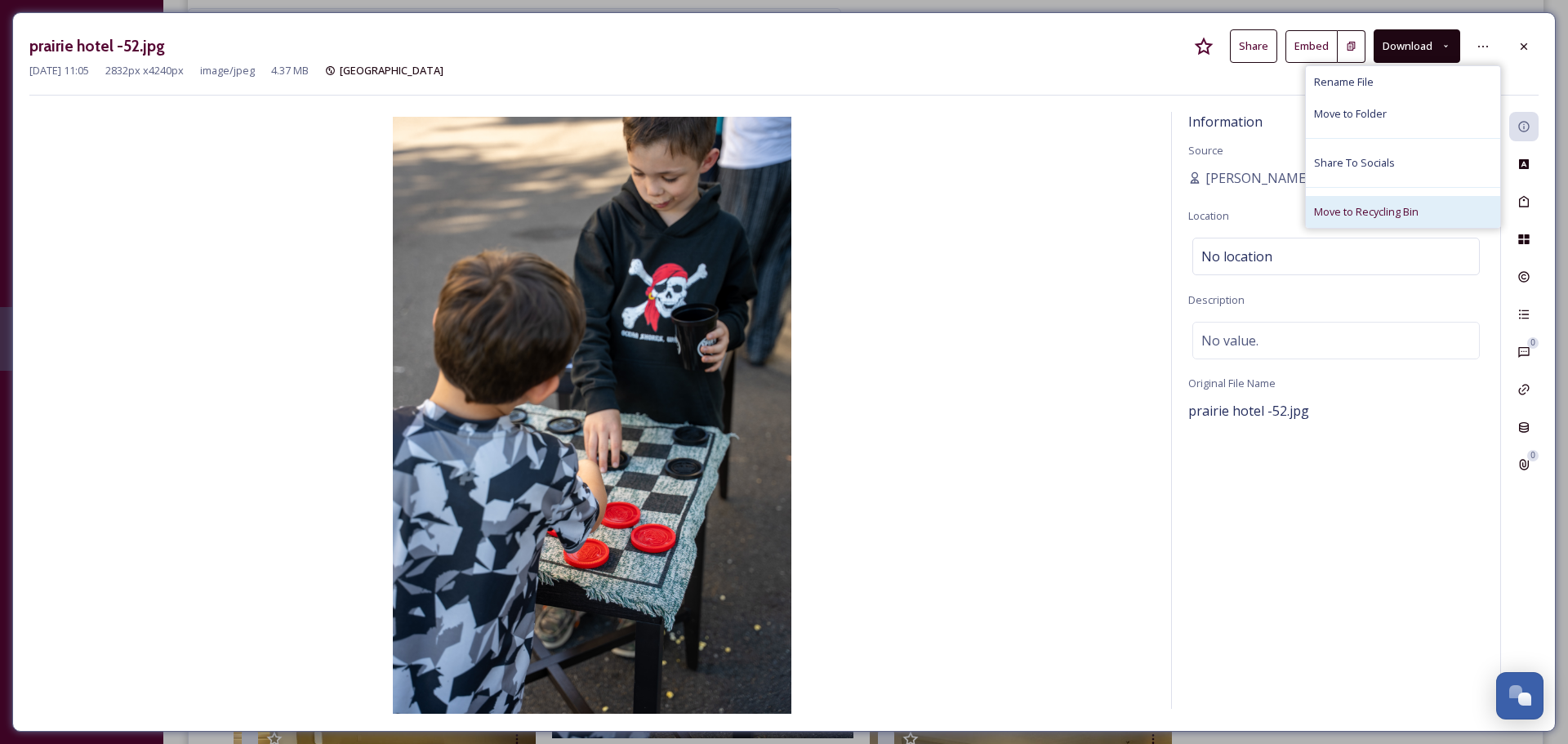
click at [1376, 212] on span "Move to Recycling Bin" at bounding box center [1365, 212] width 104 height 16
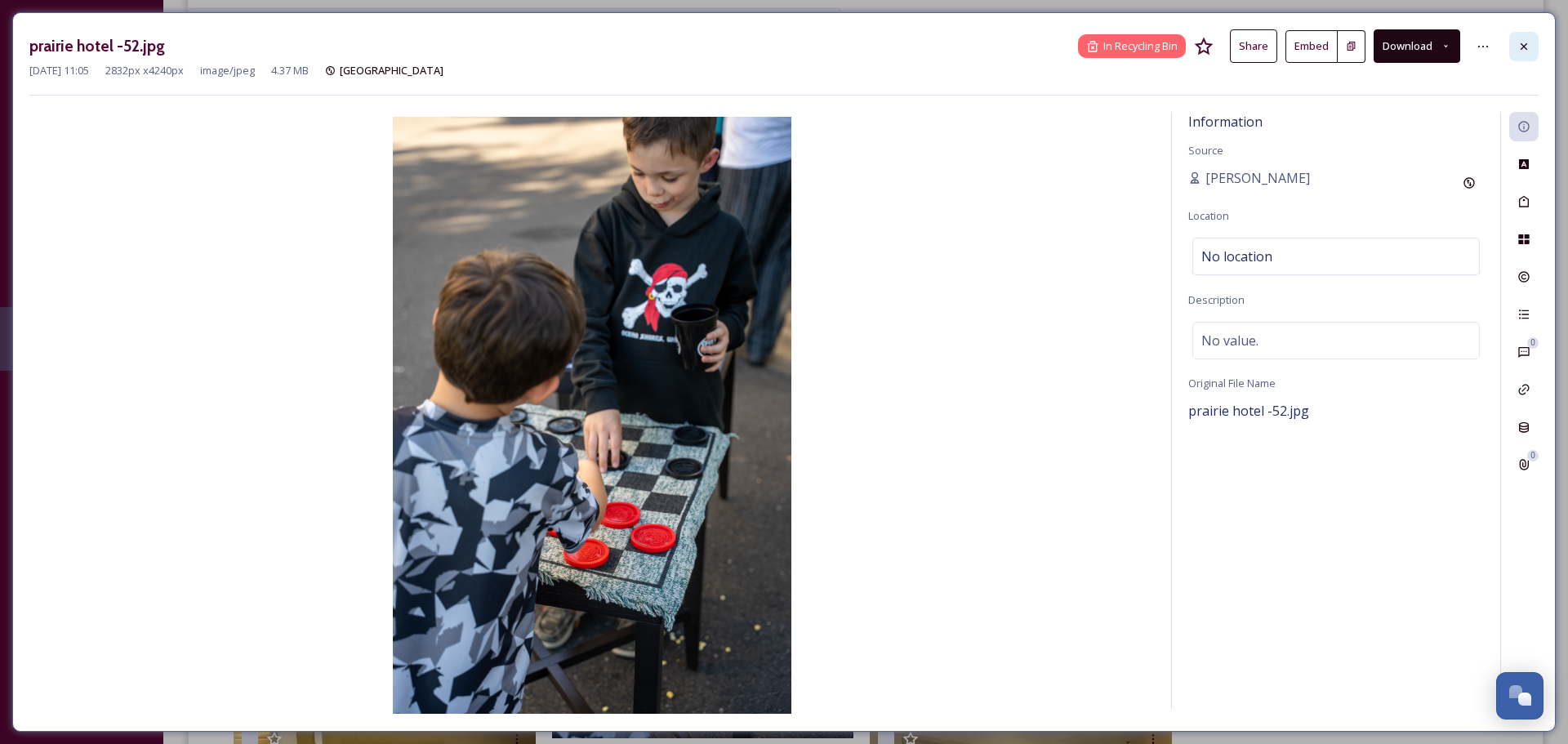
click at [1526, 48] on icon at bounding box center [1523, 45] width 6 height 6
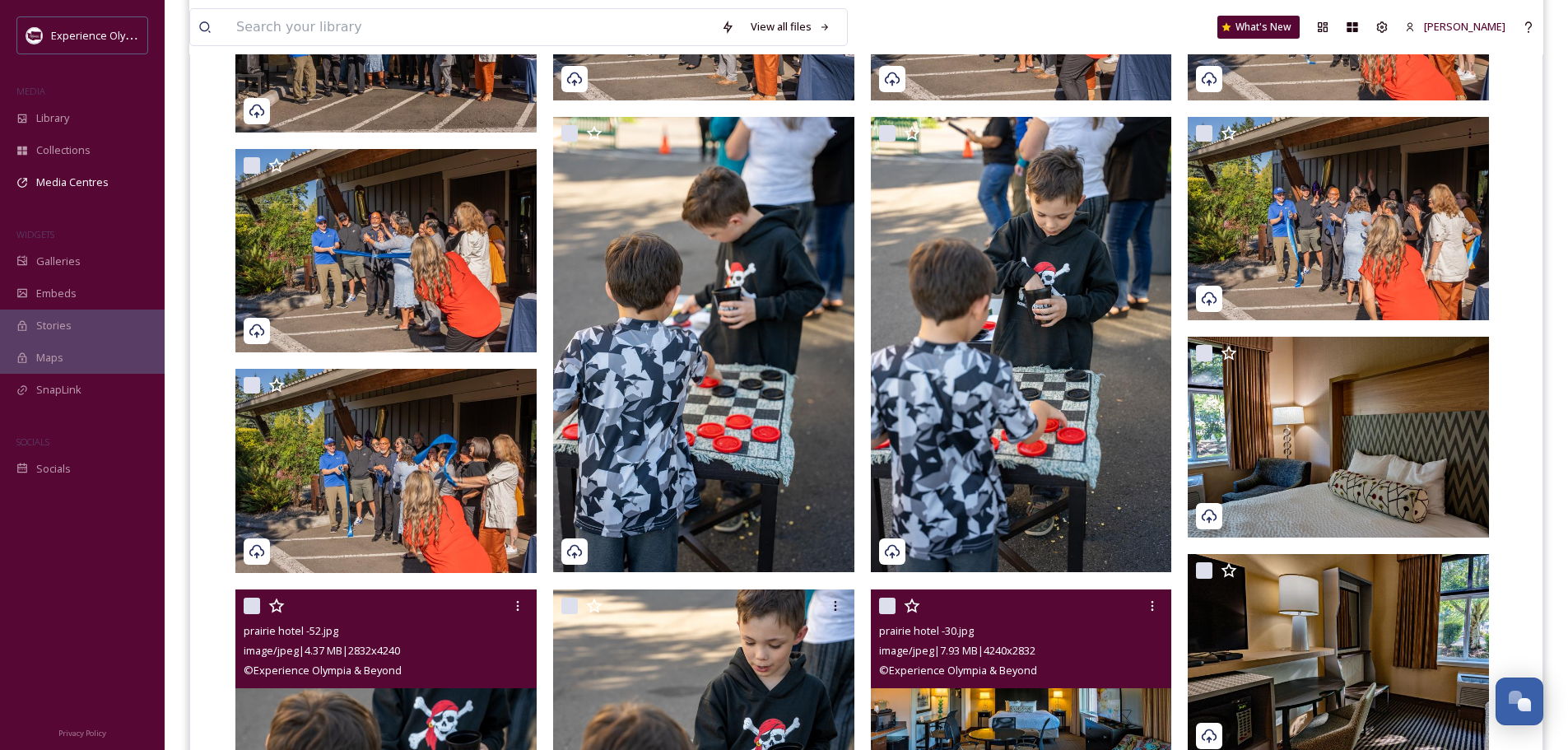
scroll to position [1665, 0]
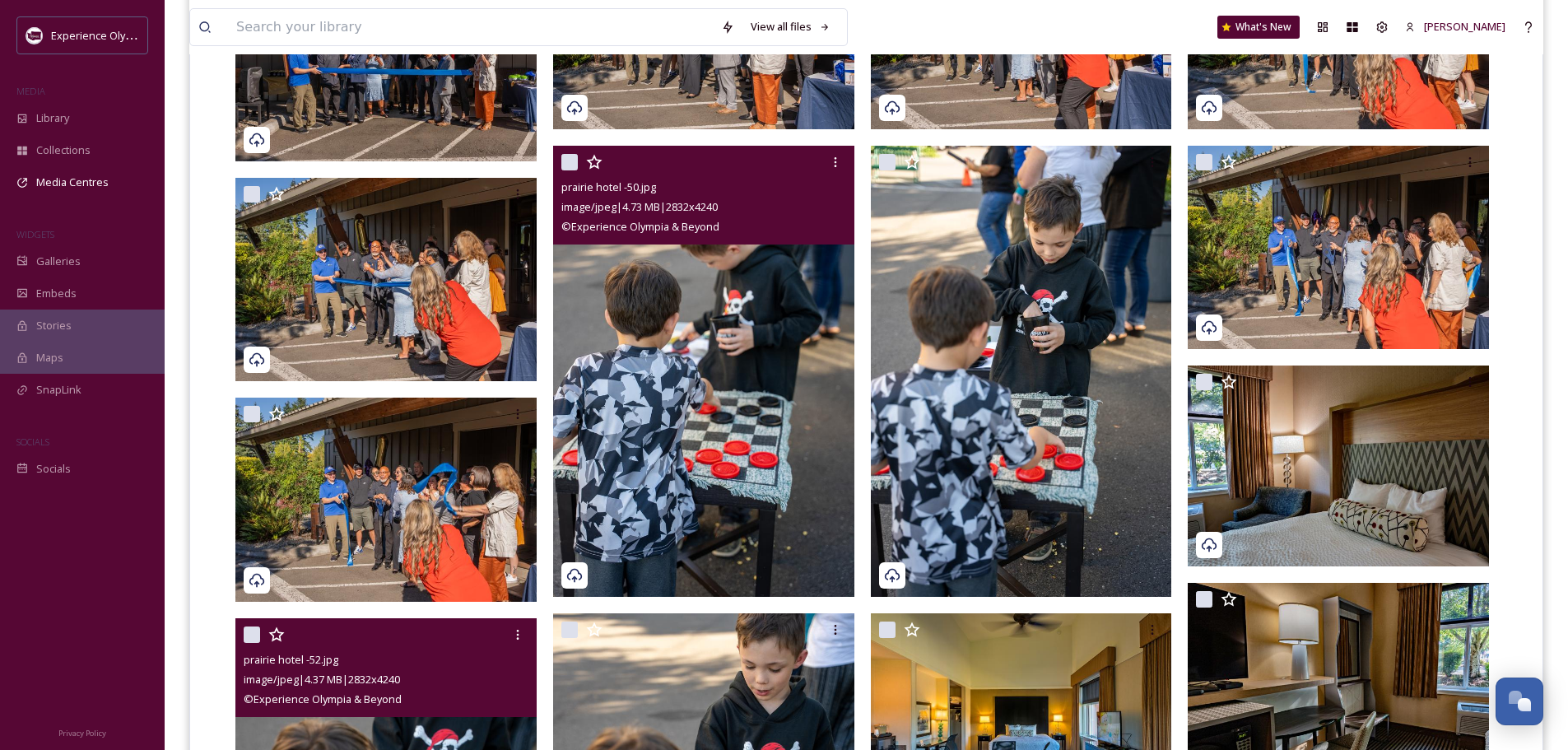
click at [769, 298] on img at bounding box center [704, 371] width 301 height 451
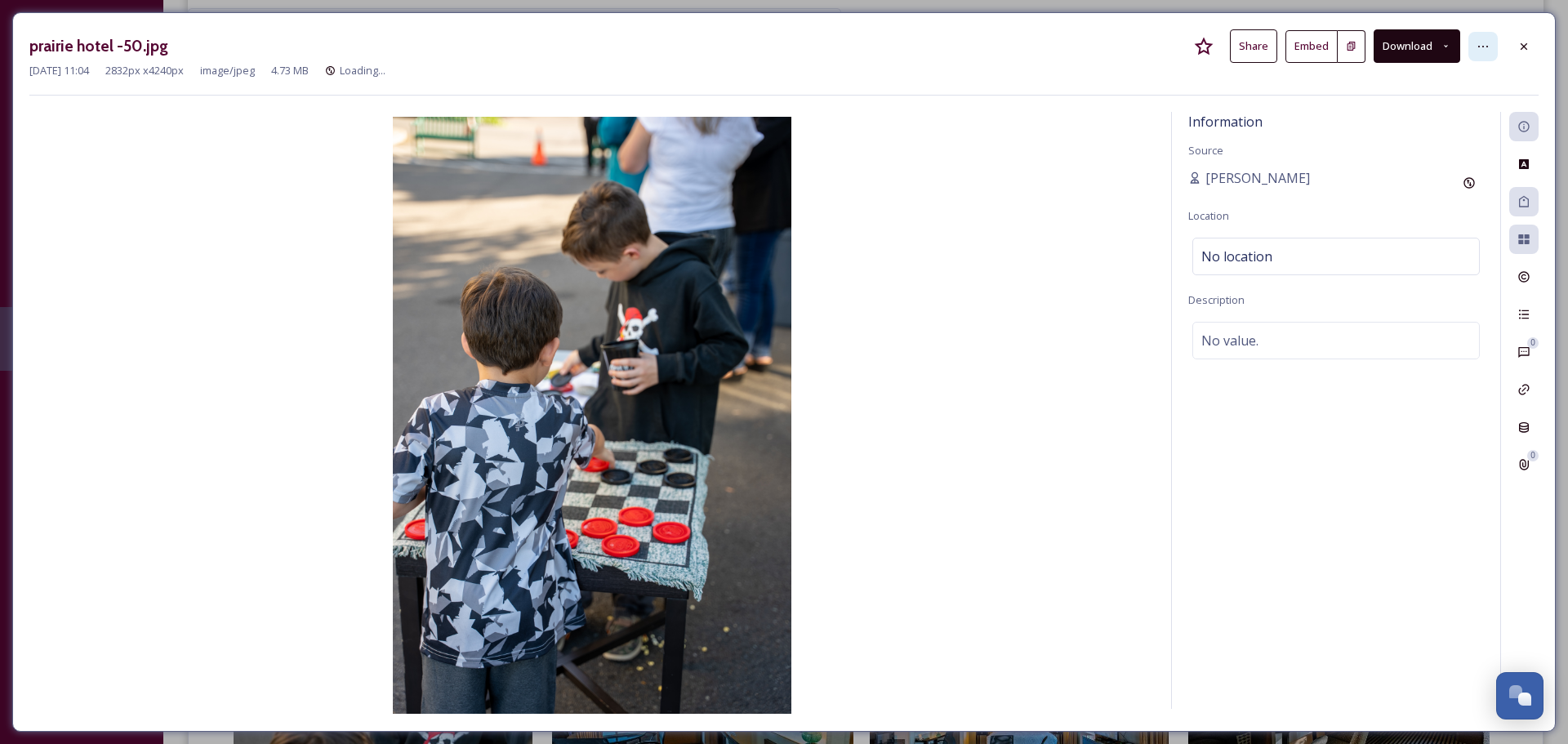
click at [1490, 47] on div at bounding box center [1483, 46] width 30 height 30
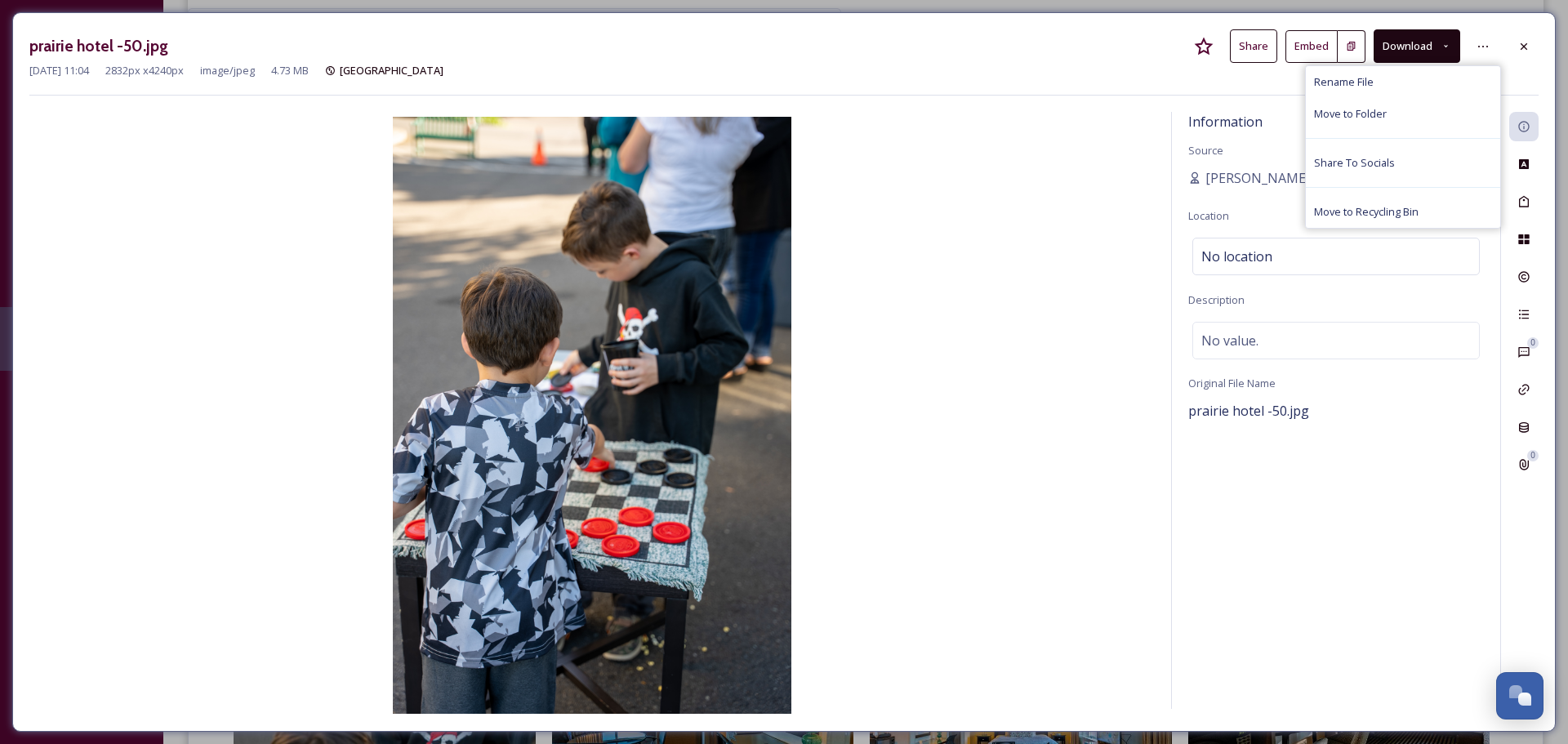
click at [1364, 213] on span "Move to Recycling Bin" at bounding box center [1365, 212] width 104 height 16
click at [1524, 41] on icon at bounding box center [1523, 46] width 13 height 13
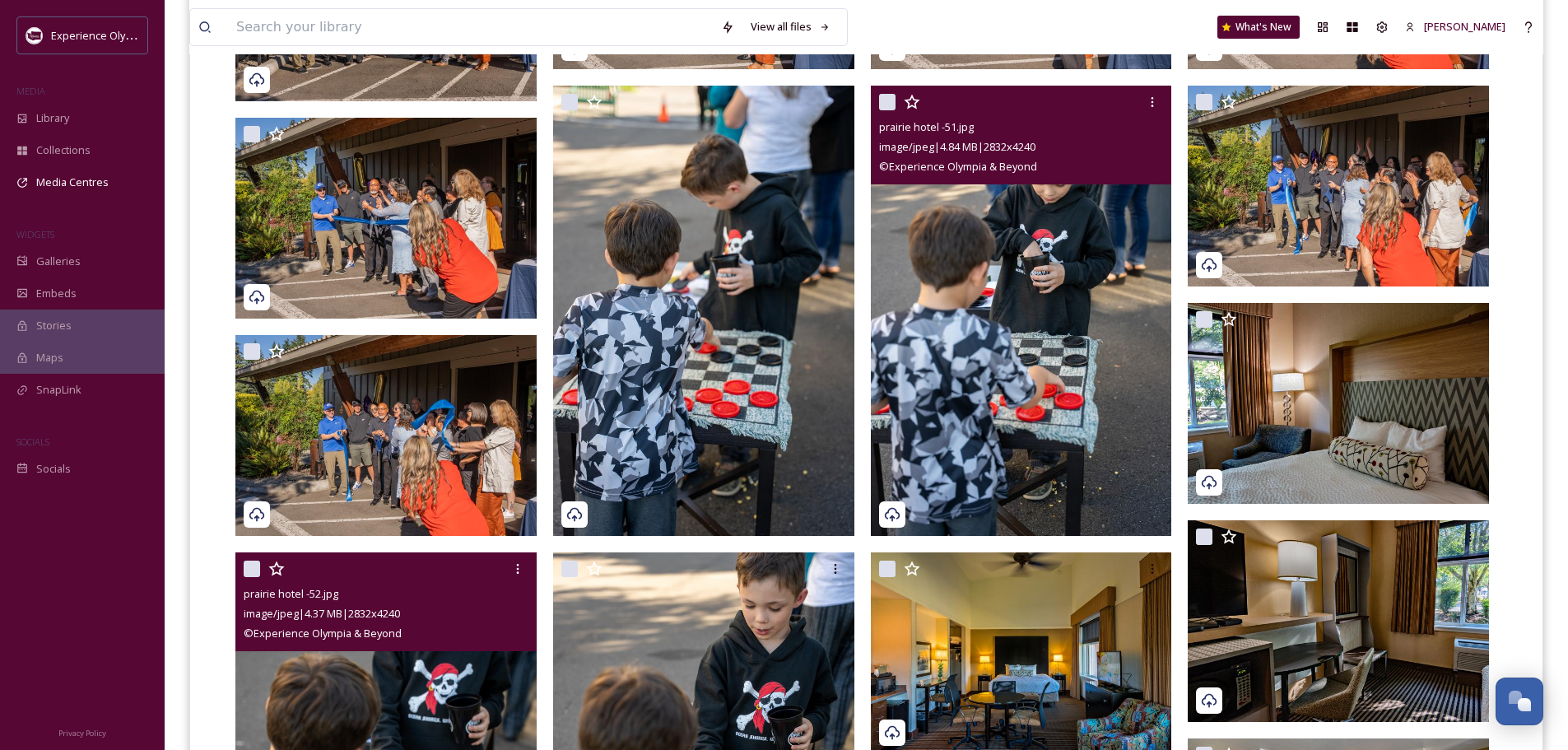
scroll to position [1665, 0]
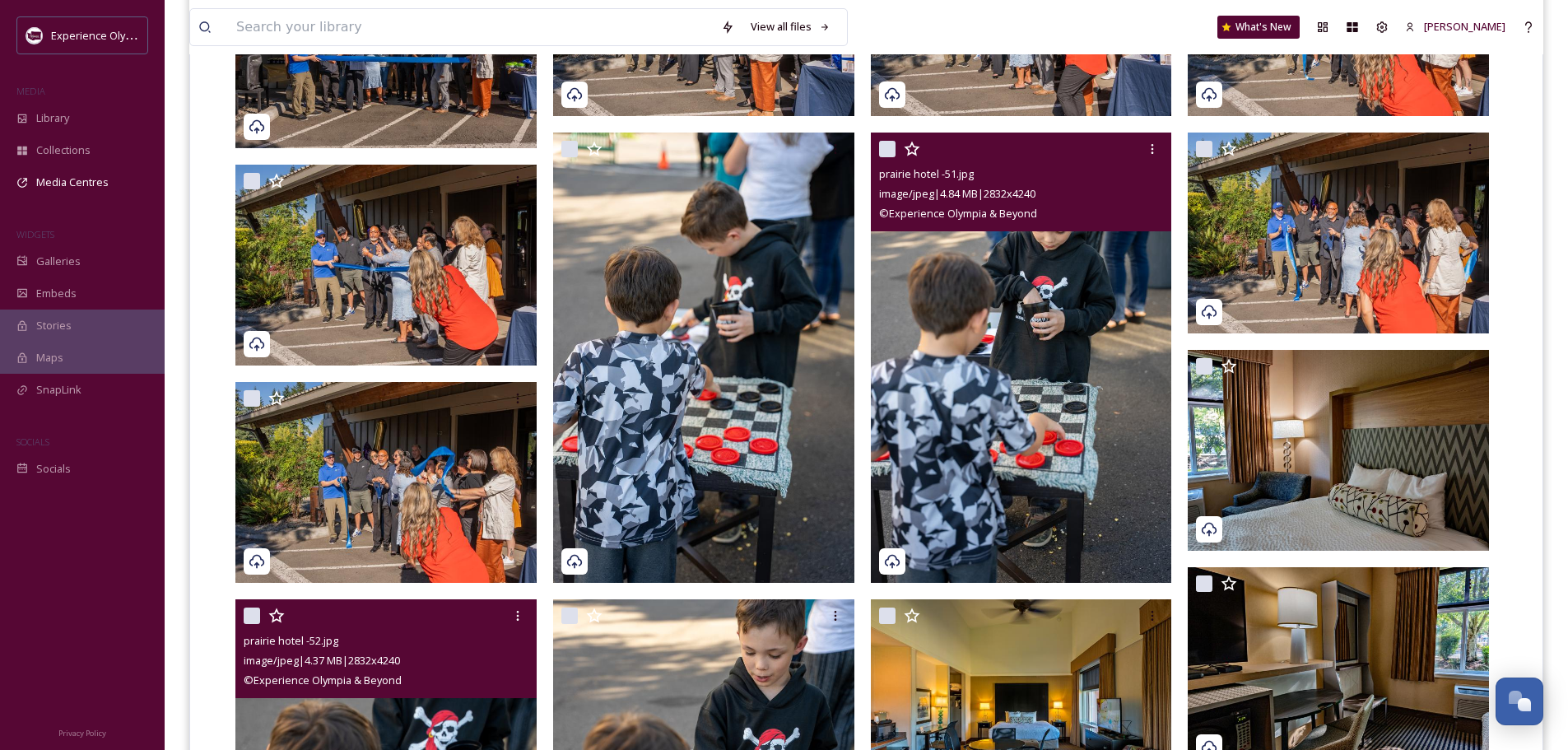
click at [1012, 400] on img at bounding box center [1021, 358] width 301 height 451
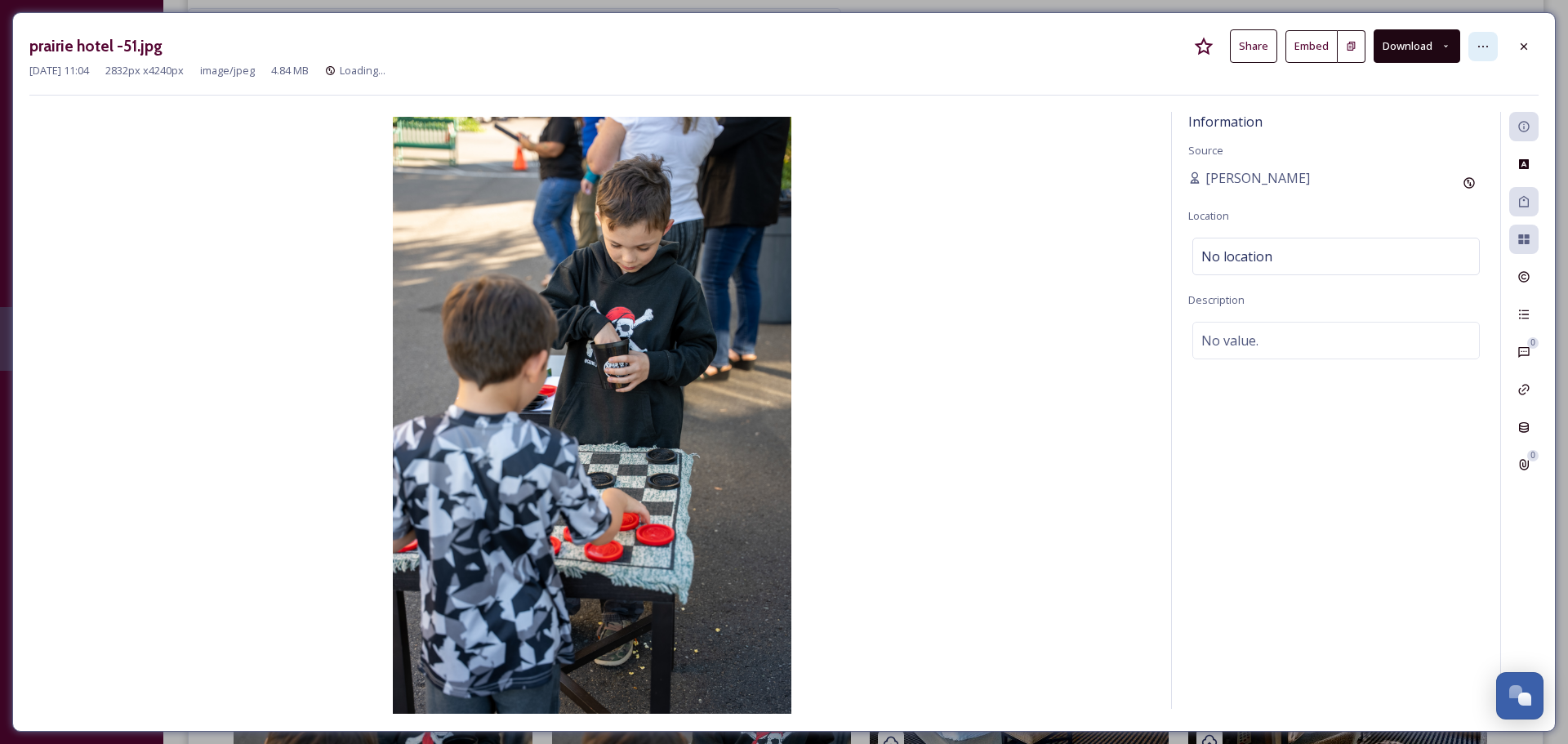
click at [1486, 43] on icon at bounding box center [1483, 46] width 13 height 13
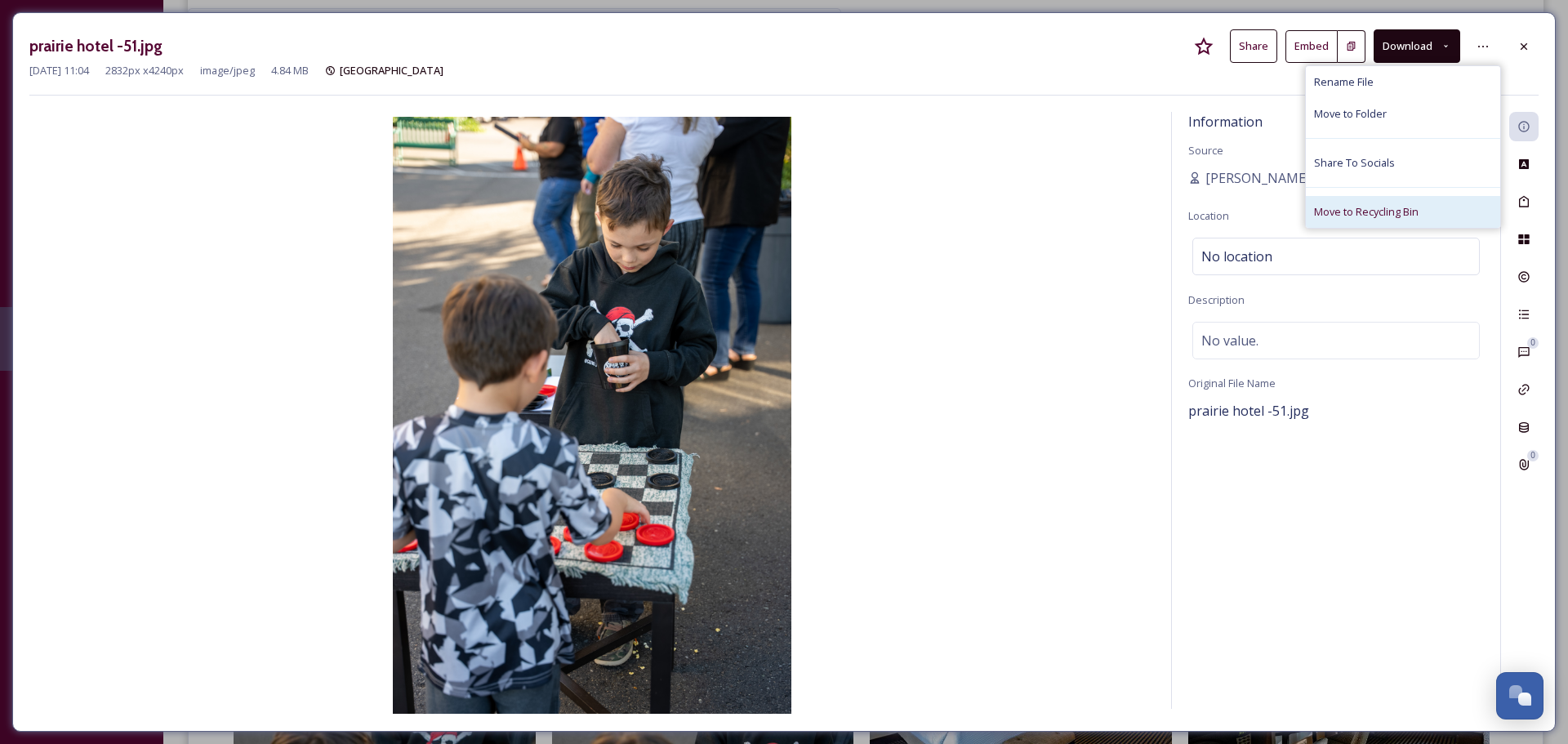
click at [1391, 216] on span "Move to Recycling Bin" at bounding box center [1365, 212] width 104 height 16
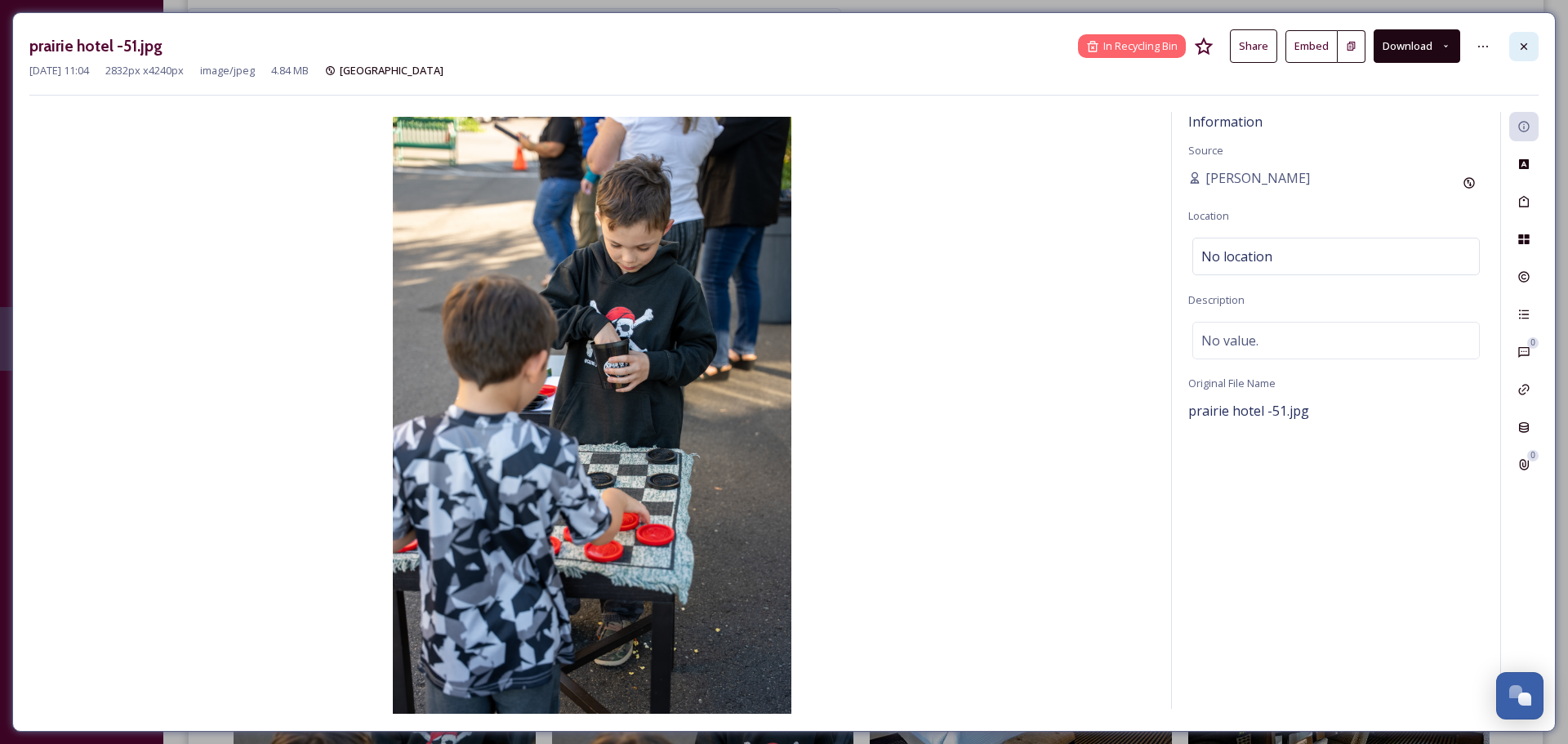
click at [1528, 46] on icon at bounding box center [1523, 46] width 13 height 13
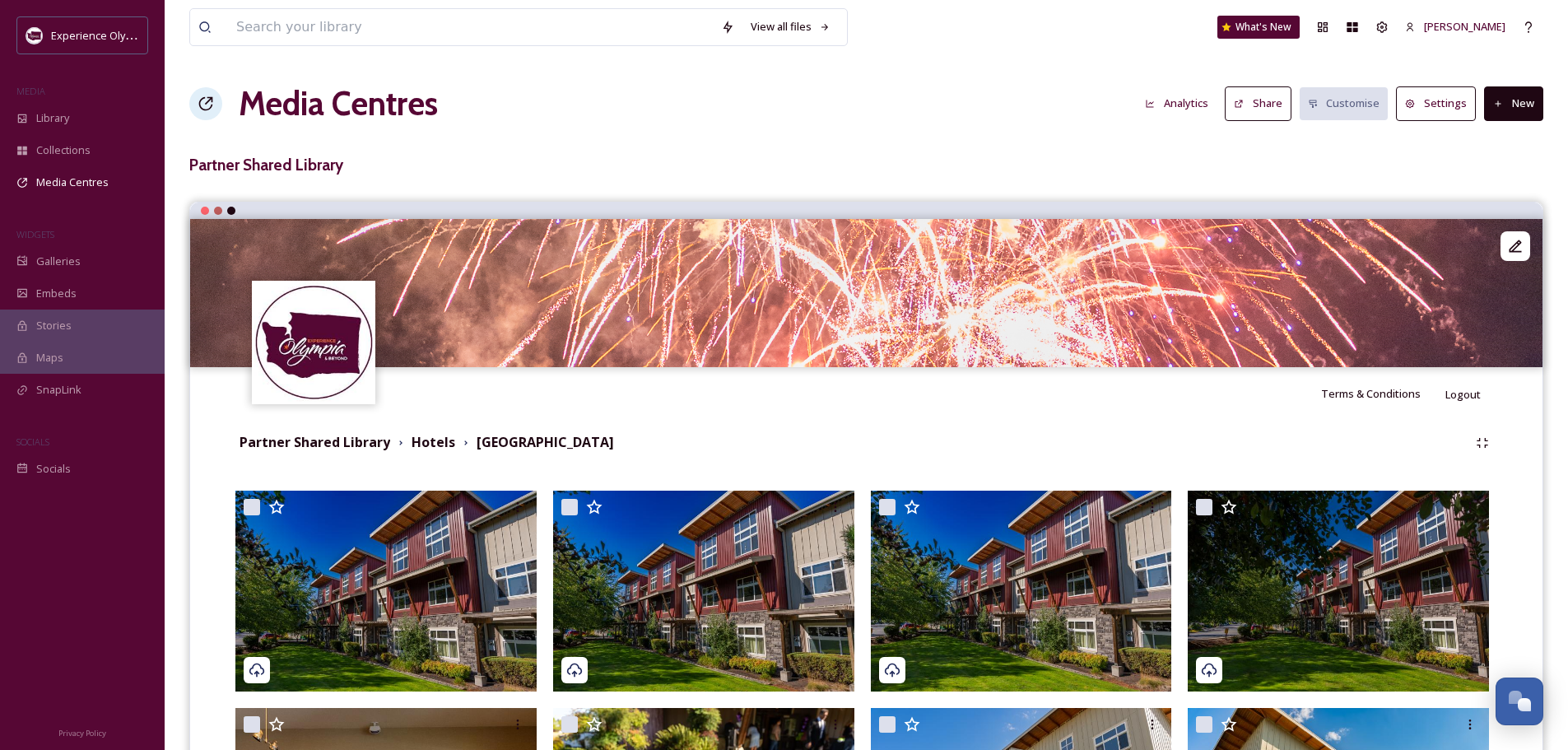
click at [1275, 100] on button "Share" at bounding box center [1258, 103] width 66 height 34
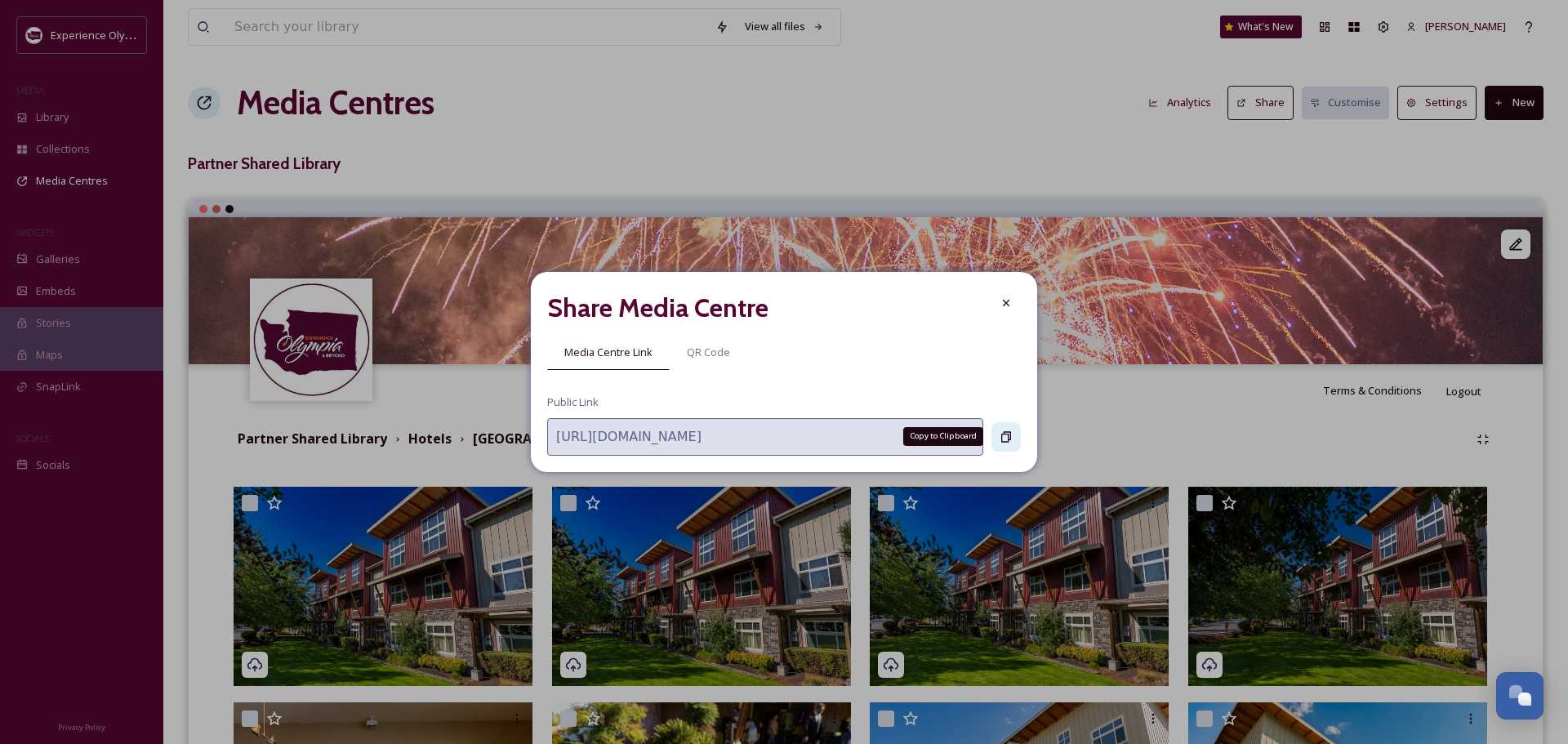
click at [1013, 433] on div "Copy to Clipboard" at bounding box center [1007, 437] width 30 height 30
click at [1004, 304] on icon at bounding box center [1006, 303] width 6 height 6
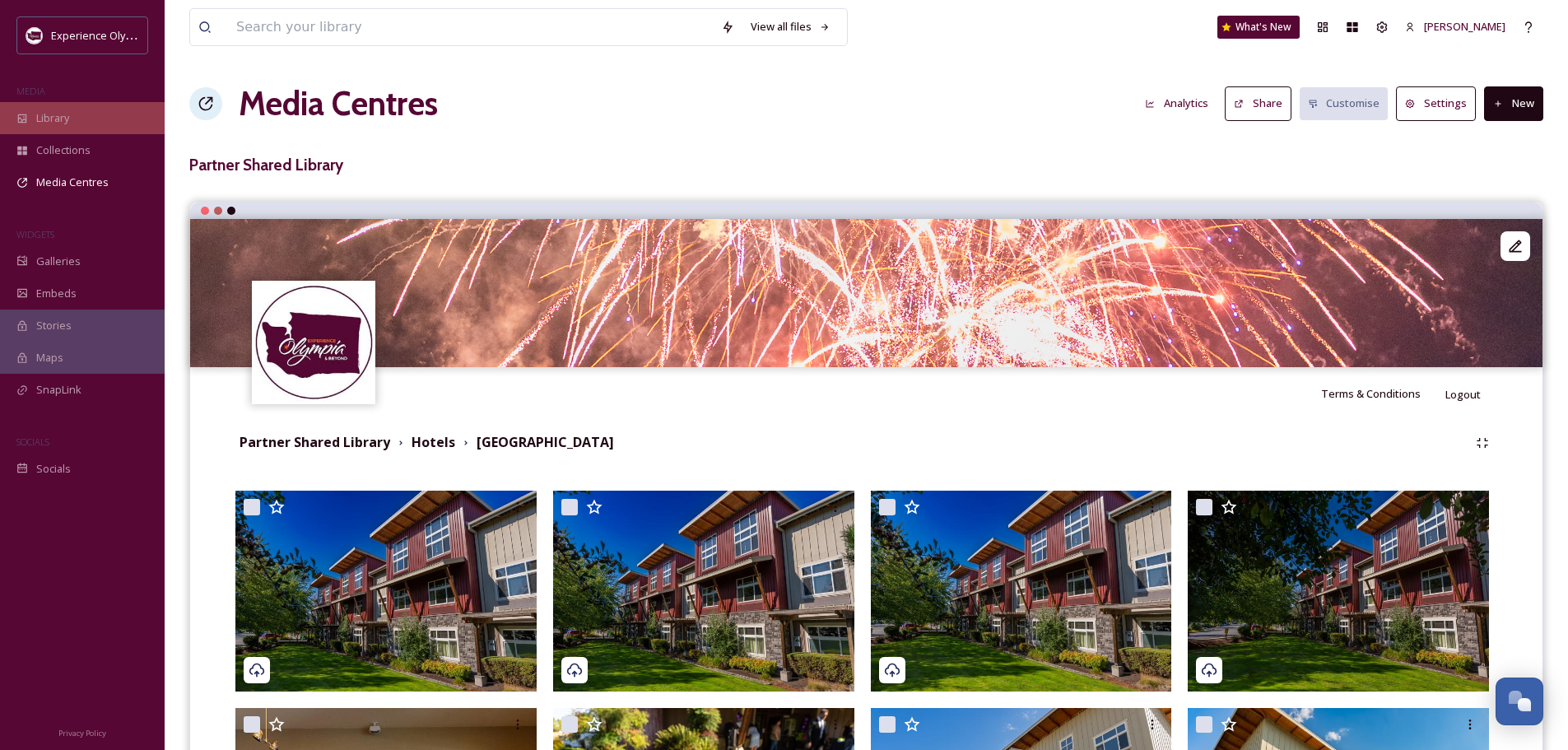
click at [58, 115] on span "Library" at bounding box center [52, 119] width 33 height 16
